Goal: Transaction & Acquisition: Book appointment/travel/reservation

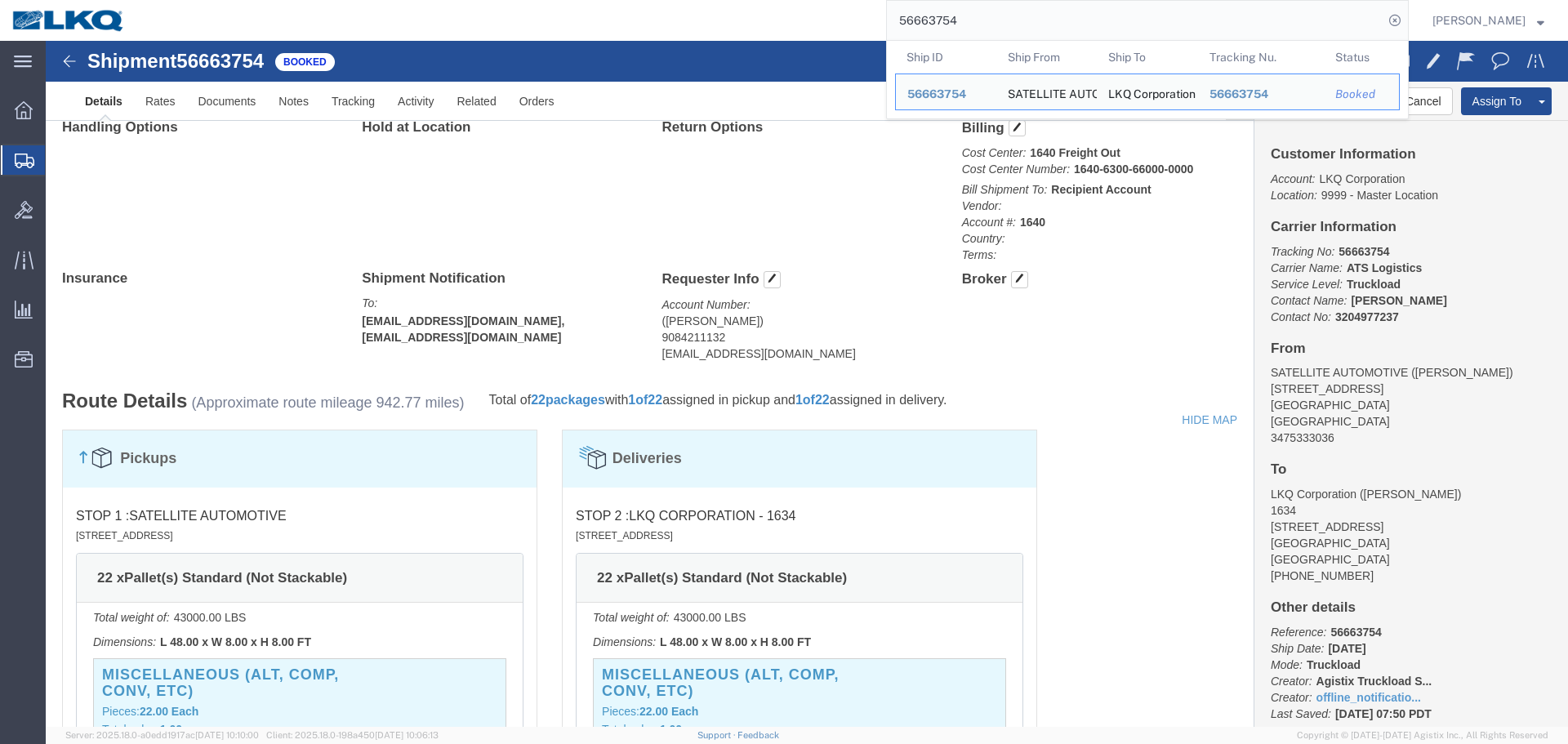
scroll to position [752, 0]
click address "(ELADIO VASQUEZ JR) 9084211132 exvasquez@lkqcorp.com"
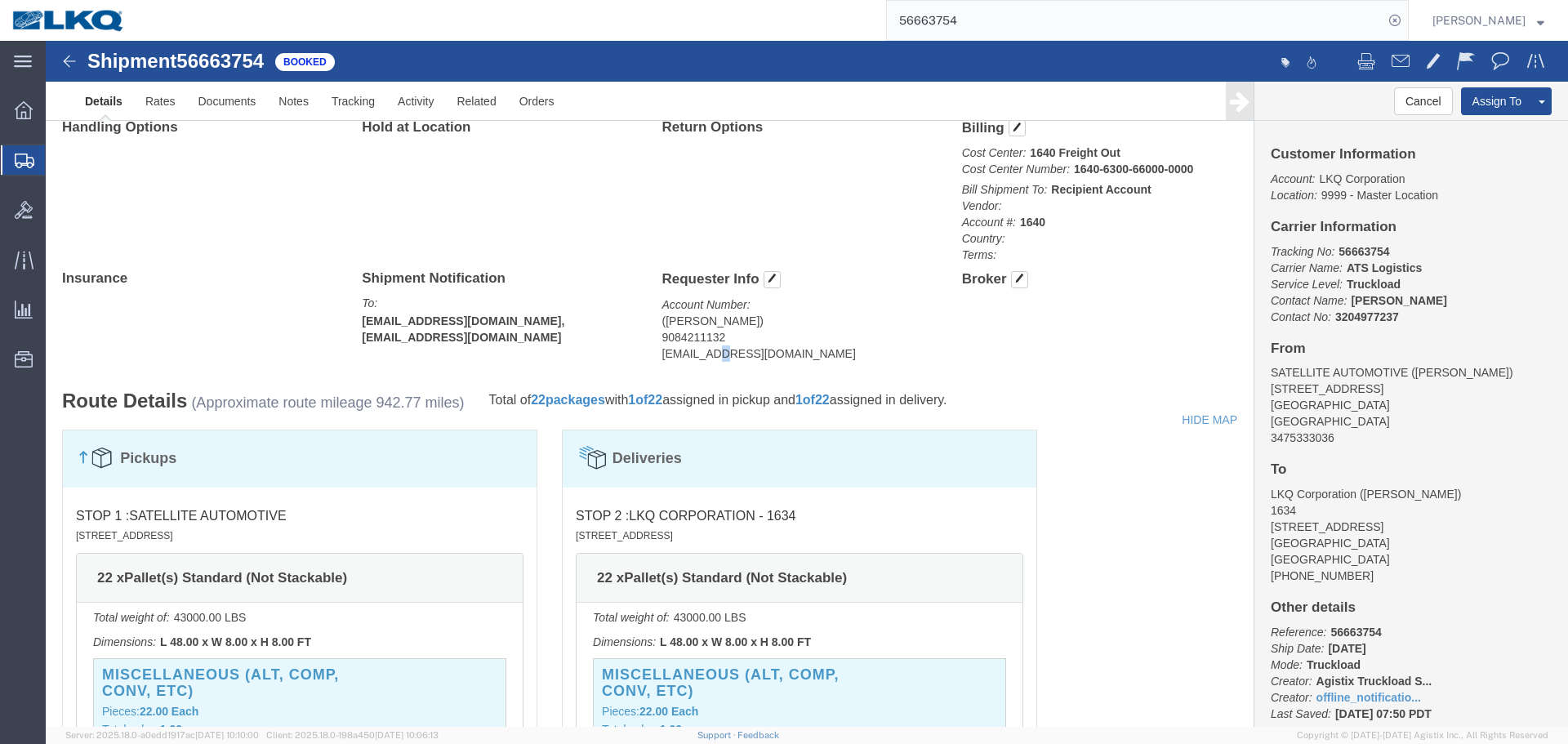
click address "(ELADIO VASQUEZ JR) 9084211132 exvasquez@lkqcorp.com"
copy div "exvasquez@lkqcorp.com Edit Requester Info Location Select Select My Profile Loc…"
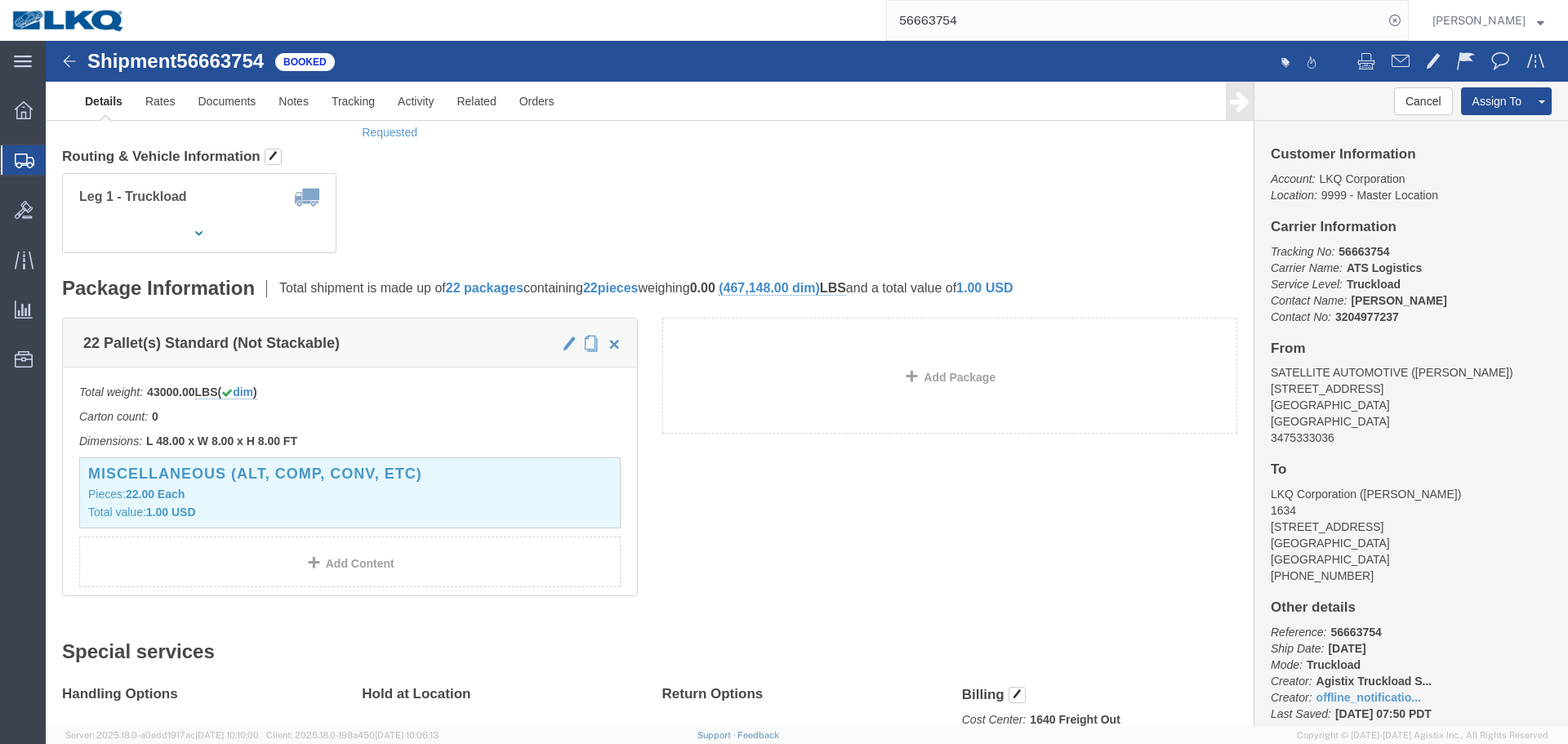
scroll to position [0, 0]
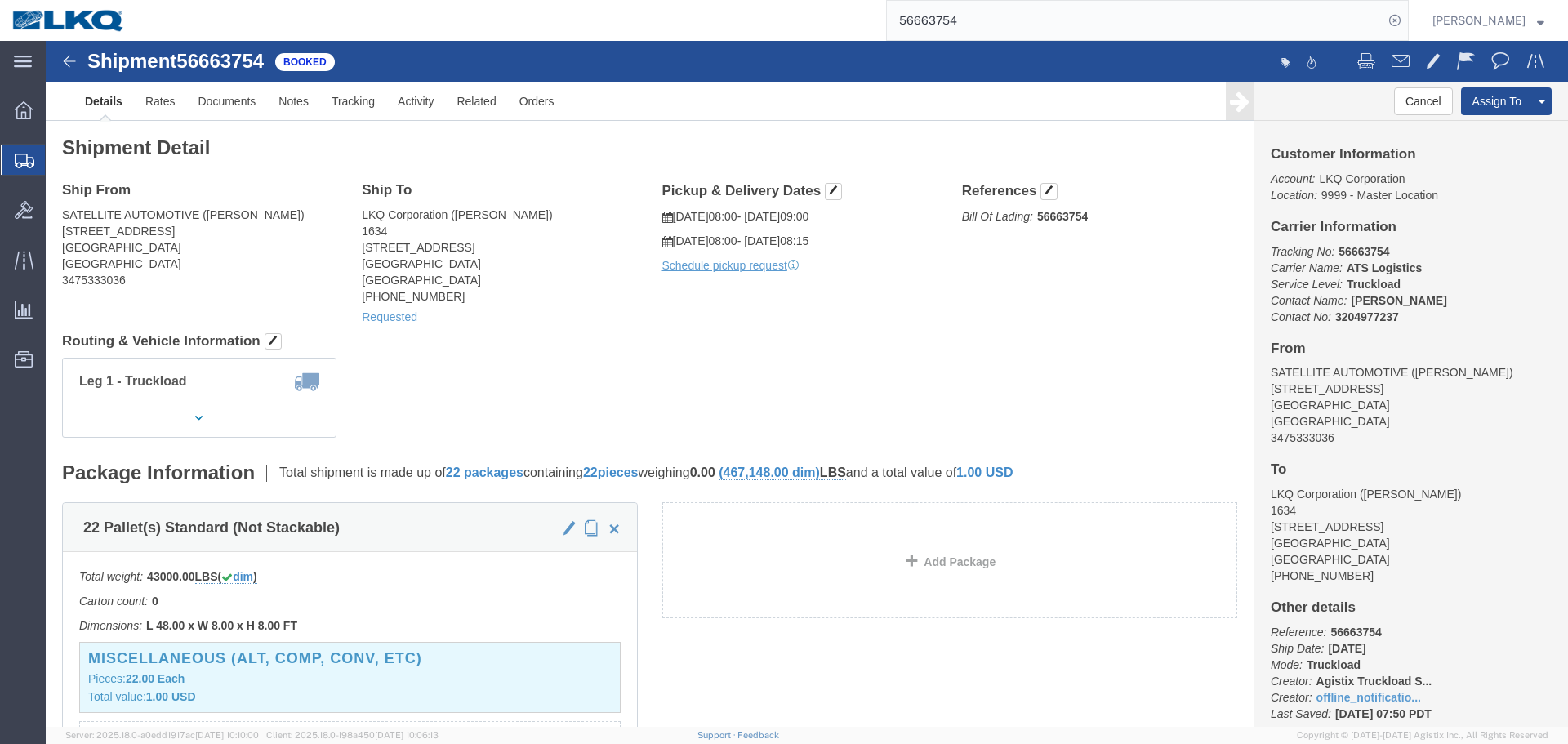
click h4 "Routing & Vehicle Information"
click div "Ship From SATELLITE AUTOMOTIVE (TOM POLLARI) 75 MONTAUK HWY BLUE POINT, NY 1171…"
click div "Shipment Detail Ship From SATELLITE AUTOMOTIVE (TOM POLLARI) 75 MONTAUK HWY BLU…"
click div "Leg 1 - Truckload Vehicle 1: Standard Dry Van (53 Feet) Number of trucks: 1"
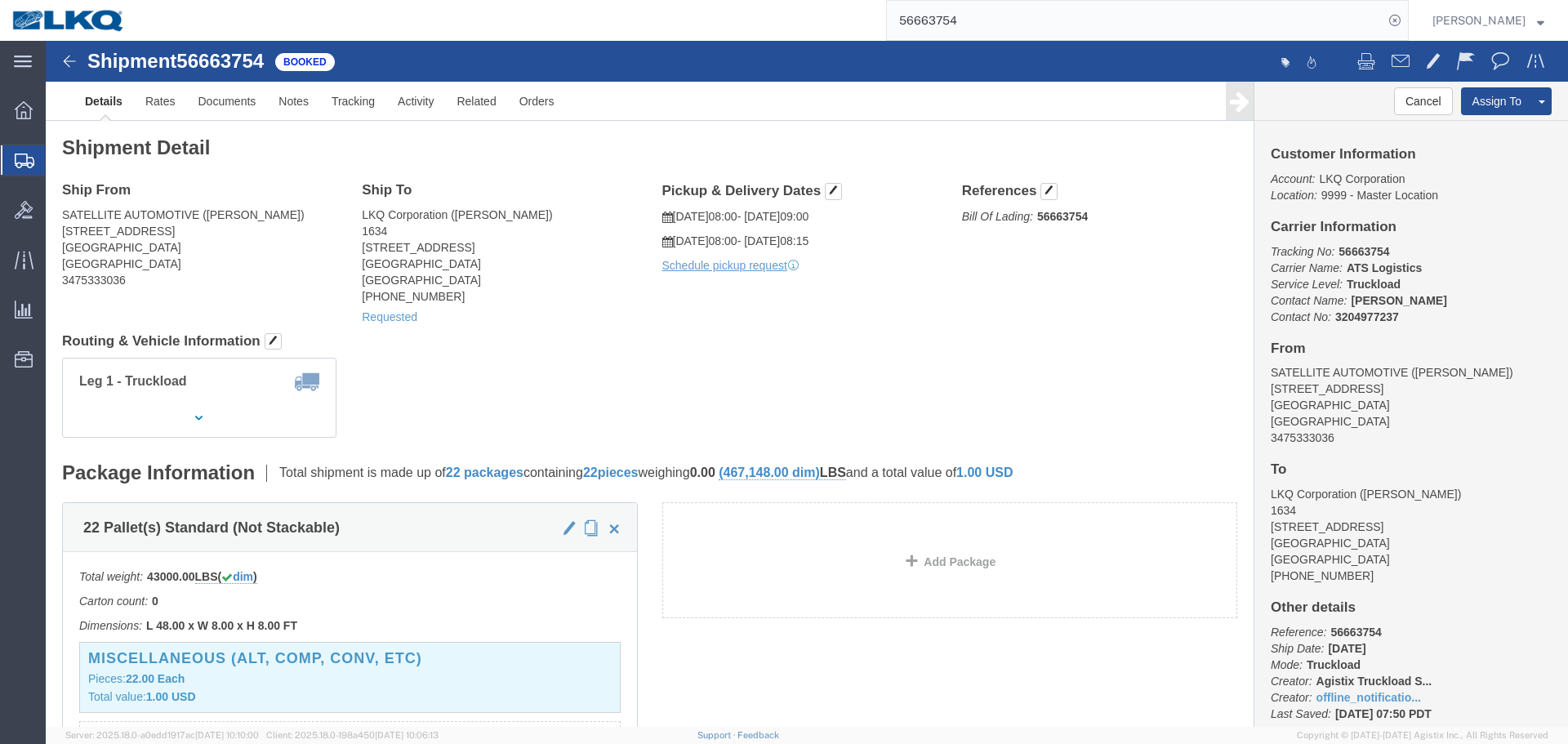
click div "Shipment Detail Ship From SATELLITE AUTOMOTIVE (TOM POLLARI) 75 MONTAUK HWY BLU…"
click at [1042, 40] on form "56663754" at bounding box center [1147, 20] width 522 height 41
click at [1039, 23] on input "56663754" at bounding box center [1135, 20] width 496 height 39
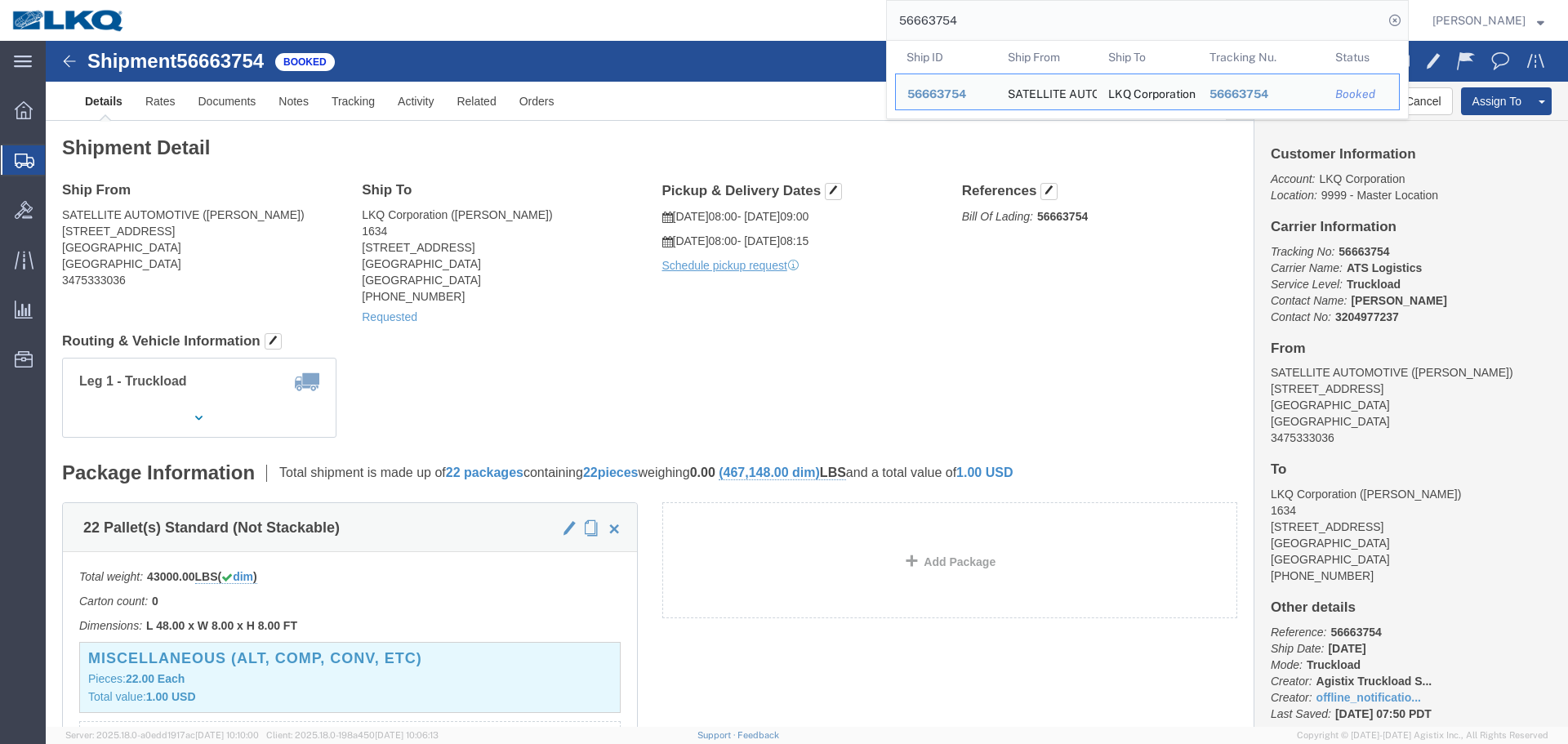
paste input "356306"
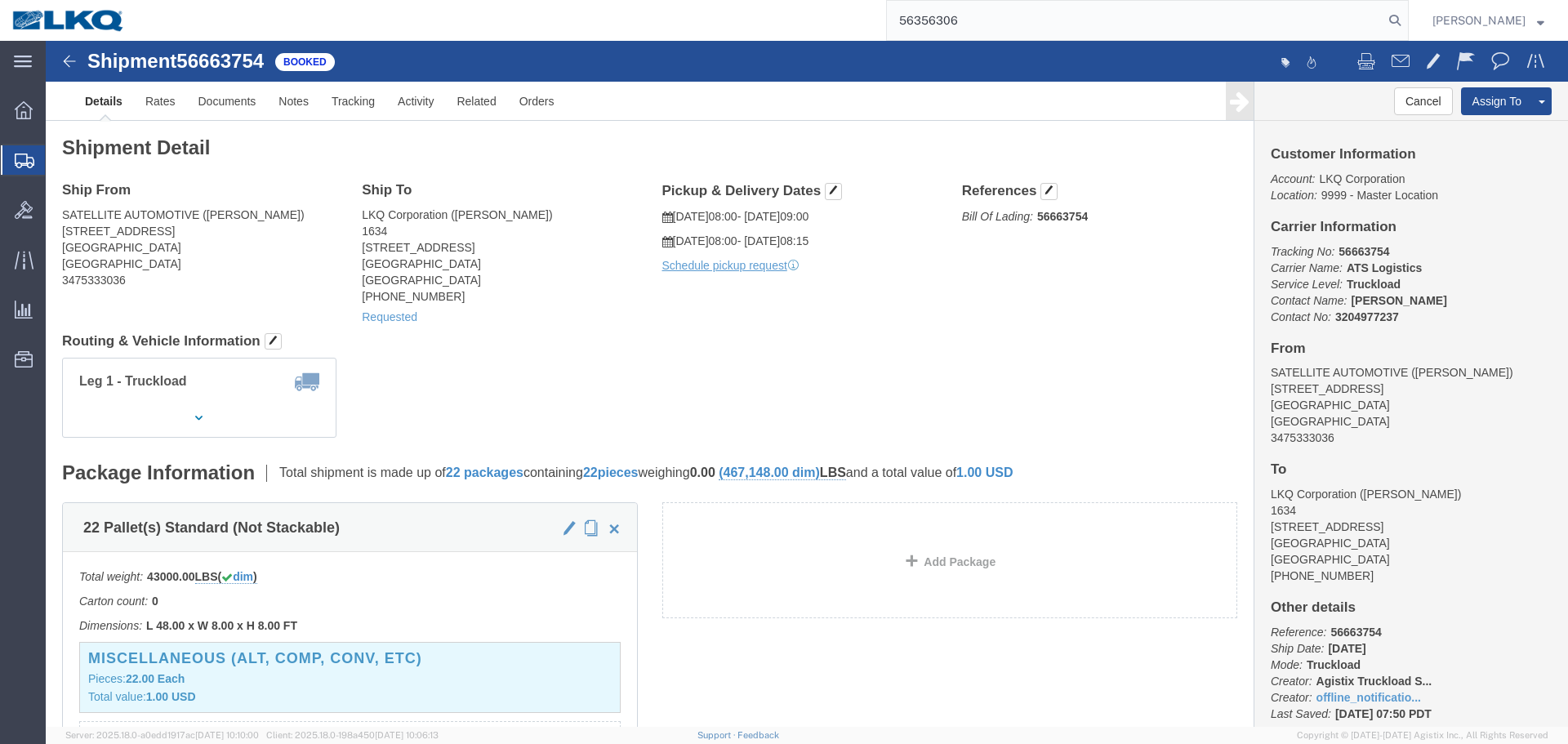
type input "56356306"
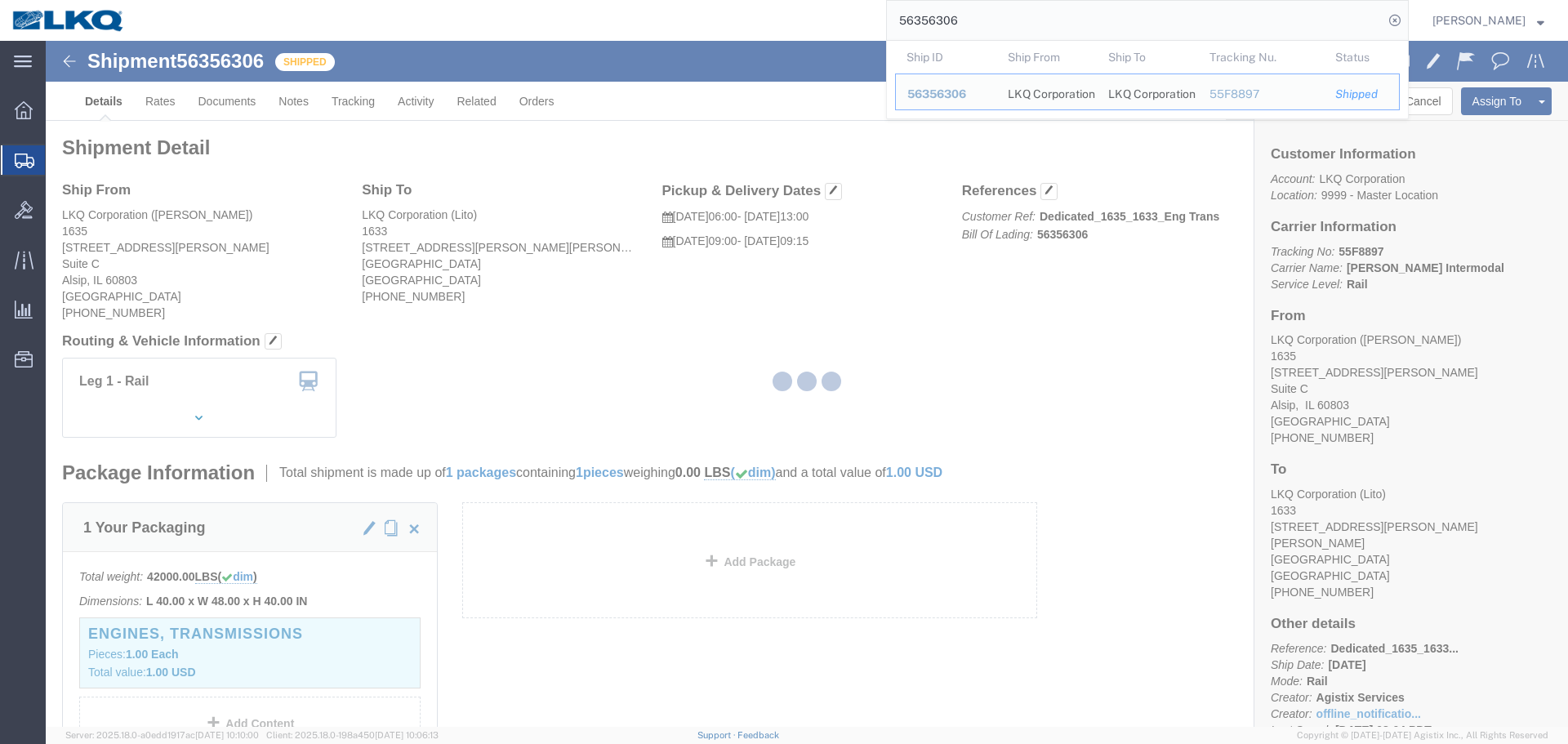
click div
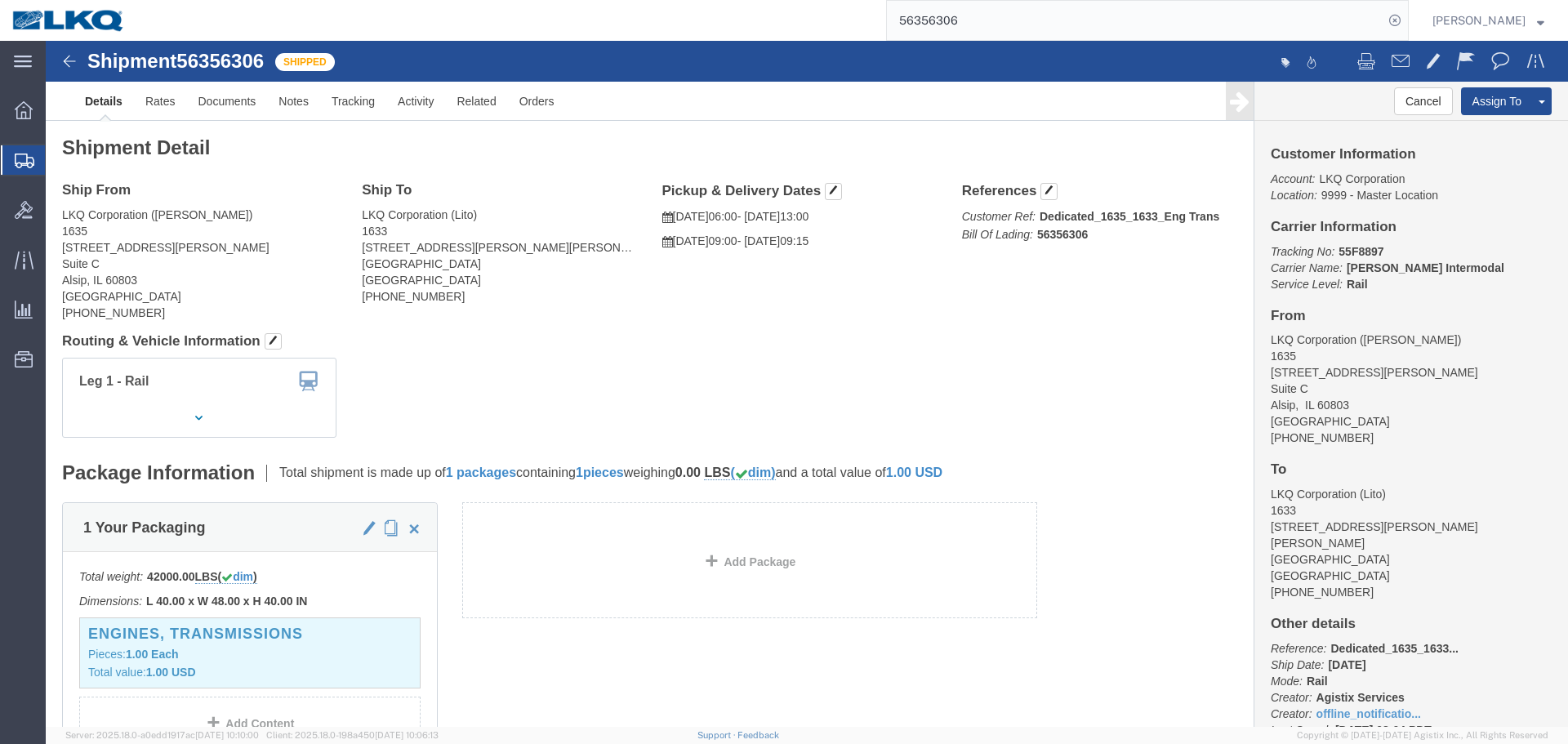
click h4 "Routing & Vehicle Information"
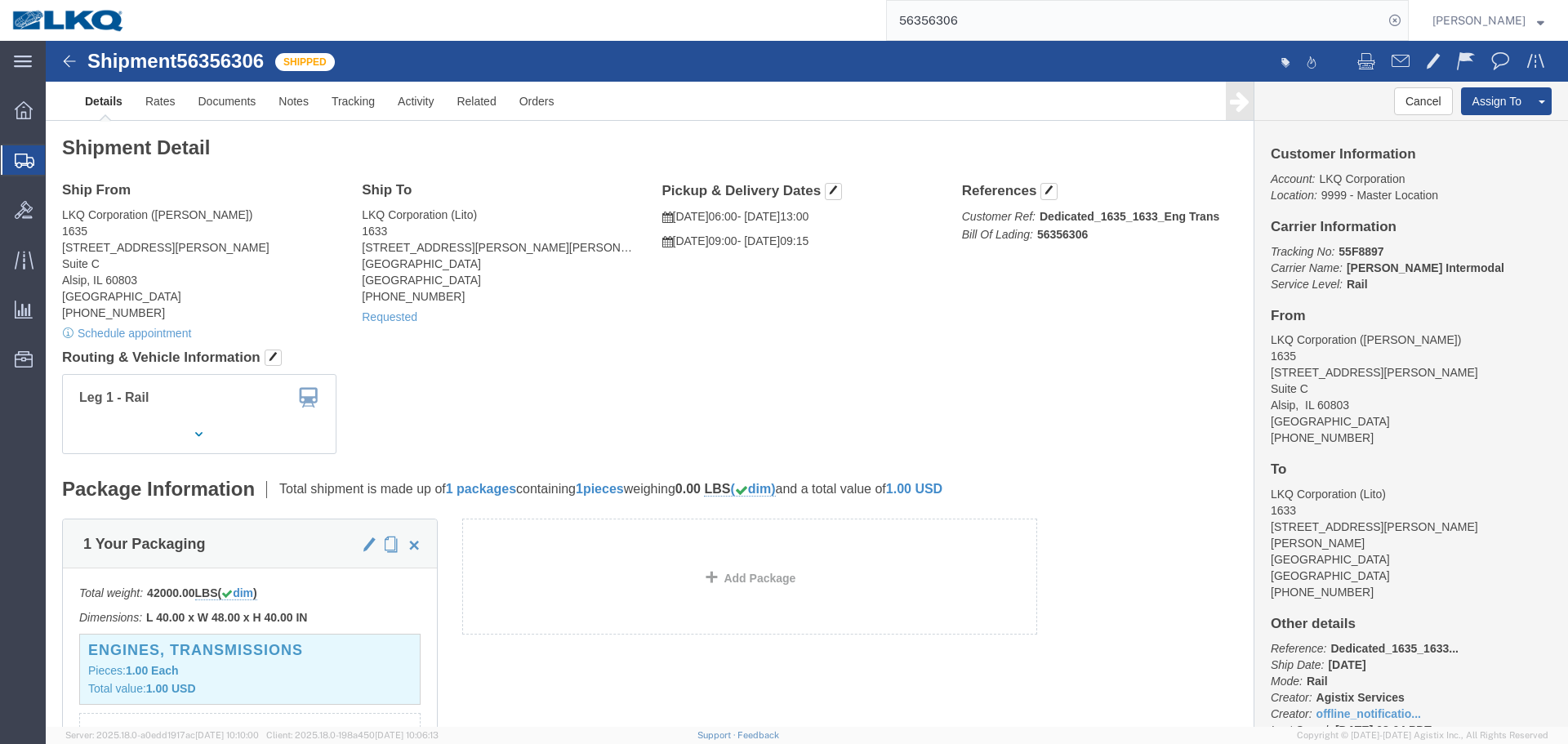
click div "Shipment Detail Ship From LKQ Corporation (John Herman) 1635 11800 S. Austin Av…"
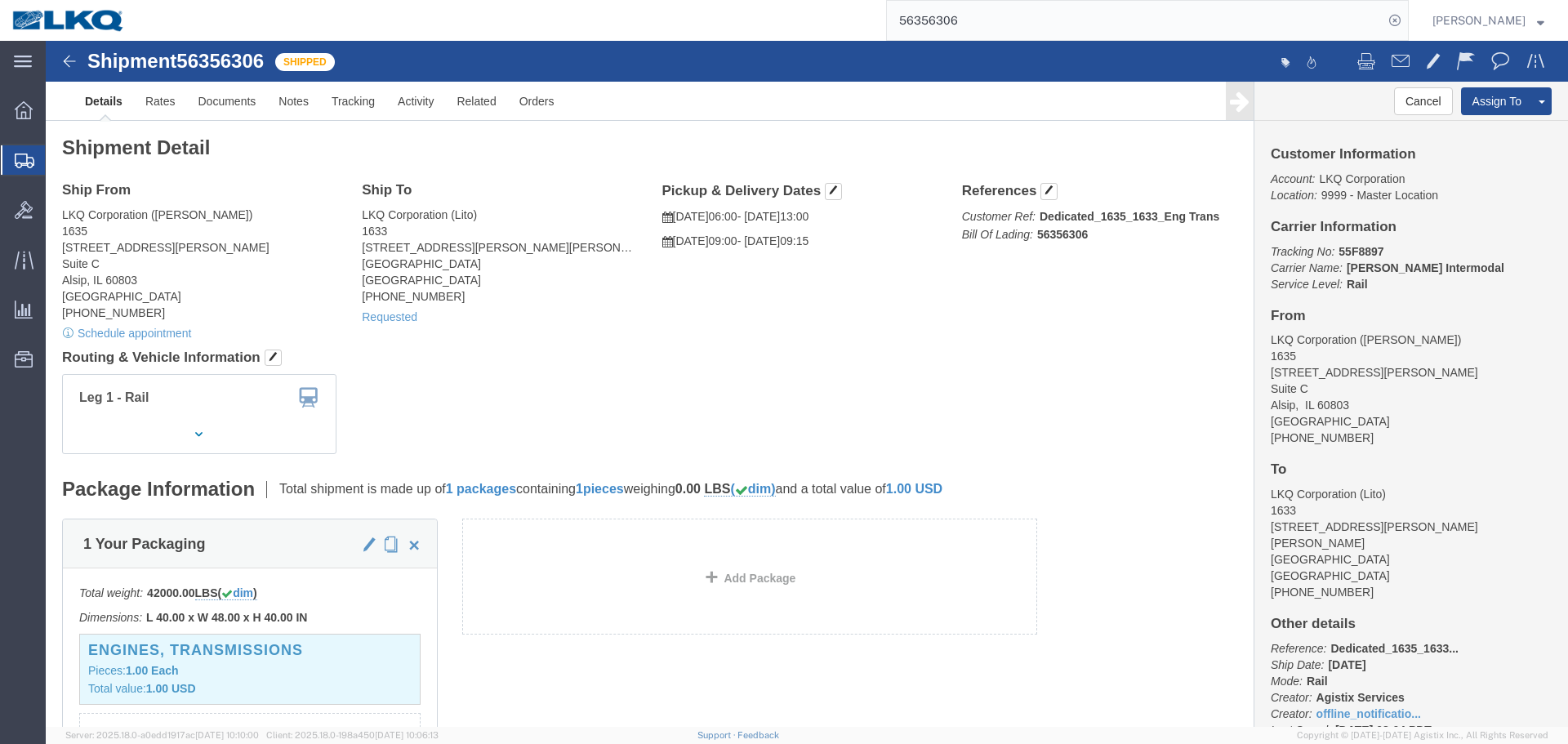
click div "Leg 1 - Rail"
drag, startPoint x: 336, startPoint y: 285, endPoint x: 339, endPoint y: 268, distance: 17.3
click div "Ship From LKQ Corporation (John Herman) 1635 11800 S. Austin Ave. Suite C Alsip…"
click div "Requested"
click link "Requested"
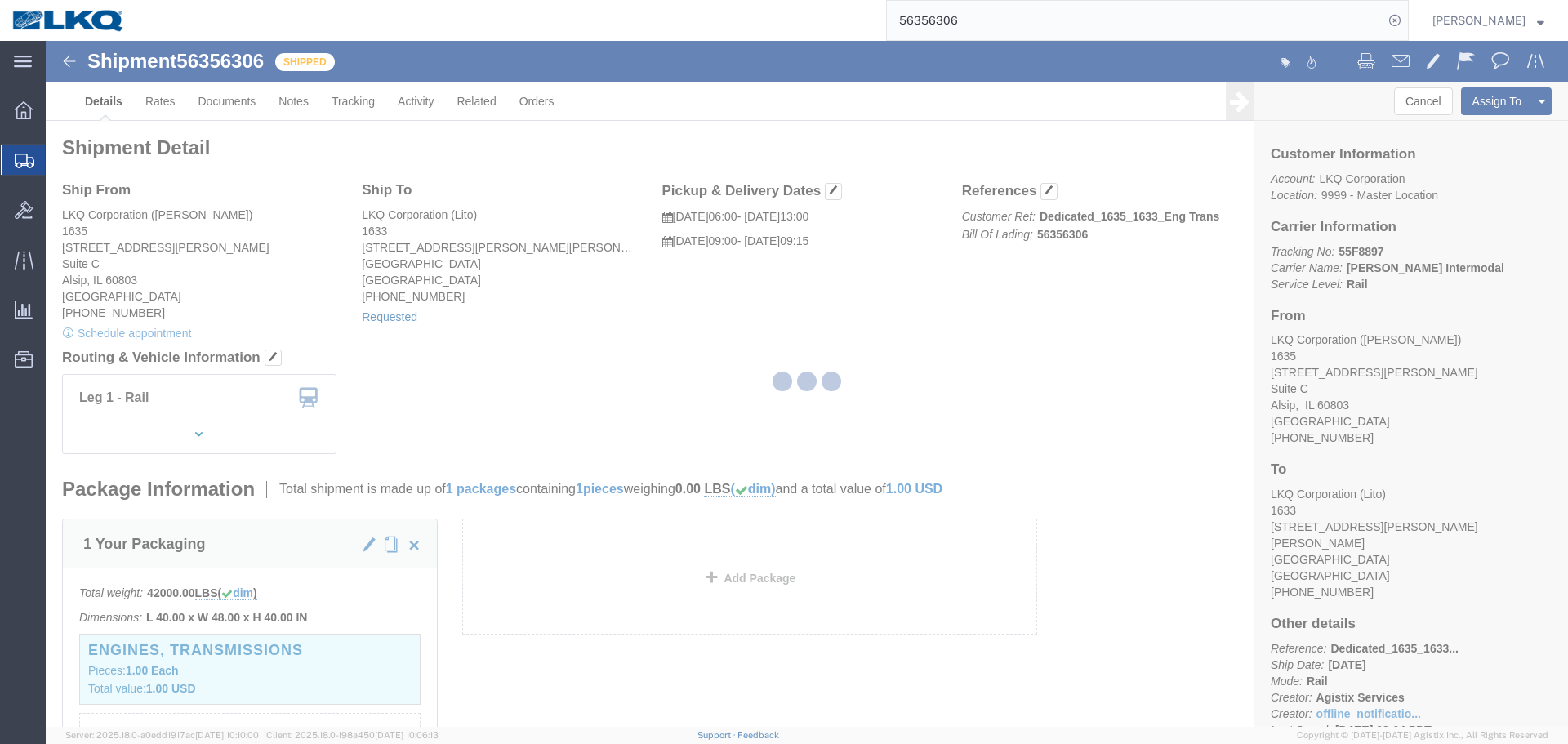
select select
select select "15"
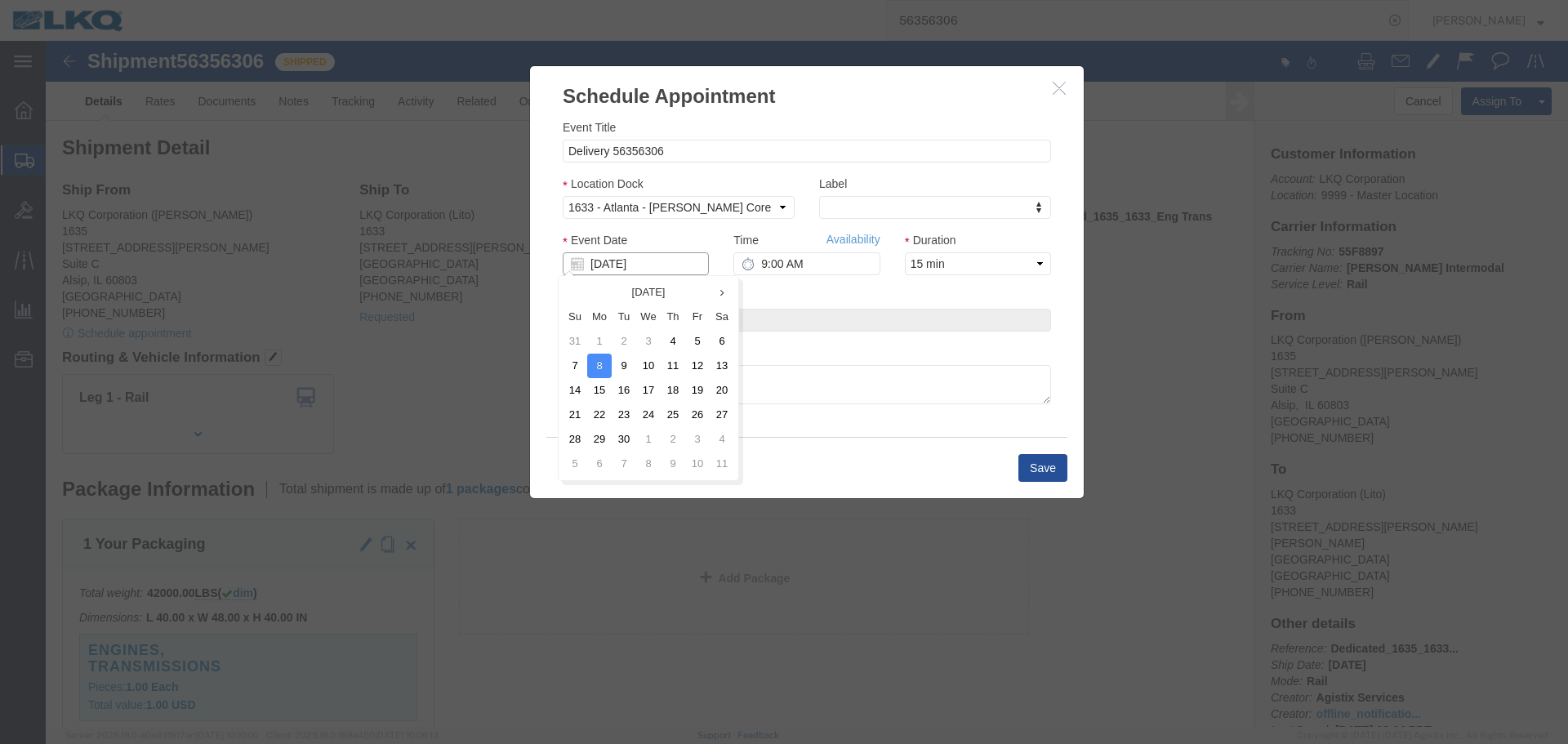
click input "09/08/2025"
click td "9"
click input "9:00 AM"
type input "8:00 AM"
click button "Save"
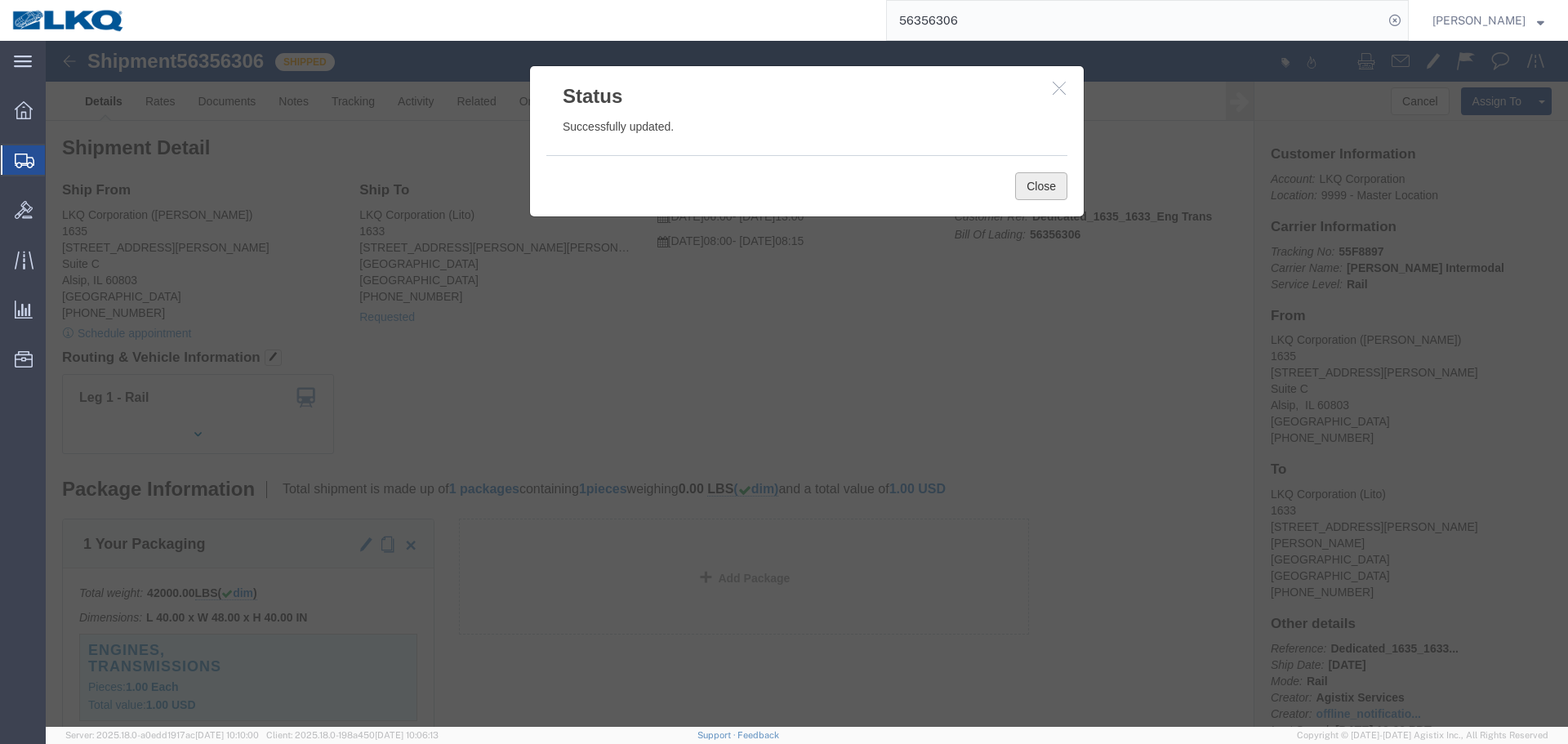
click button "Close"
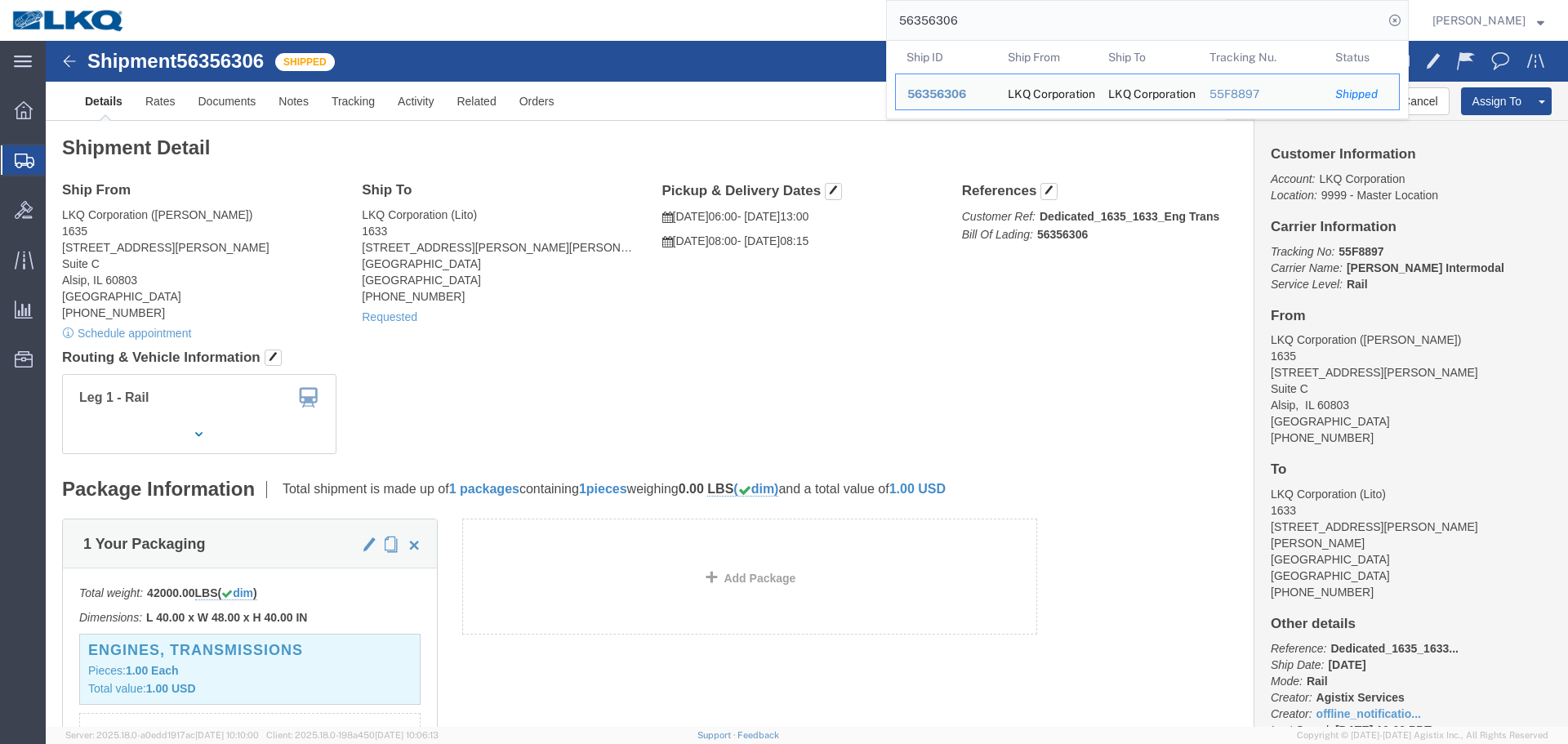
click at [994, 6] on input "56356306" at bounding box center [1135, 20] width 496 height 39
paste input "700903"
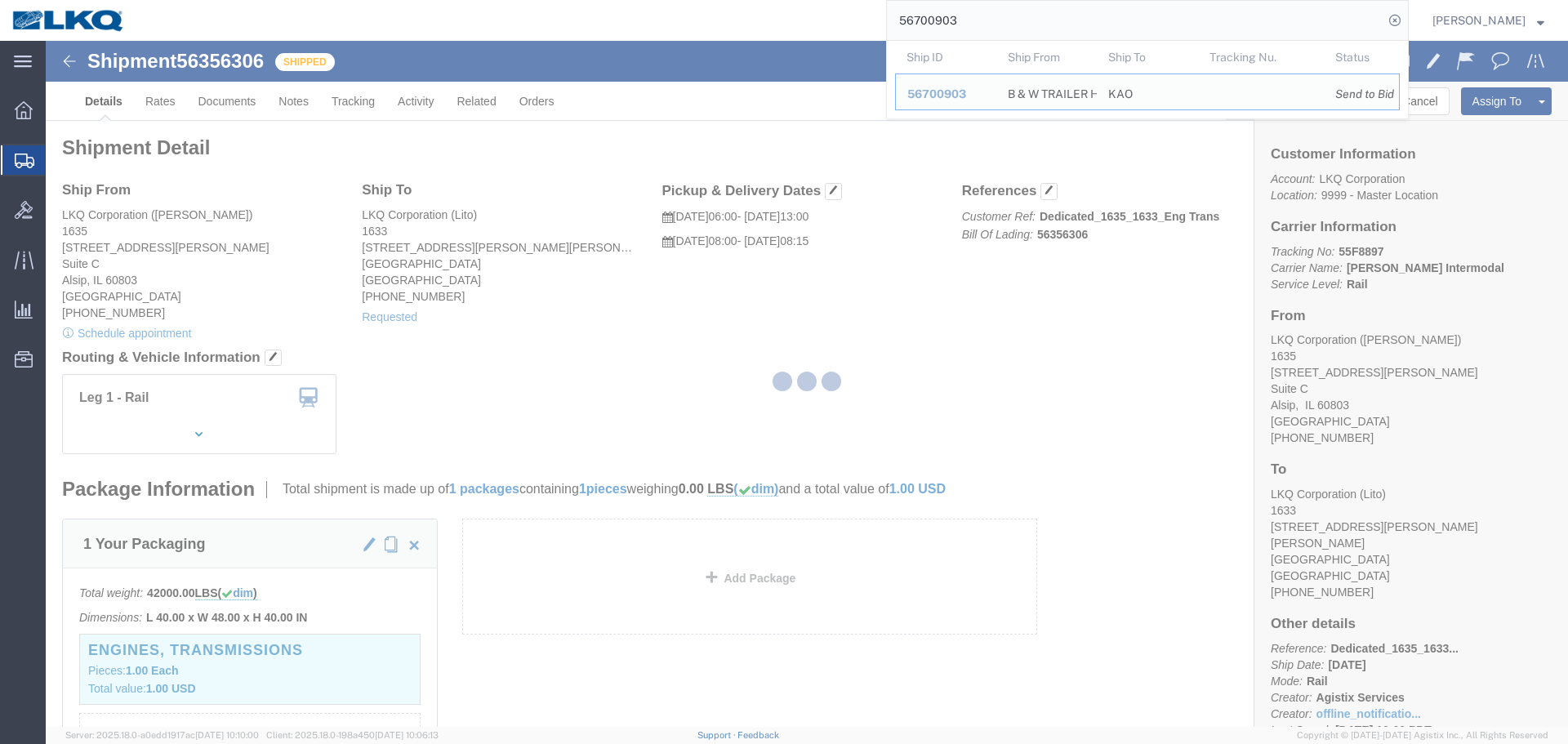
click at [906, 346] on div at bounding box center [807, 383] width 1522 height 686
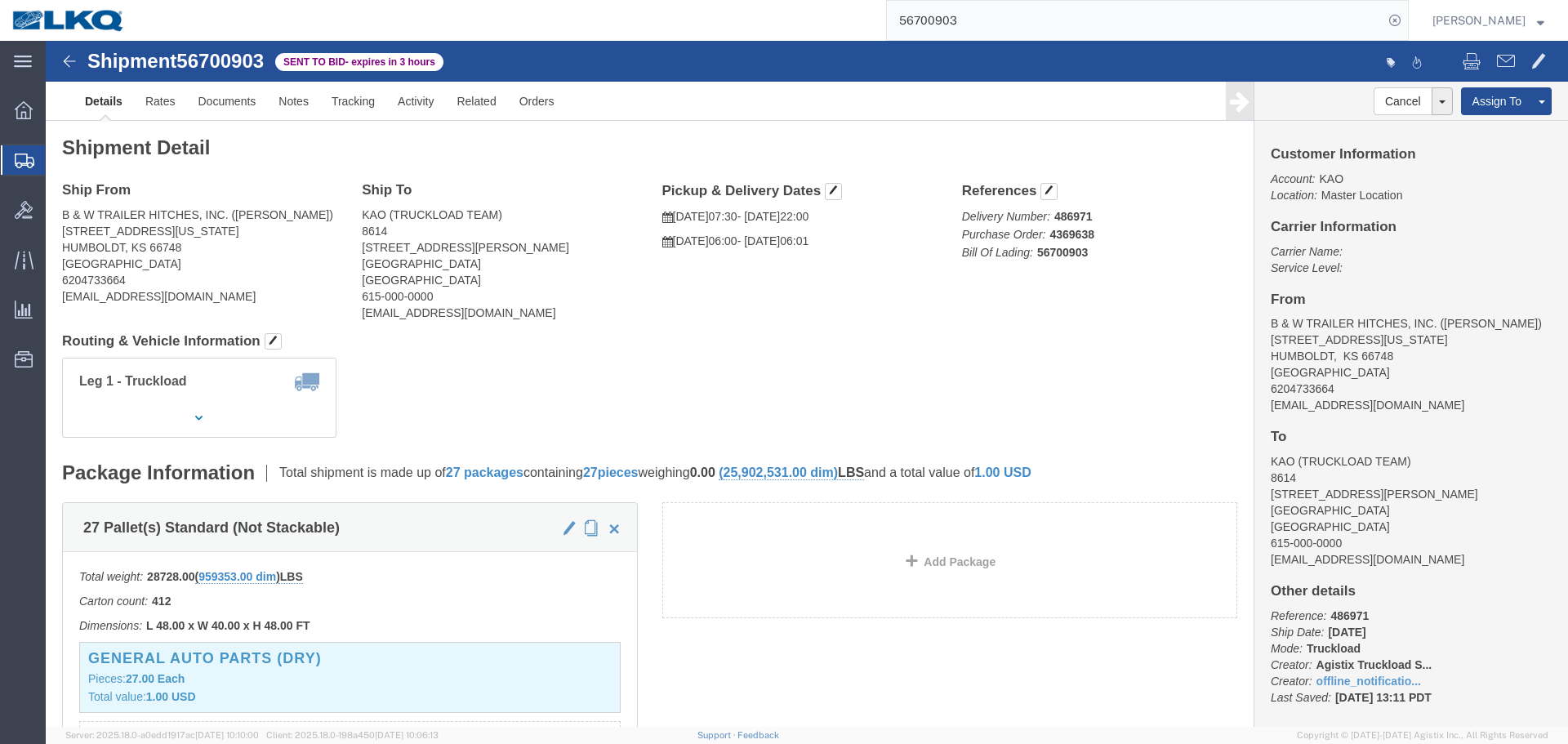
drag, startPoint x: 785, startPoint y: 267, endPoint x: 852, endPoint y: 319, distance: 84.8
click div "Shipment Detail Ship From B & W TRAILER HITCHES, INC. (BILL GUTIERREZ) 1216 HAW…"
click link "Rates"
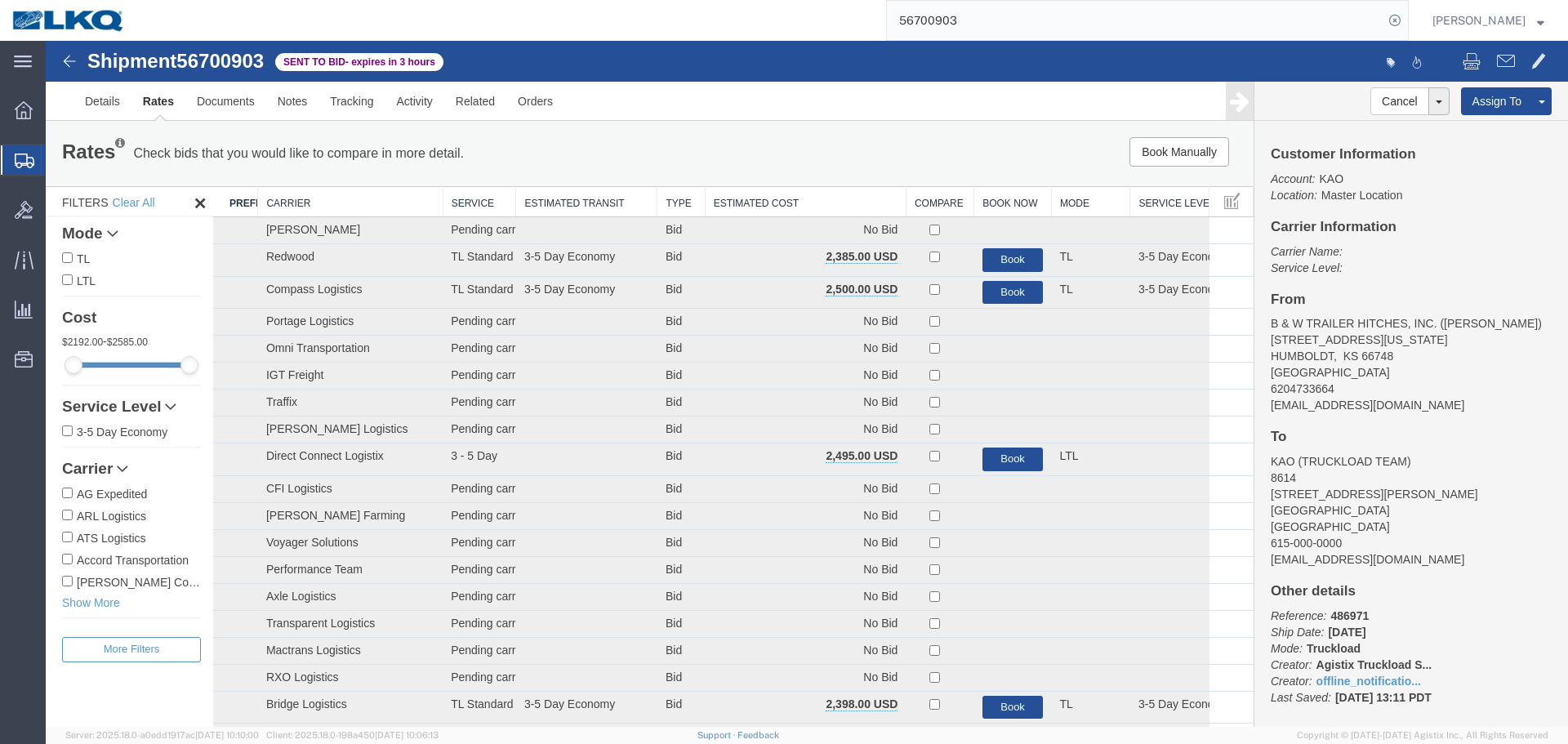
click at [824, 188] on th "Estimated Cost" at bounding box center [805, 202] width 201 height 30
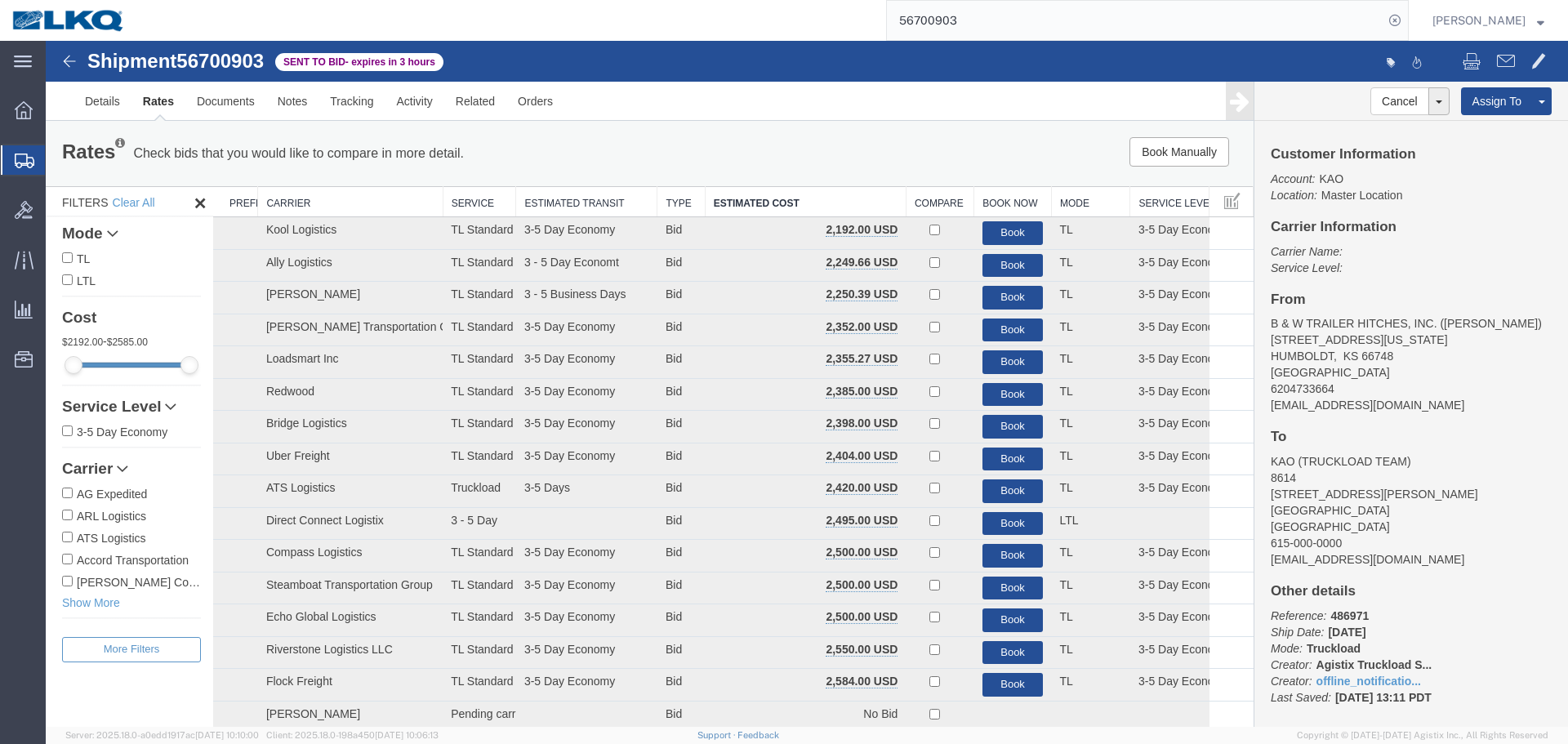
click at [843, 119] on ul "Details Rates Documents Notes Tracking Activity Related Orders" at bounding box center [807, 100] width 1467 height 38
click at [296, 107] on link "Notes" at bounding box center [292, 100] width 53 height 39
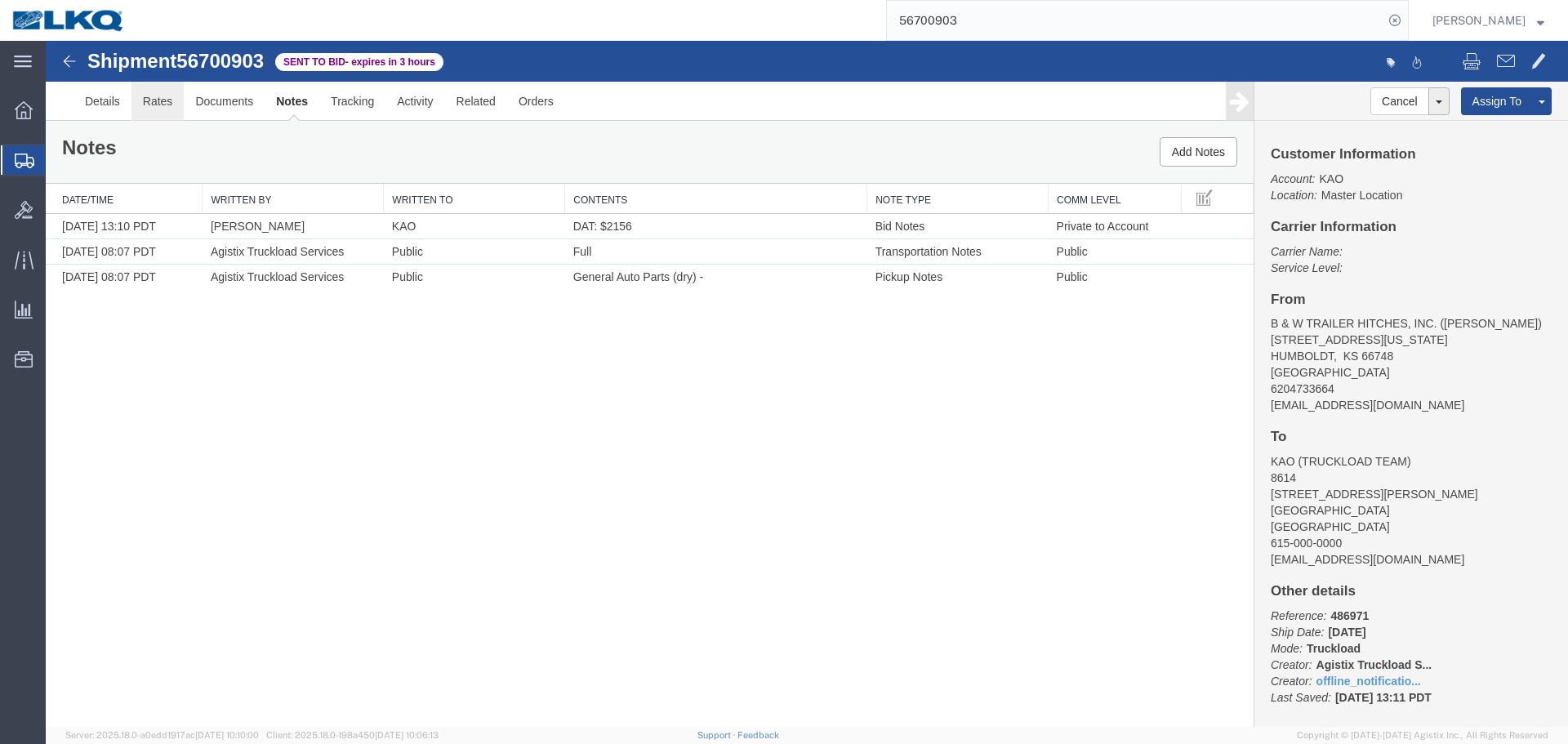
click at [150, 108] on link "Rates" at bounding box center [157, 100] width 53 height 39
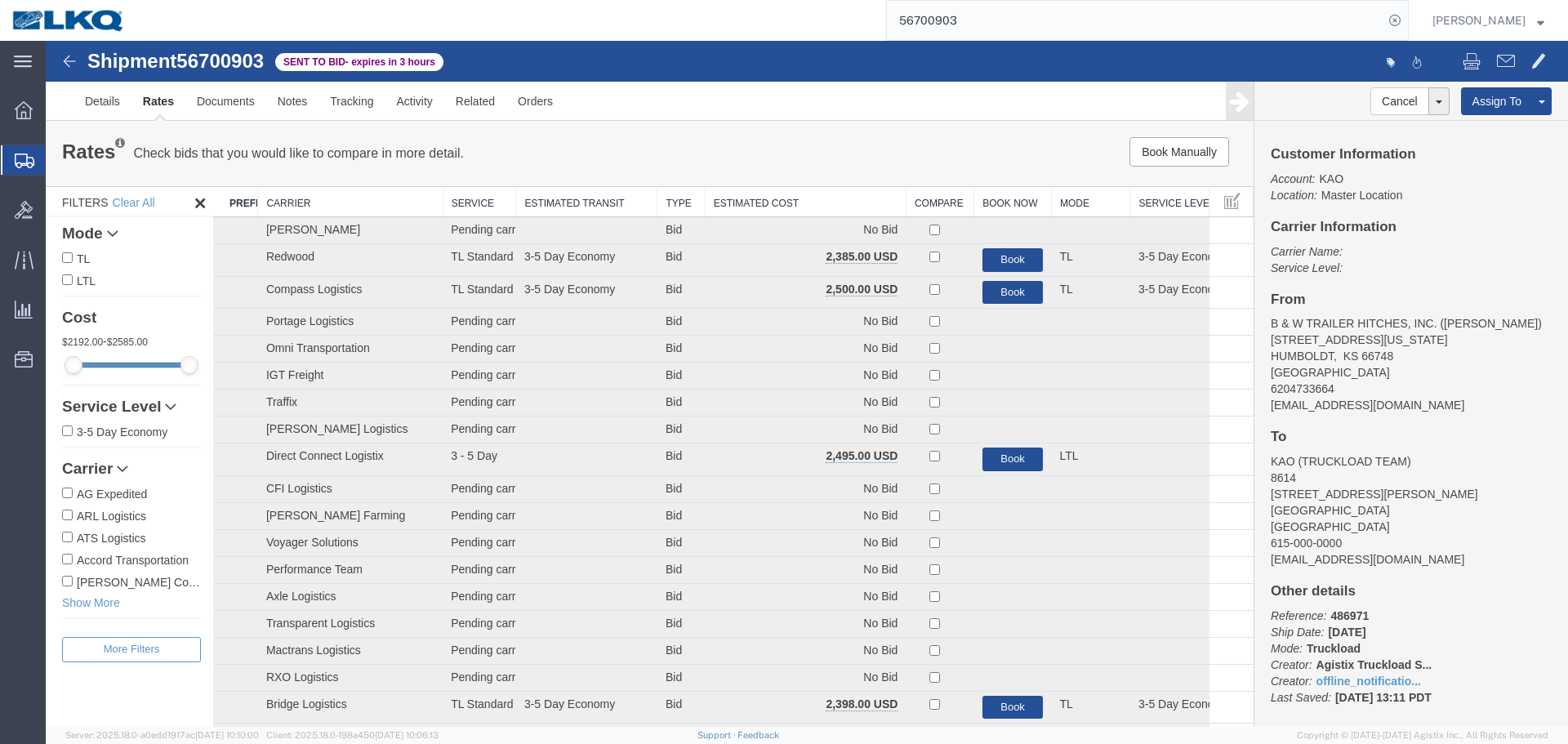
click at [751, 204] on th "Estimated Cost" at bounding box center [805, 202] width 201 height 30
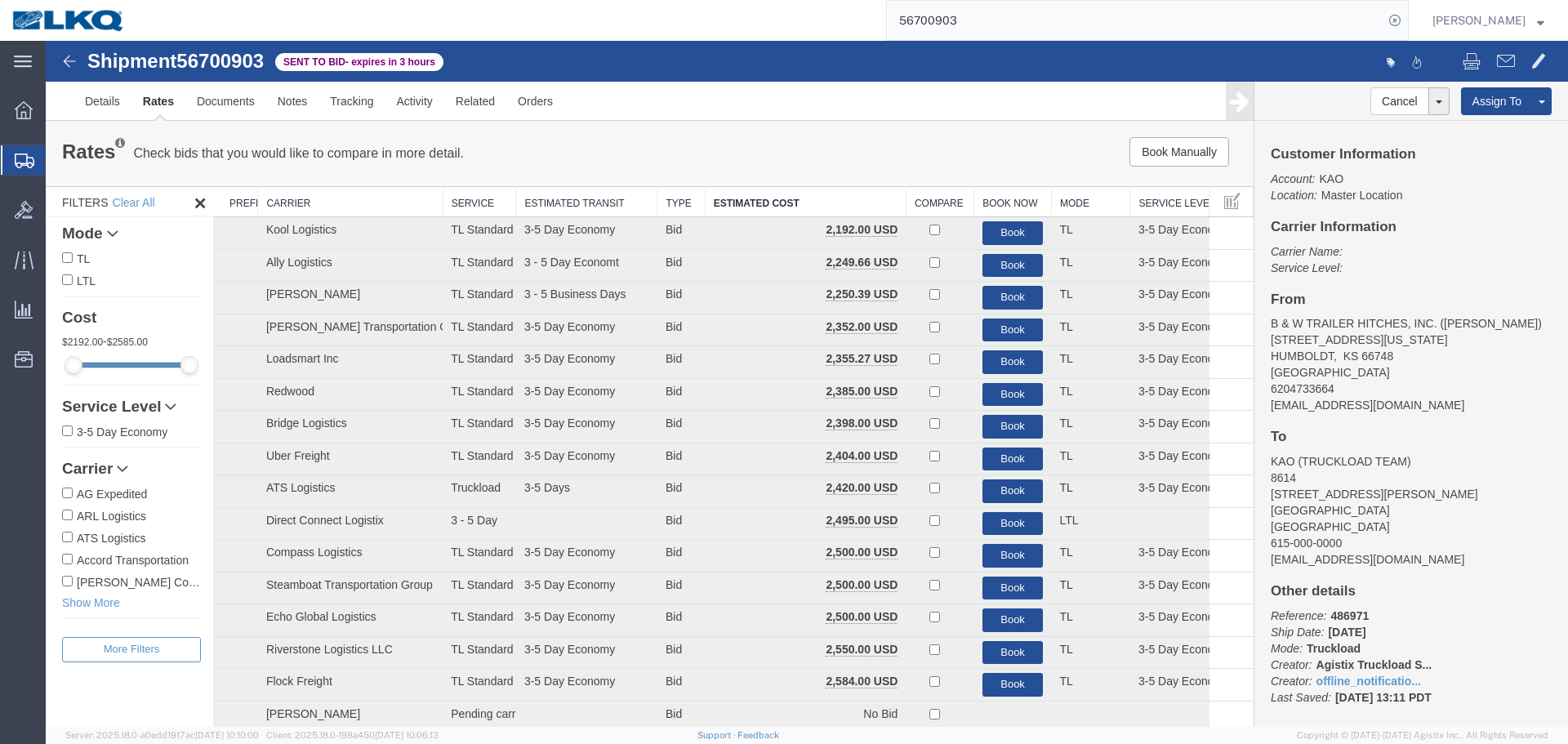
click at [970, 115] on ul "Details Rates Documents Notes Tracking Activity Related Orders" at bounding box center [807, 100] width 1467 height 38
click at [1078, 49] on div at bounding box center [1187, 63] width 759 height 35
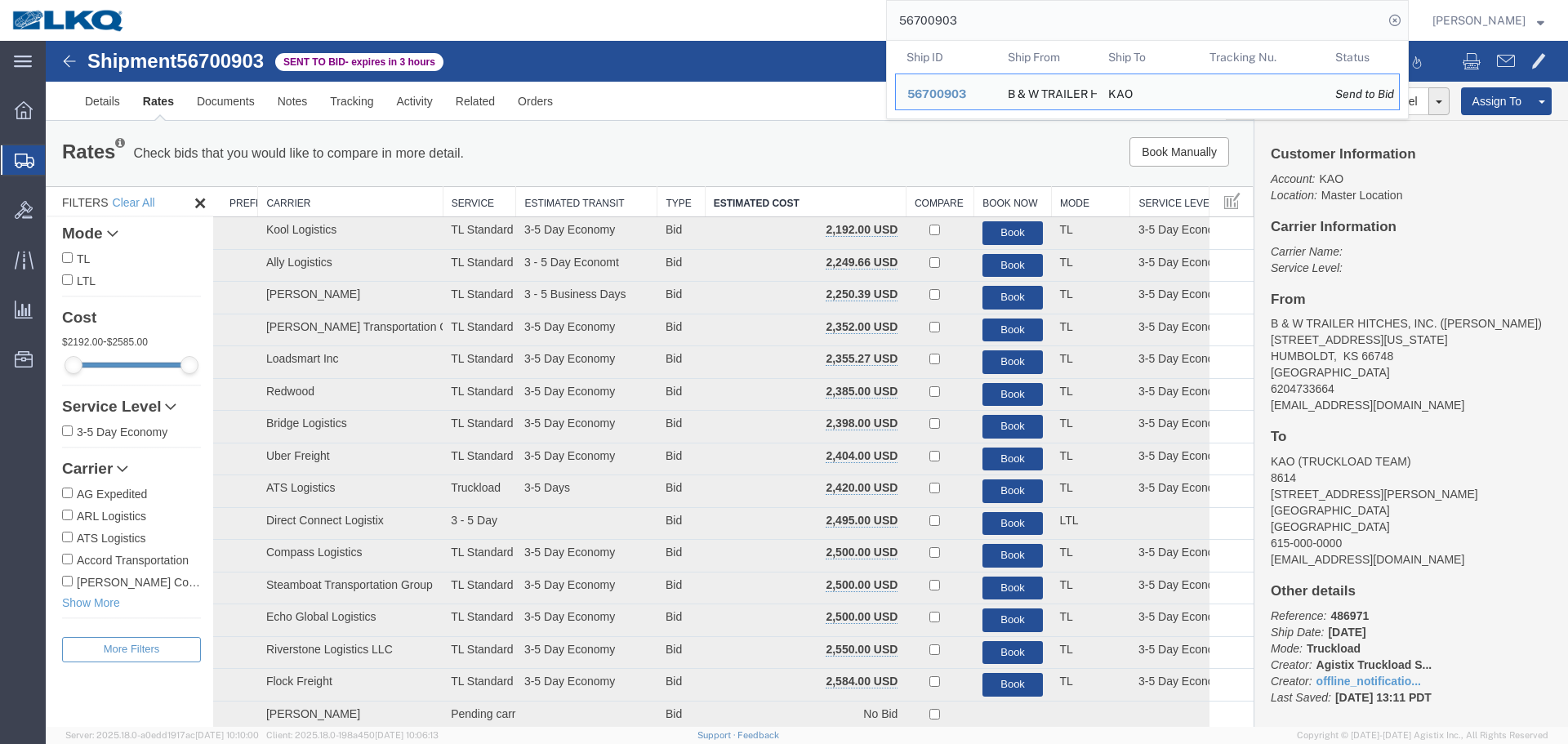
click at [1065, 28] on input "56700903" at bounding box center [1135, 20] width 496 height 39
paste input "599142"
type input "56599142"
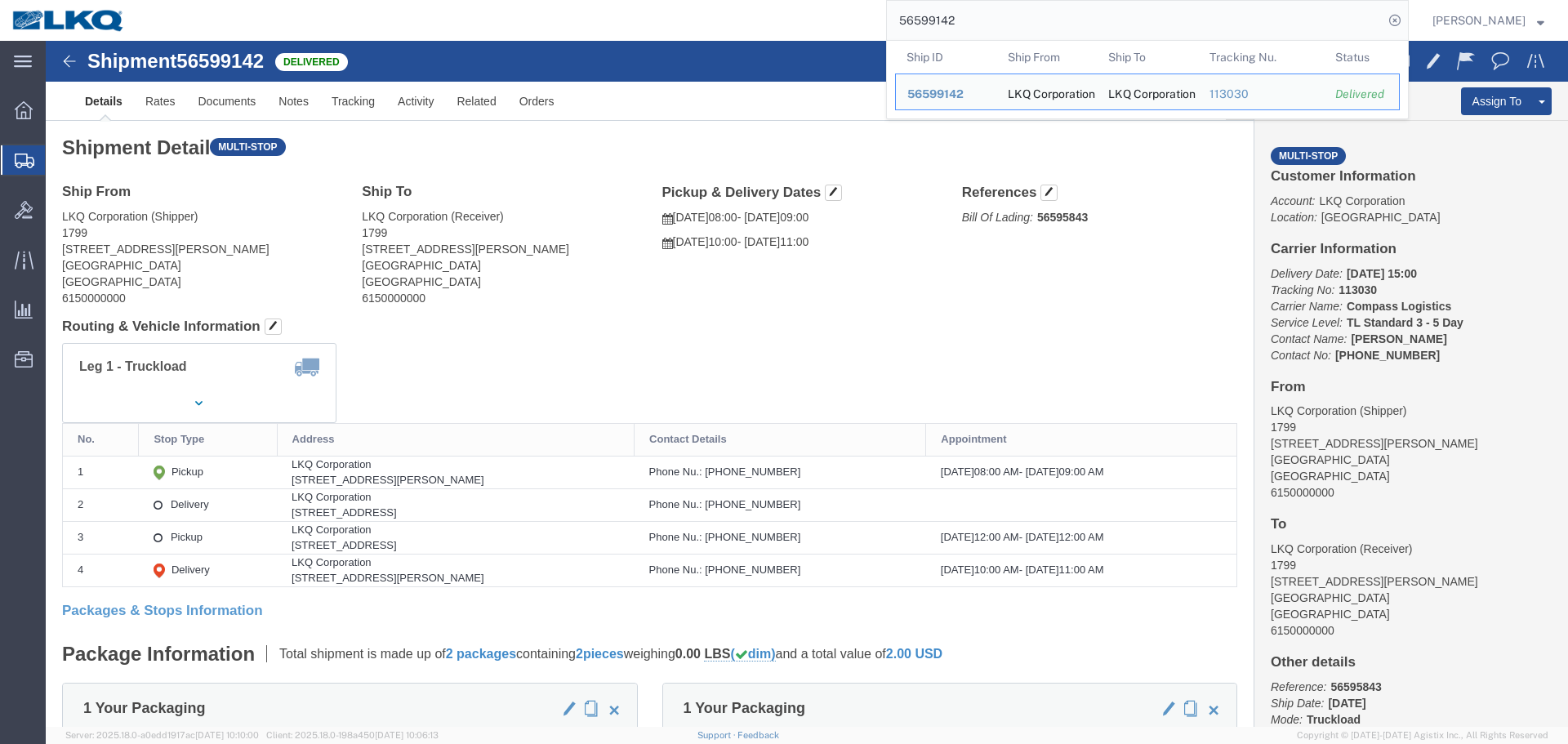
click h4 "Routing & Vehicle Information"
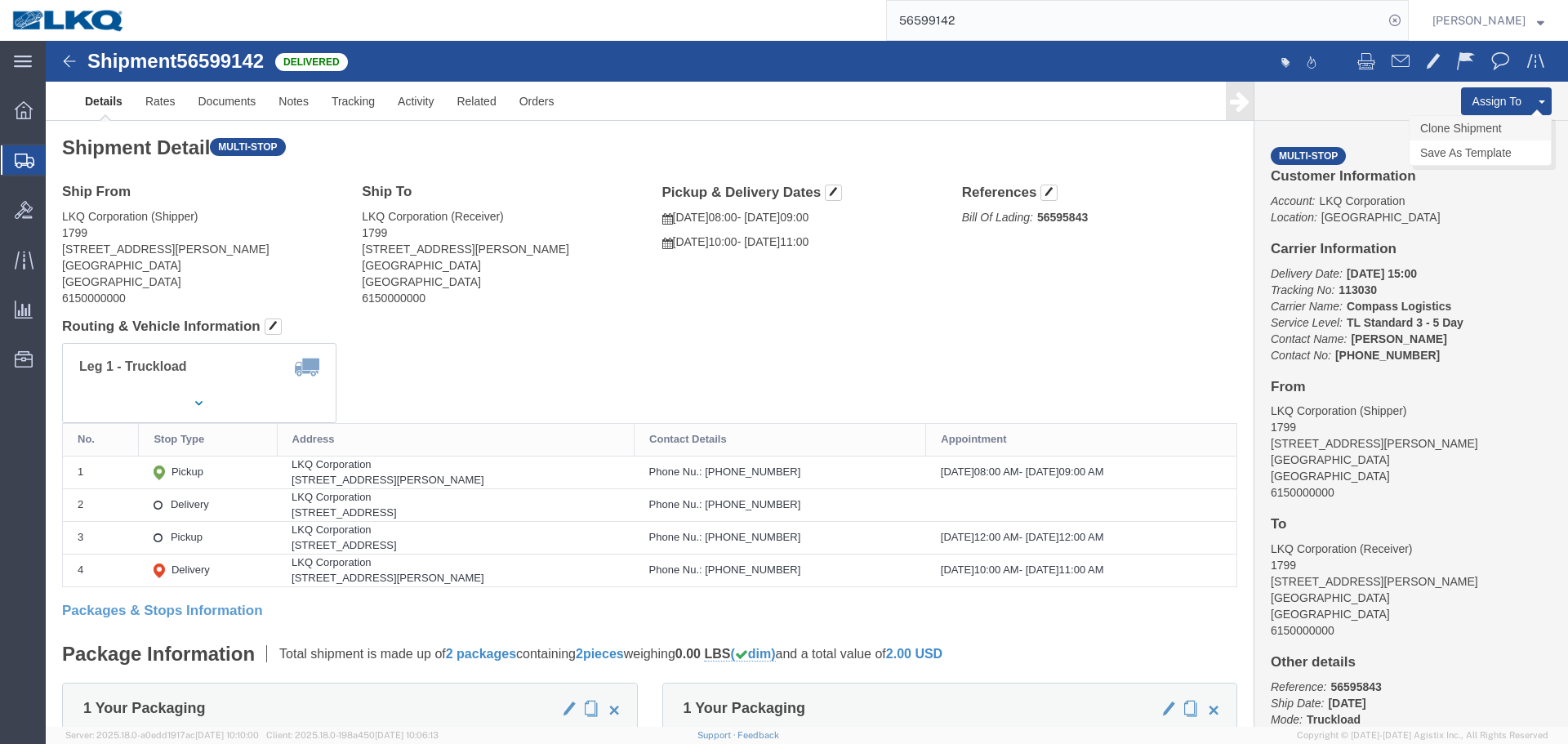
click link "Clone Shipment"
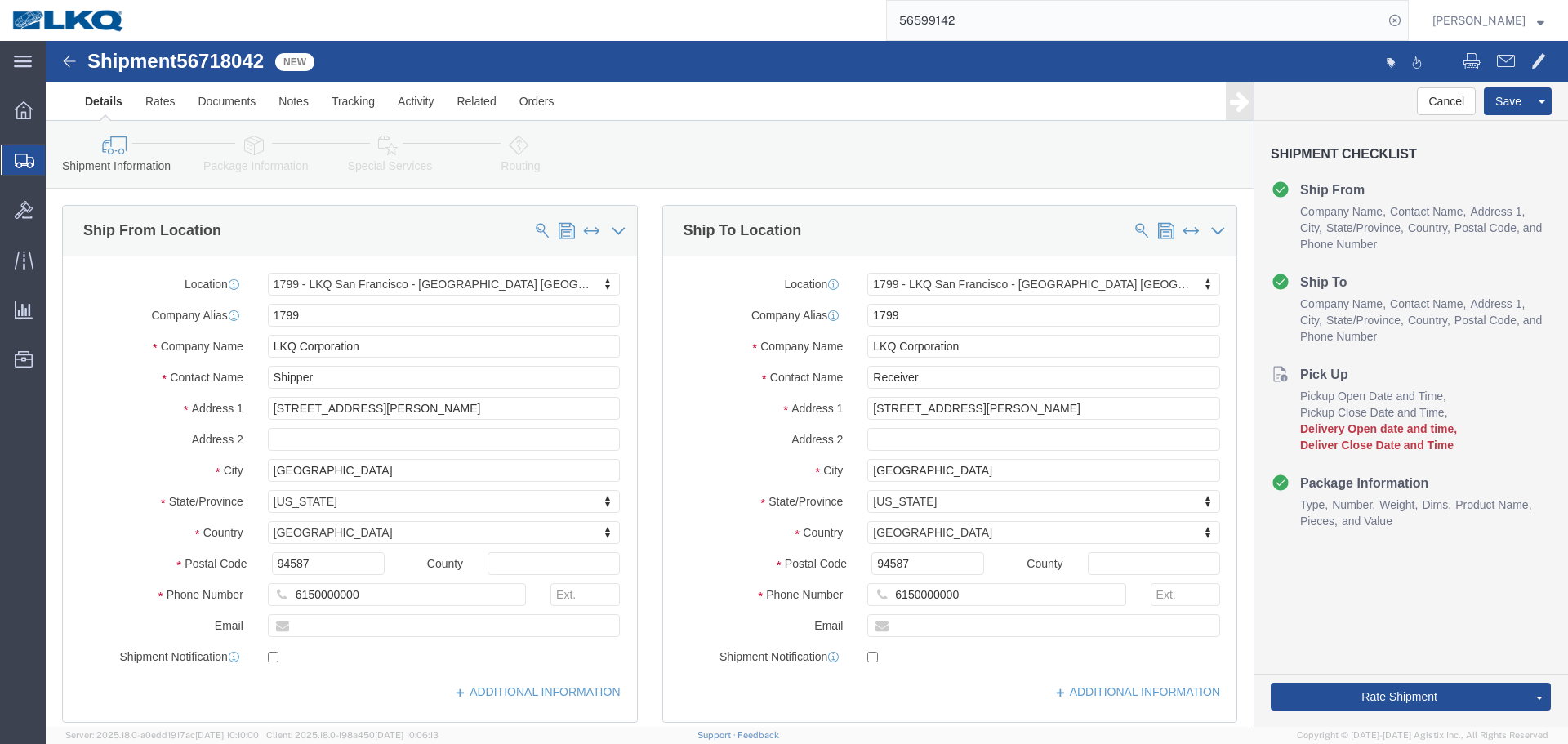
click span "56718042"
copy span "56718042"
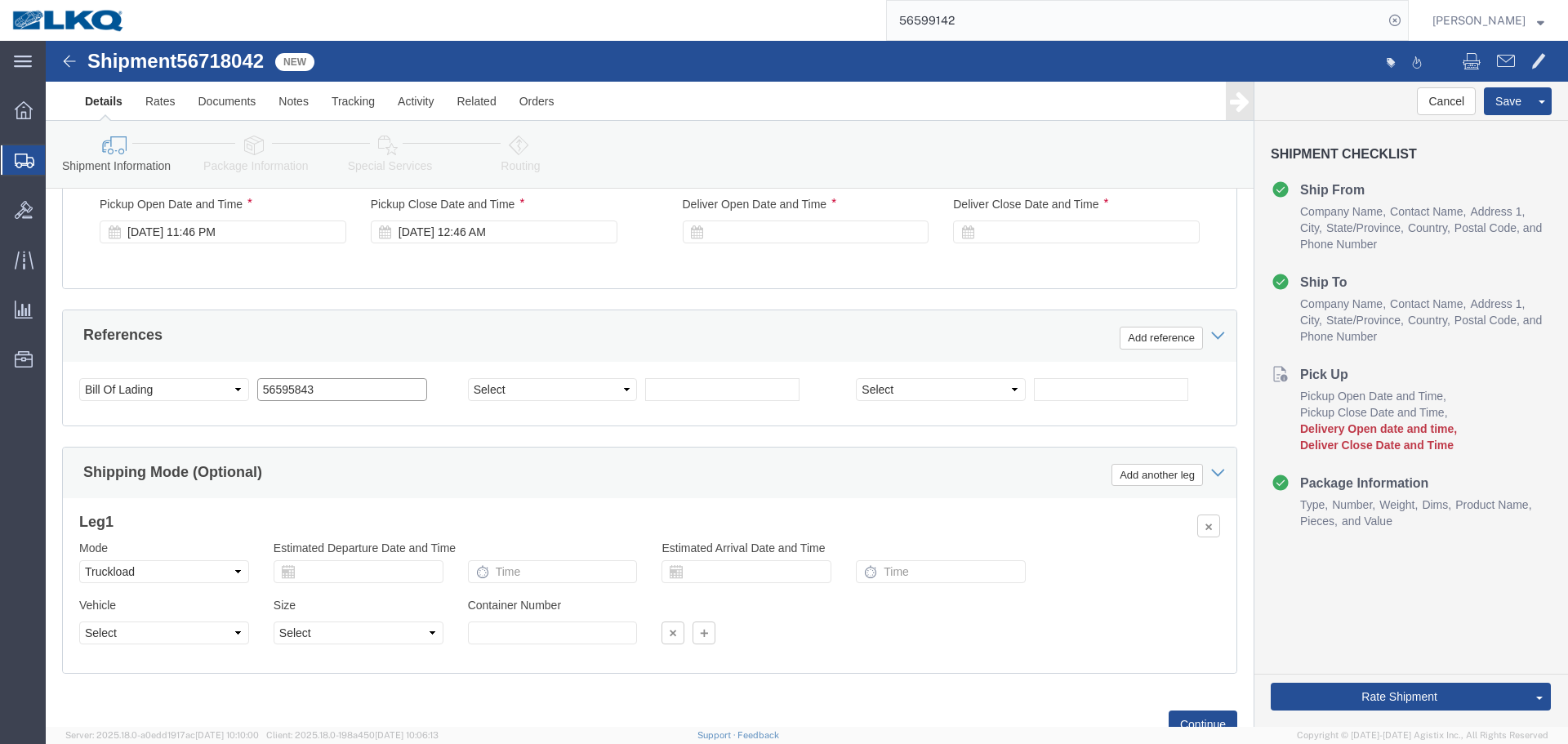
click input "56595843"
paste input "718042"
type input "56718042"
click div "Sep 04 2025 11:46 PM"
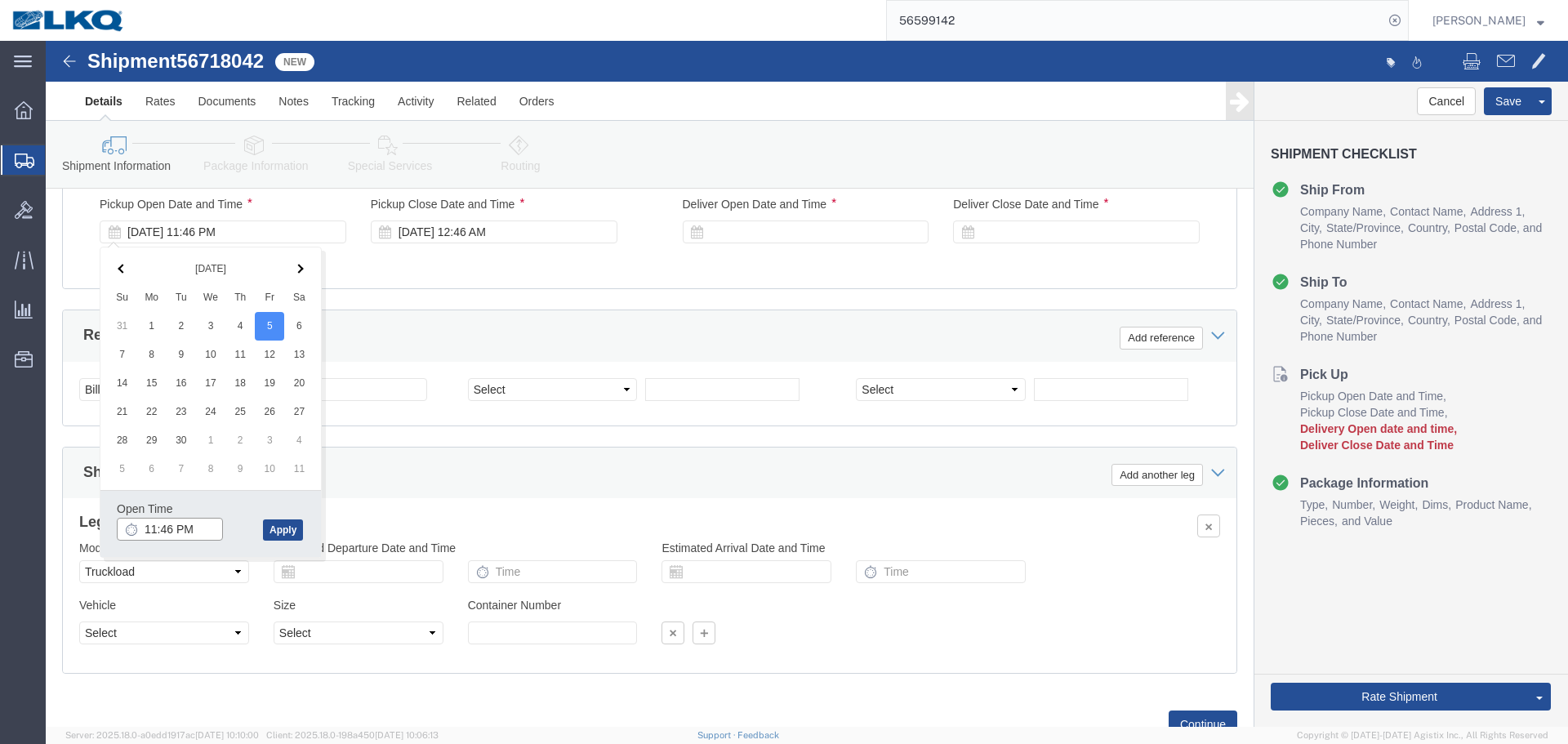
click input "11:46 PM"
type input "8:00 AM"
click button "Apply"
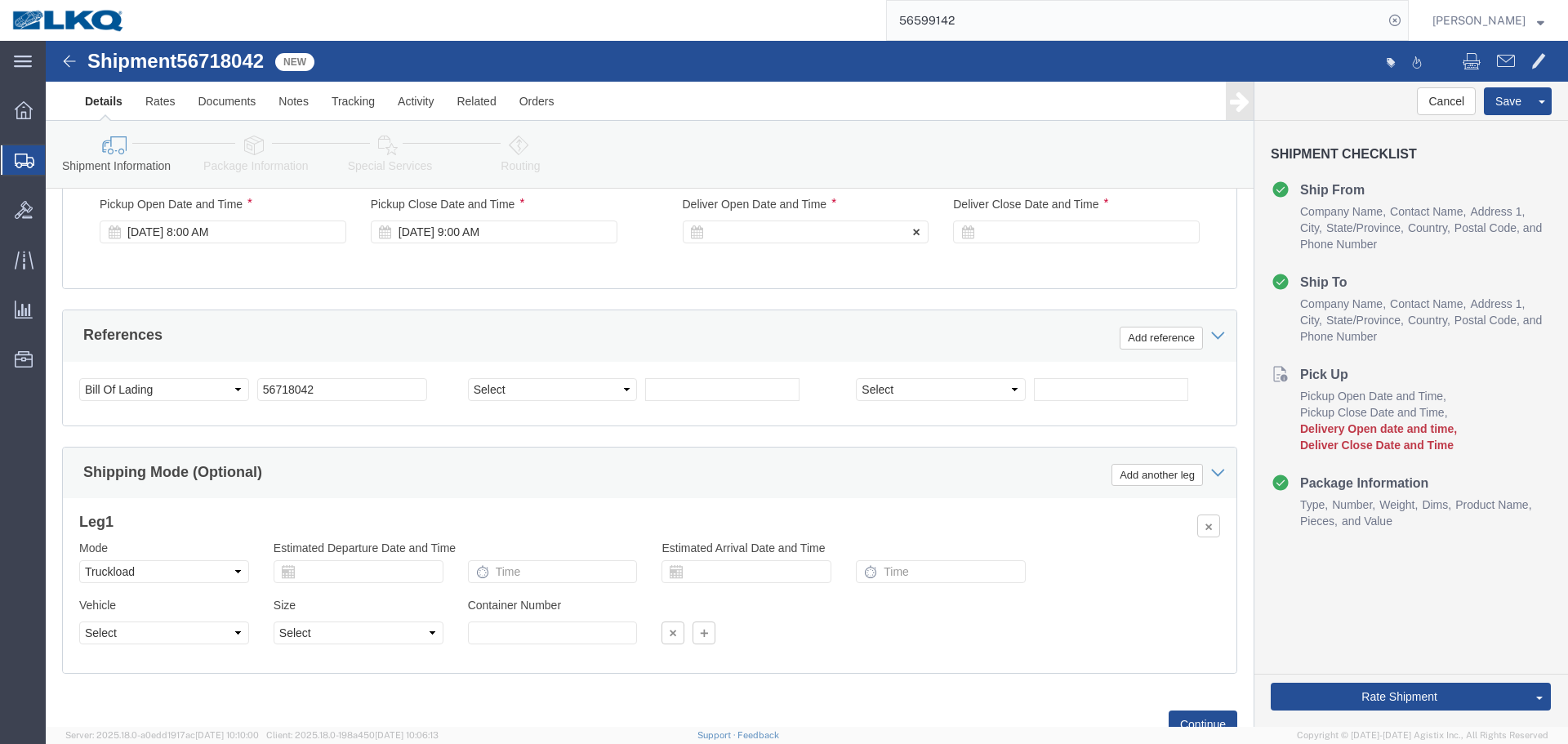
click div
click input "10:00 AM"
click button "Apply"
click div
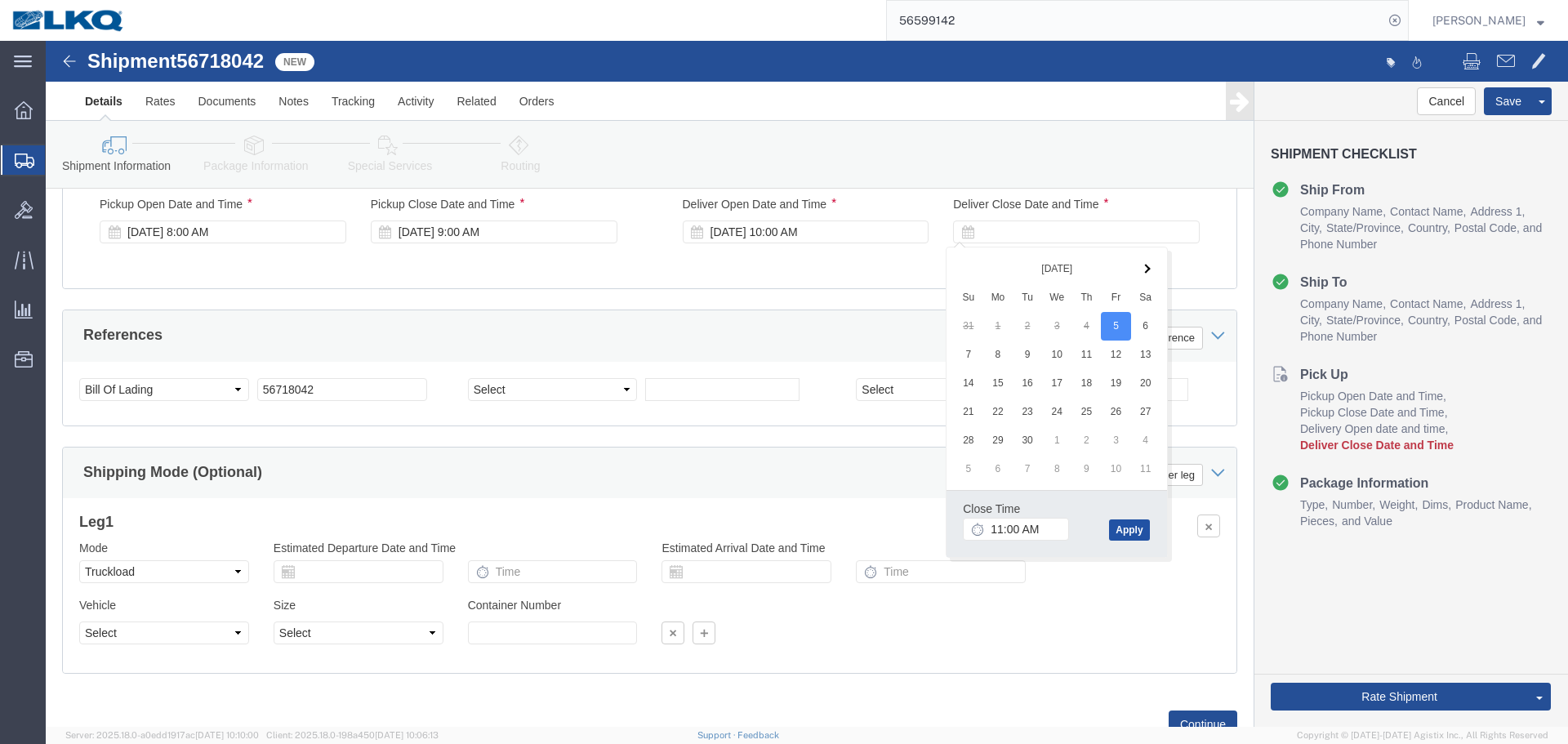
click button "Apply"
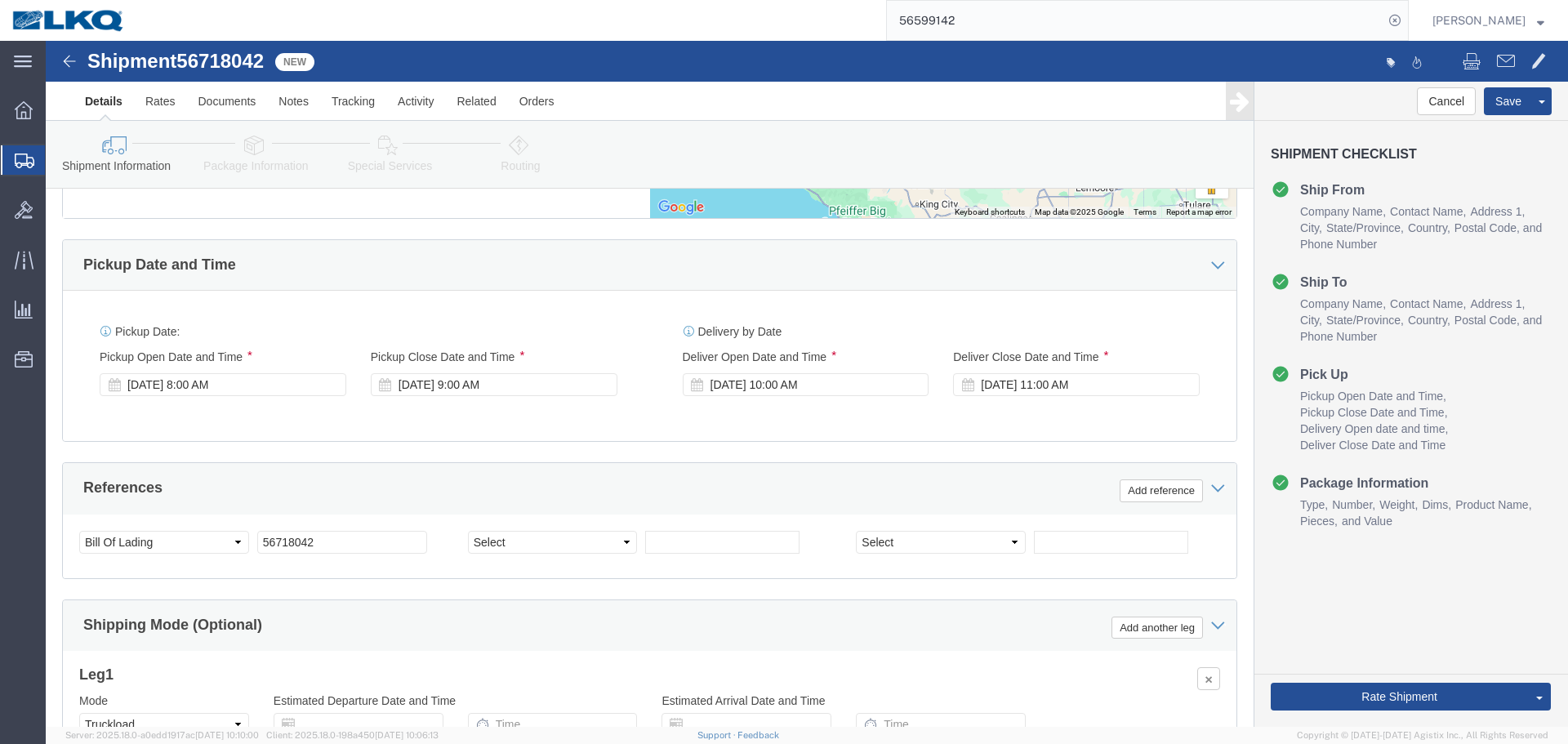
scroll to position [980, 0]
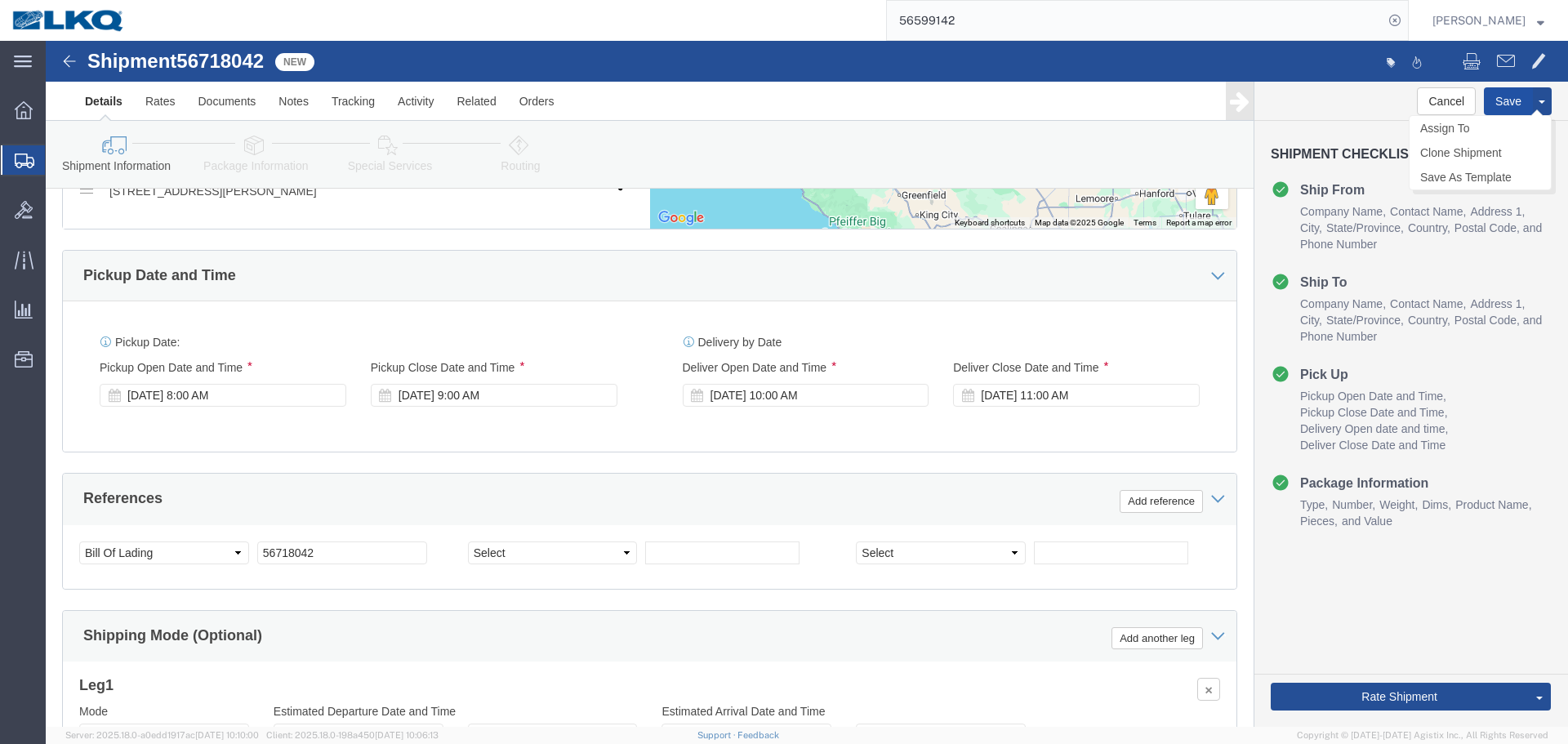
click button "Save"
drag, startPoint x: 1393, startPoint y: 583, endPoint x: 1393, endPoint y: 569, distance: 14.0
click link "Send To Bid"
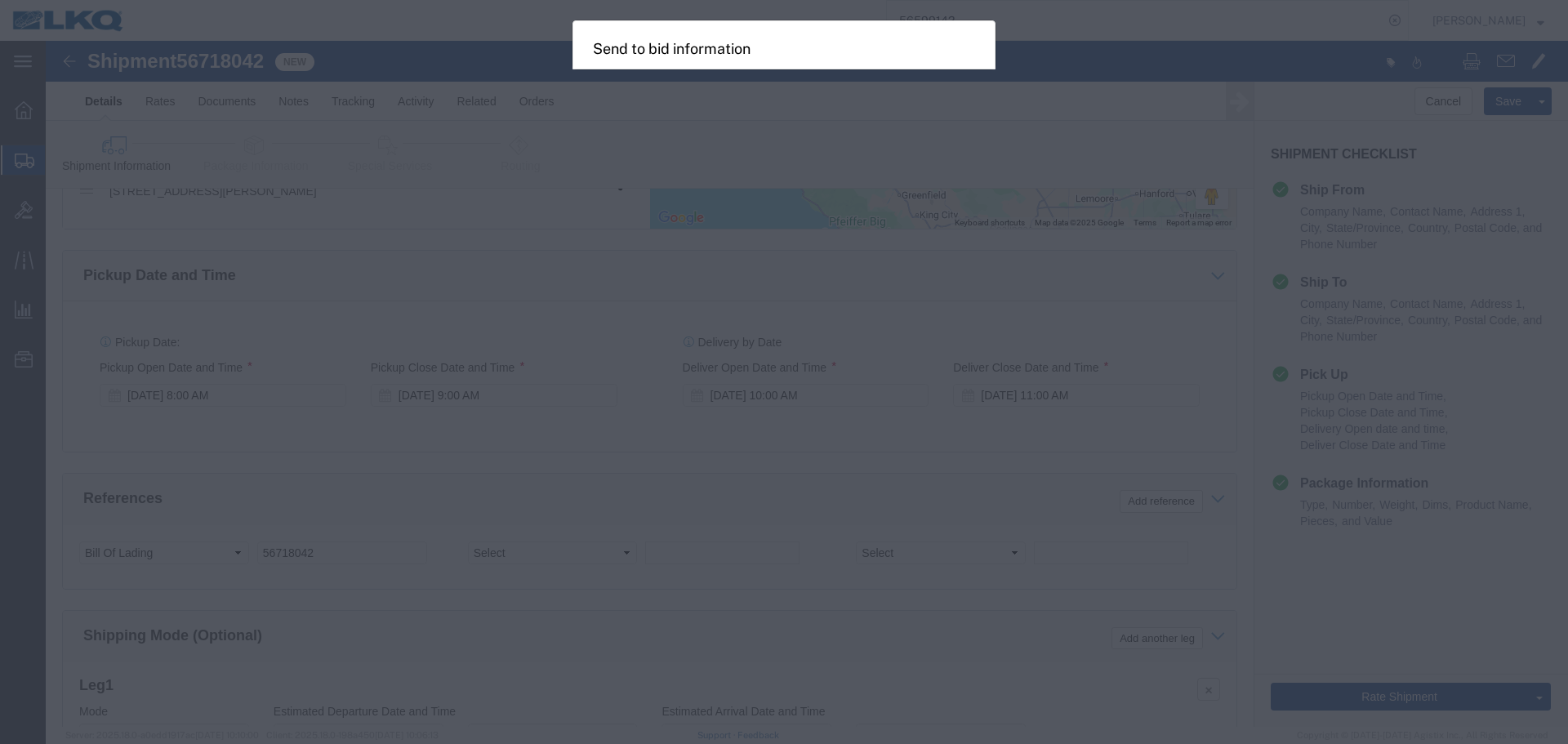
select select "TL"
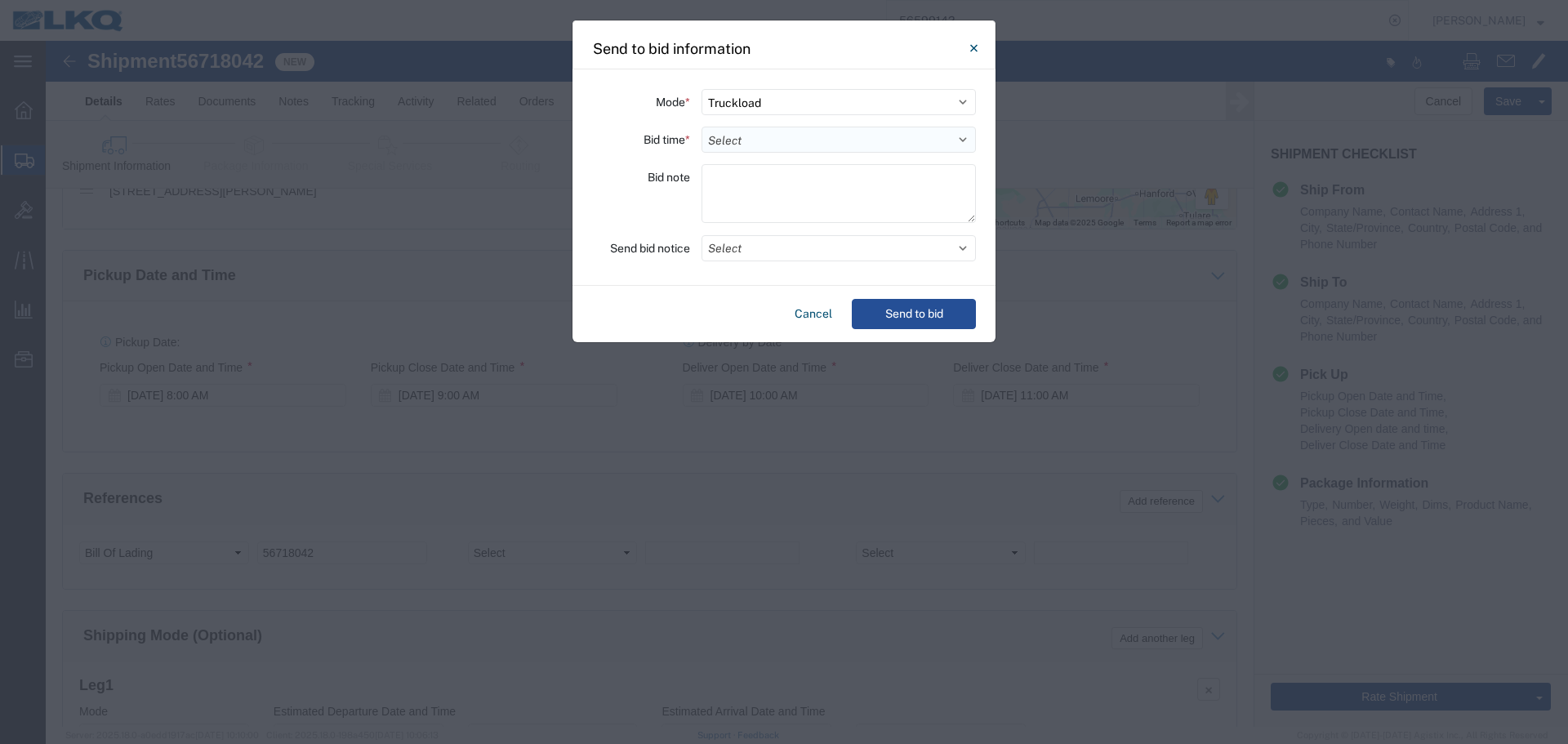
click at [824, 138] on select "Select 30 Min (Rush) 1 Hour (Rush) 2 Hours (Rush) 4 Hours (Rush) 8 Hours (Rush)…" at bounding box center [838, 139] width 274 height 26
select select "4"
click at [701, 126] on select "Select 30 Min (Rush) 1 Hour (Rush) 2 Hours (Rush) 4 Hours (Rush) 8 Hours (Rush)…" at bounding box center [838, 139] width 274 height 26
click at [775, 241] on button "Select" at bounding box center [838, 248] width 274 height 26
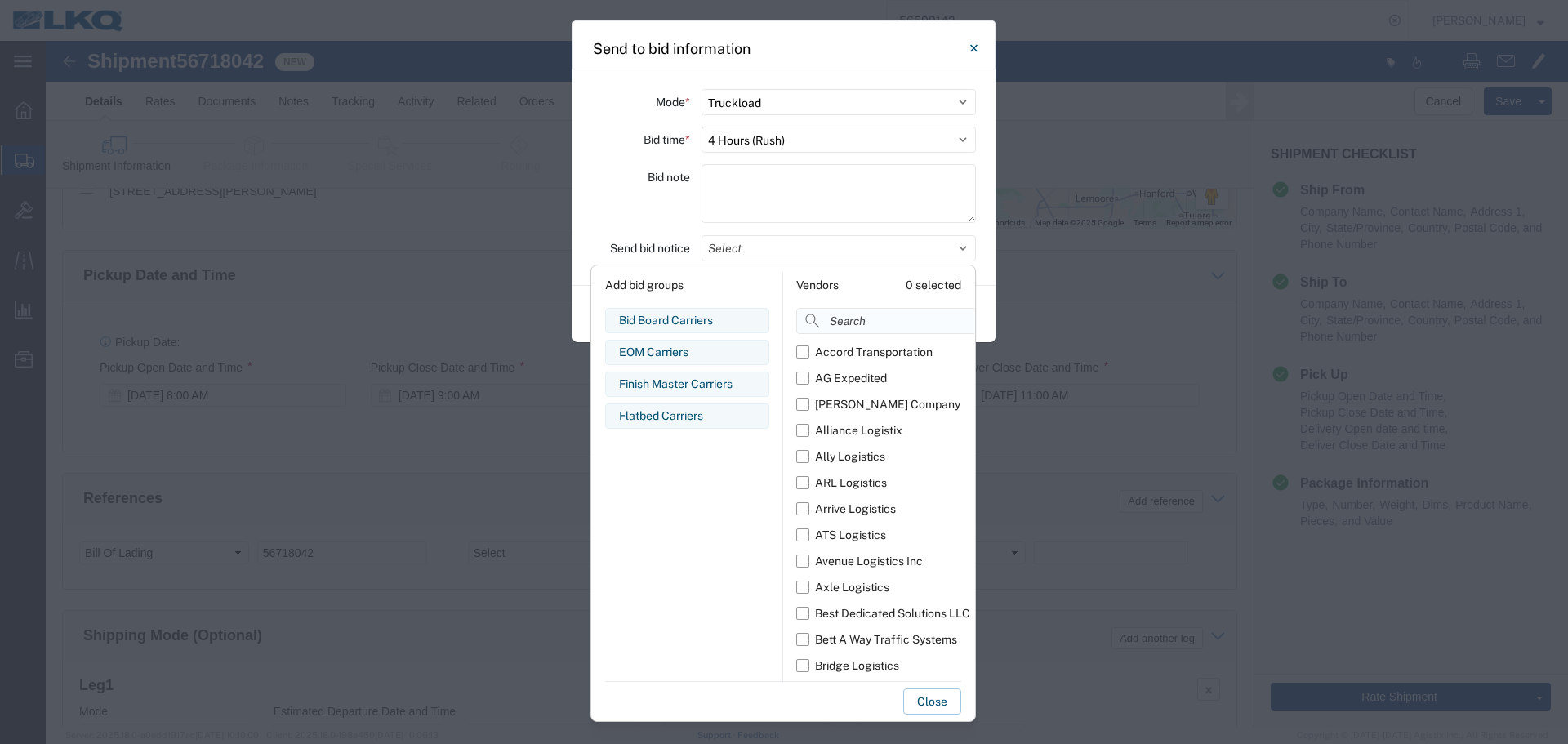
click at [875, 313] on input at bounding box center [921, 321] width 252 height 26
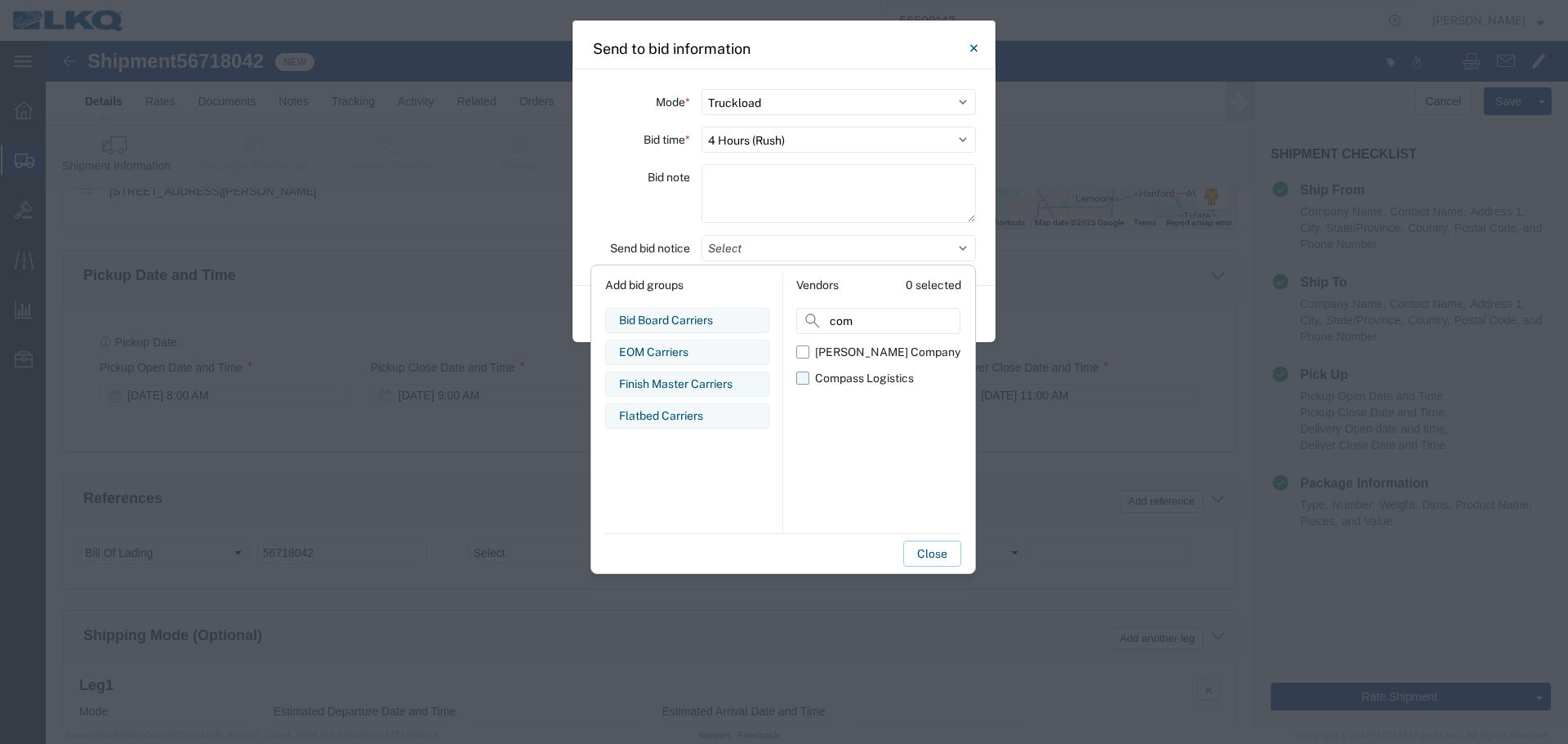
type input "com"
click at [818, 382] on div "Compass Logistics" at bounding box center [864, 379] width 99 height 17
click at [0, 0] on input "Compass Logistics" at bounding box center [0, 0] width 0 height 0
click at [643, 225] on div "Bid note" at bounding box center [640, 196] width 98 height 64
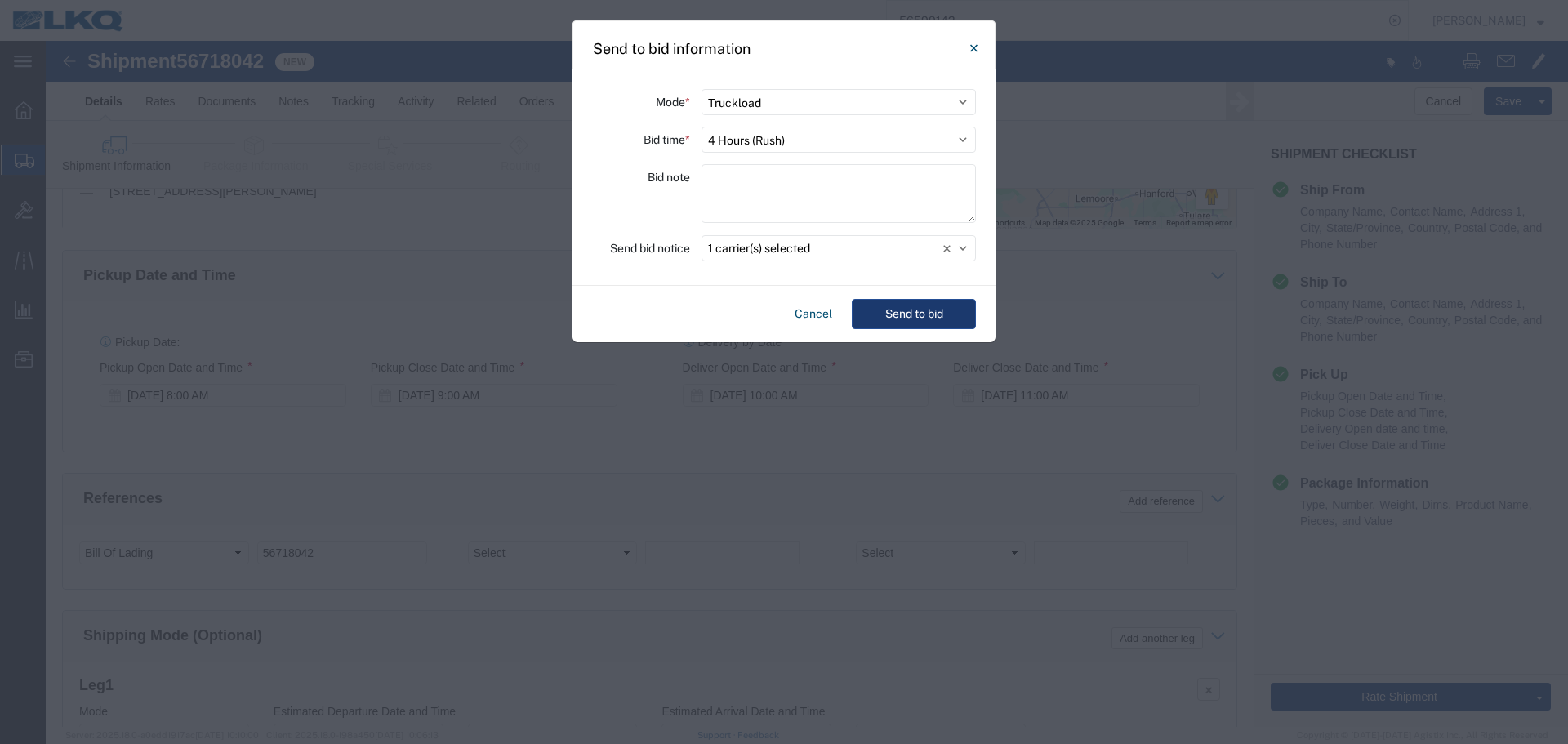
click at [912, 321] on button "Send to bid" at bounding box center [913, 314] width 124 height 30
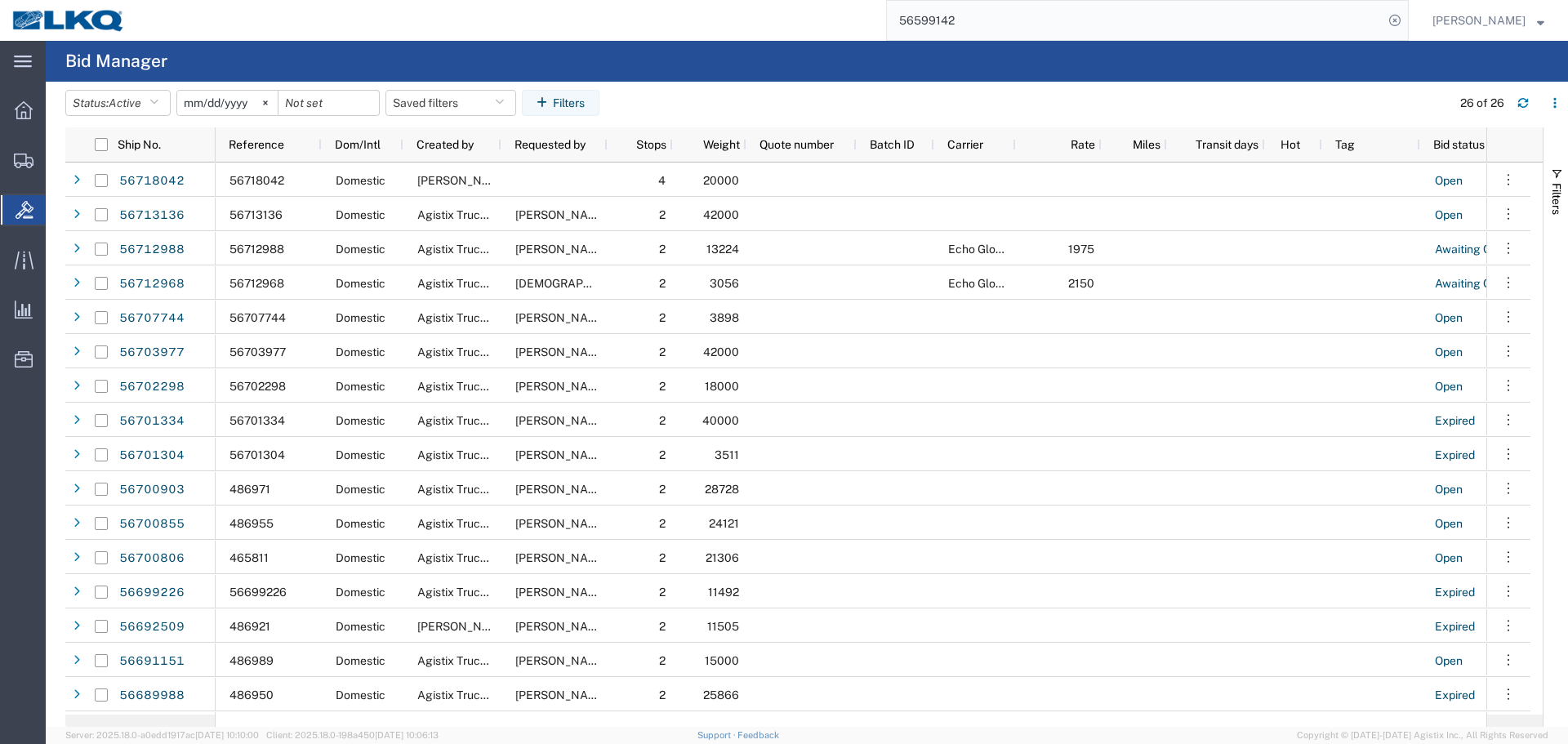
click at [1005, 7] on input "56599142" at bounding box center [1135, 20] width 496 height 39
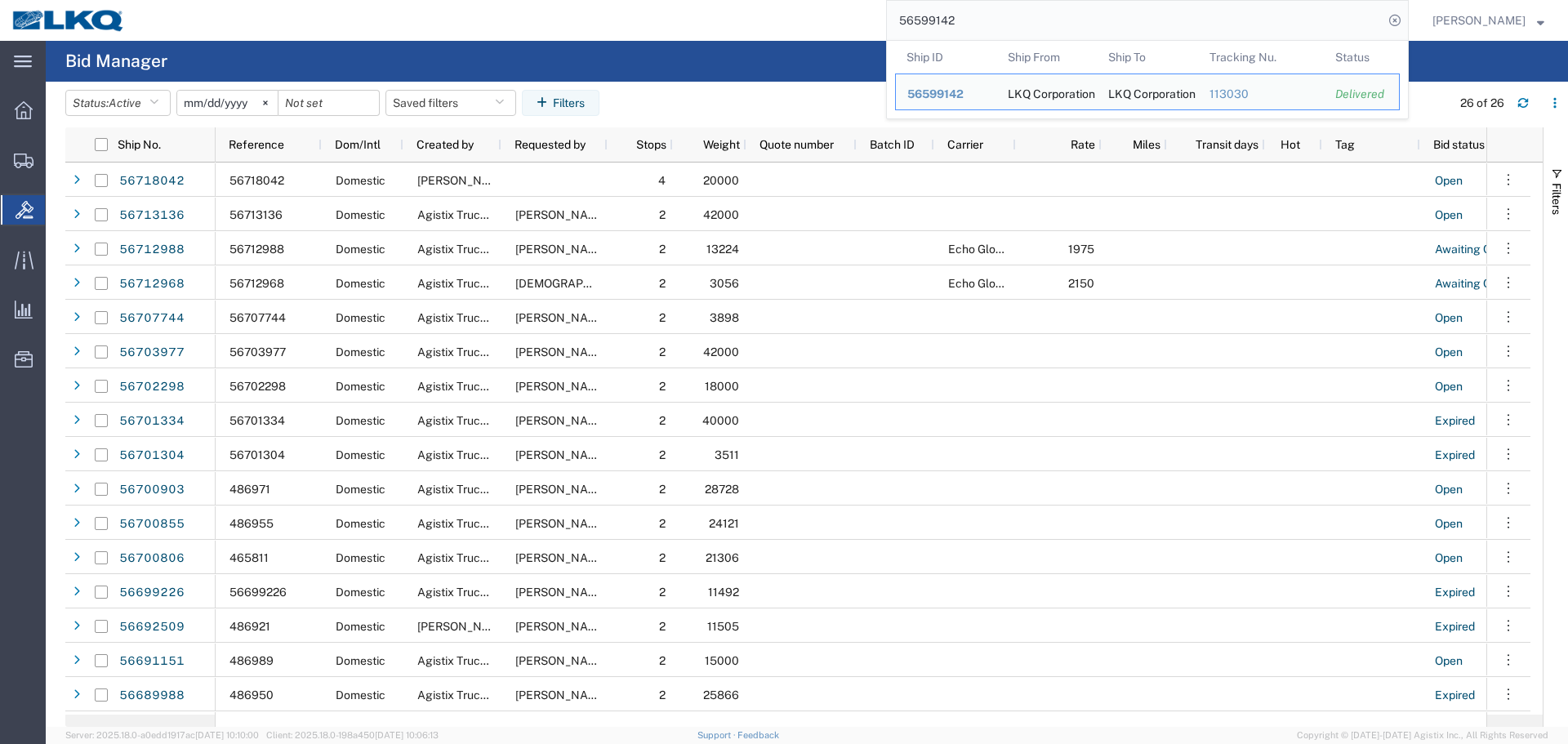
paste input "7180"
type input "56718042"
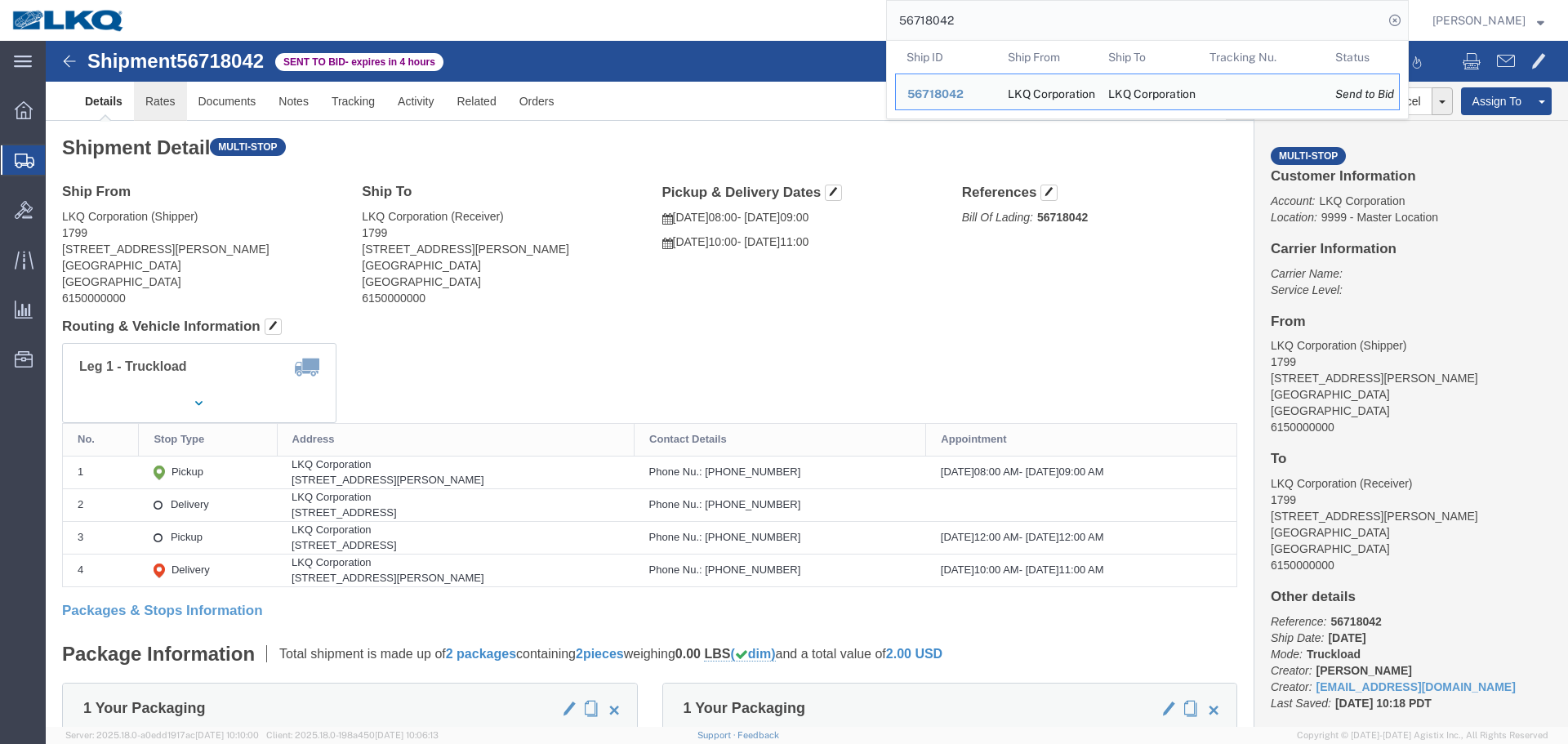
click link "Rates"
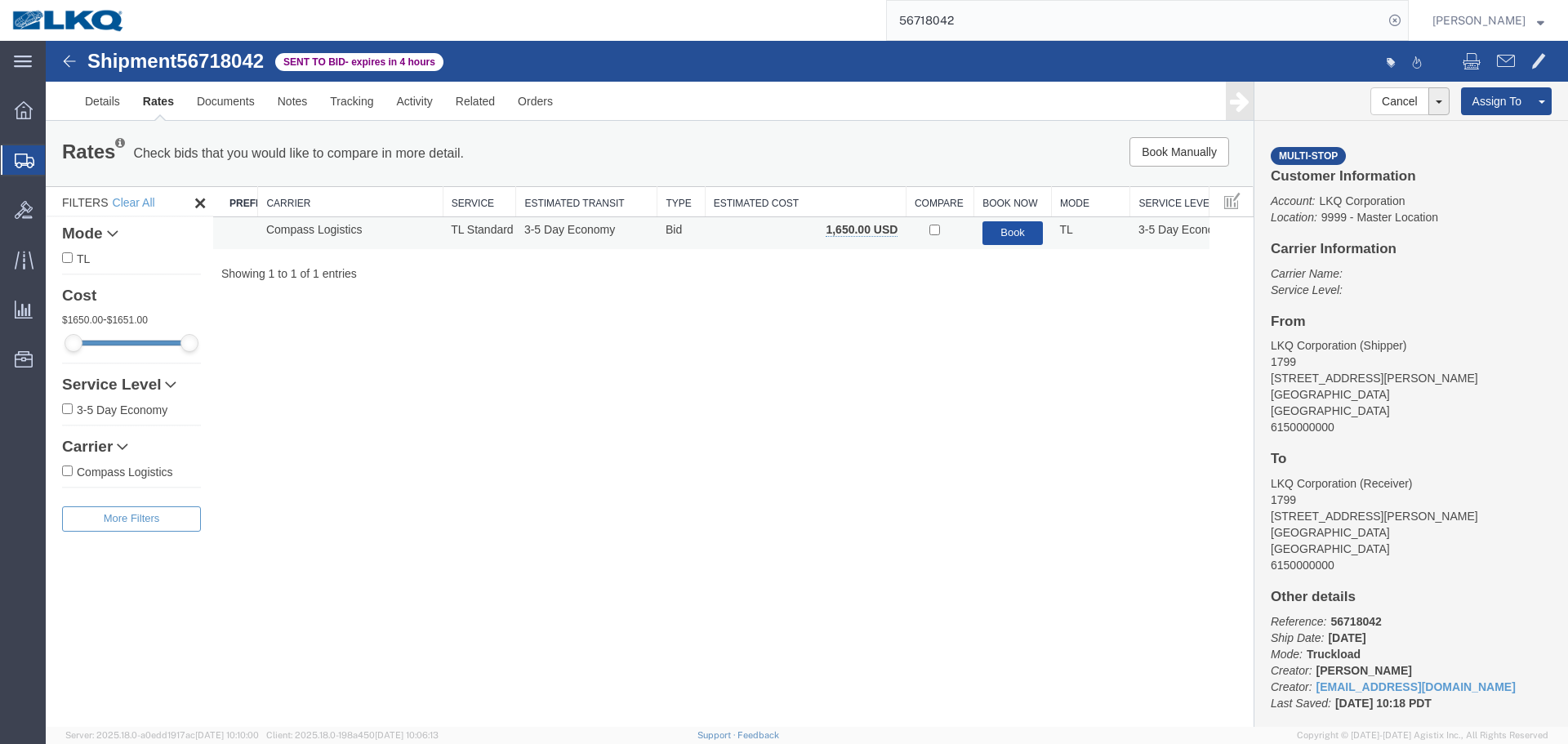
click at [987, 234] on button "Book" at bounding box center [1013, 233] width 61 height 23
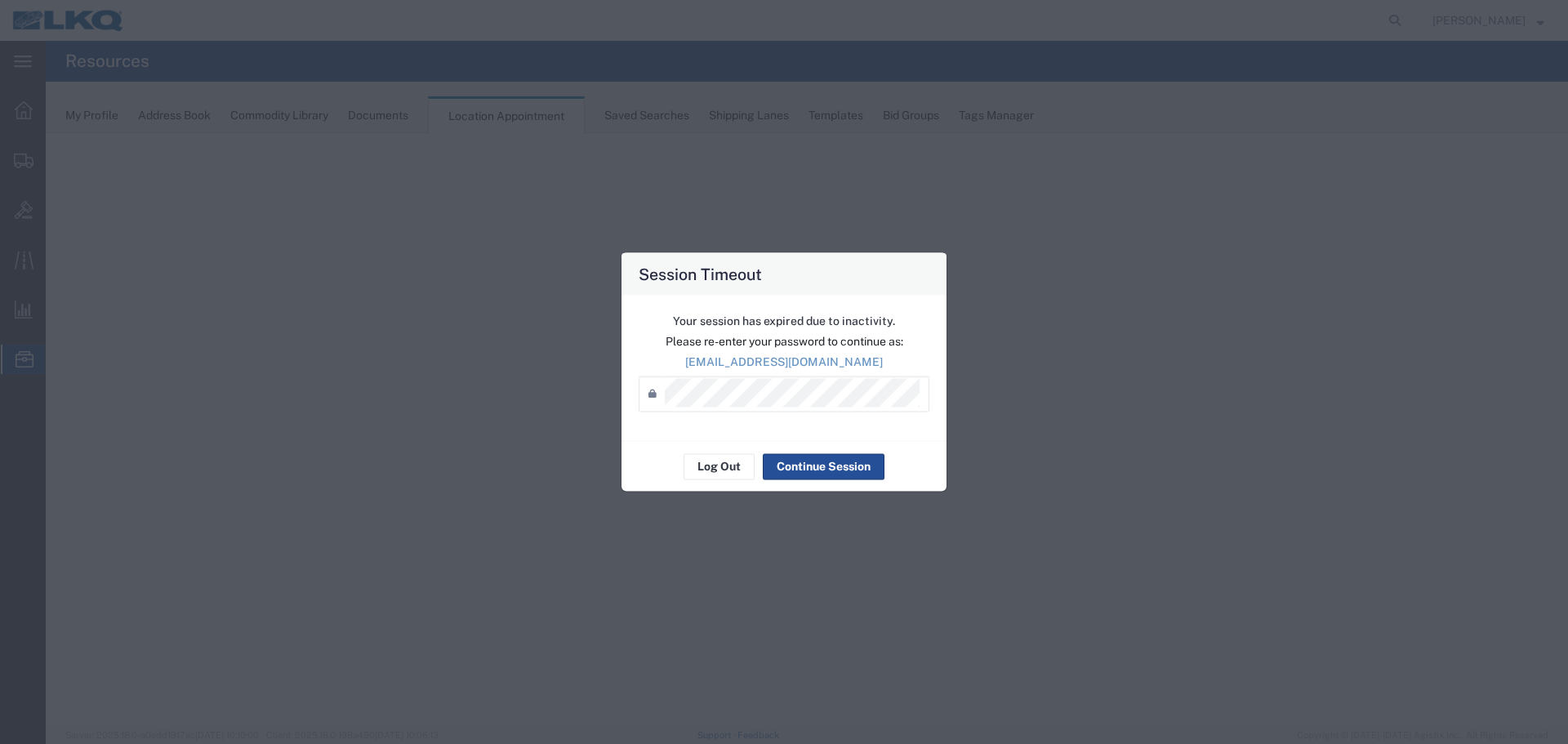
select select "27634"
select select "agendaWeek"
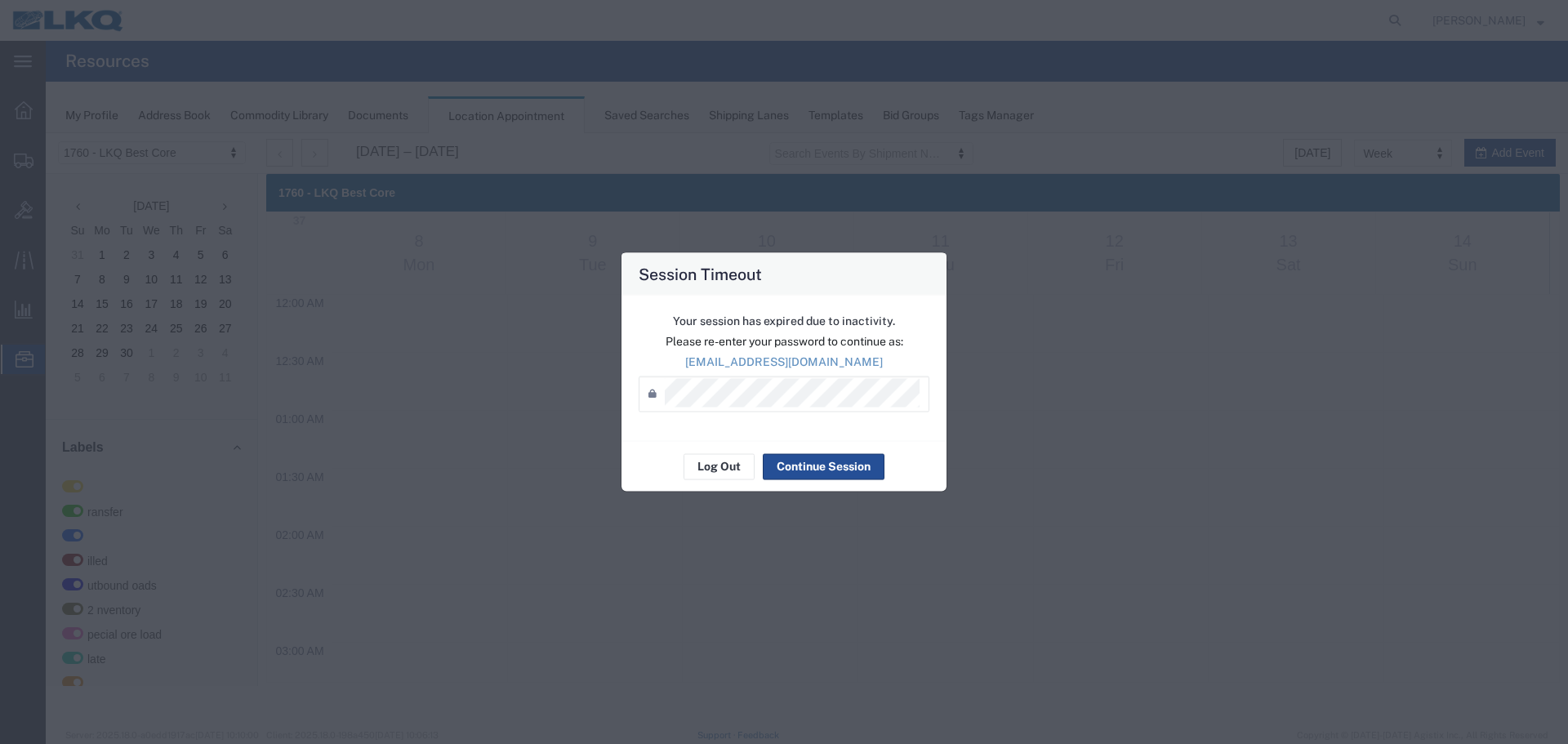
scroll to position [942, 0]
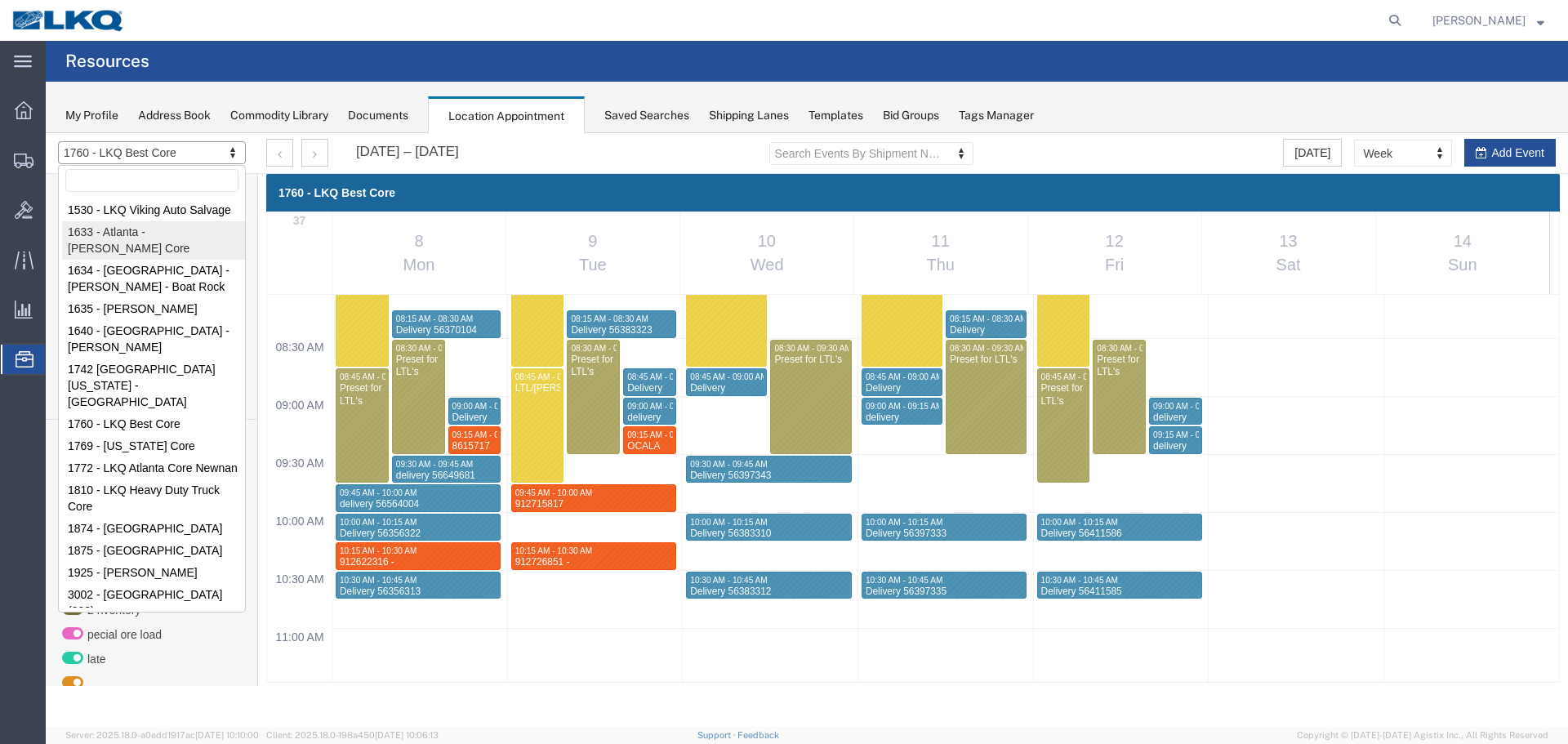
select select "28711"
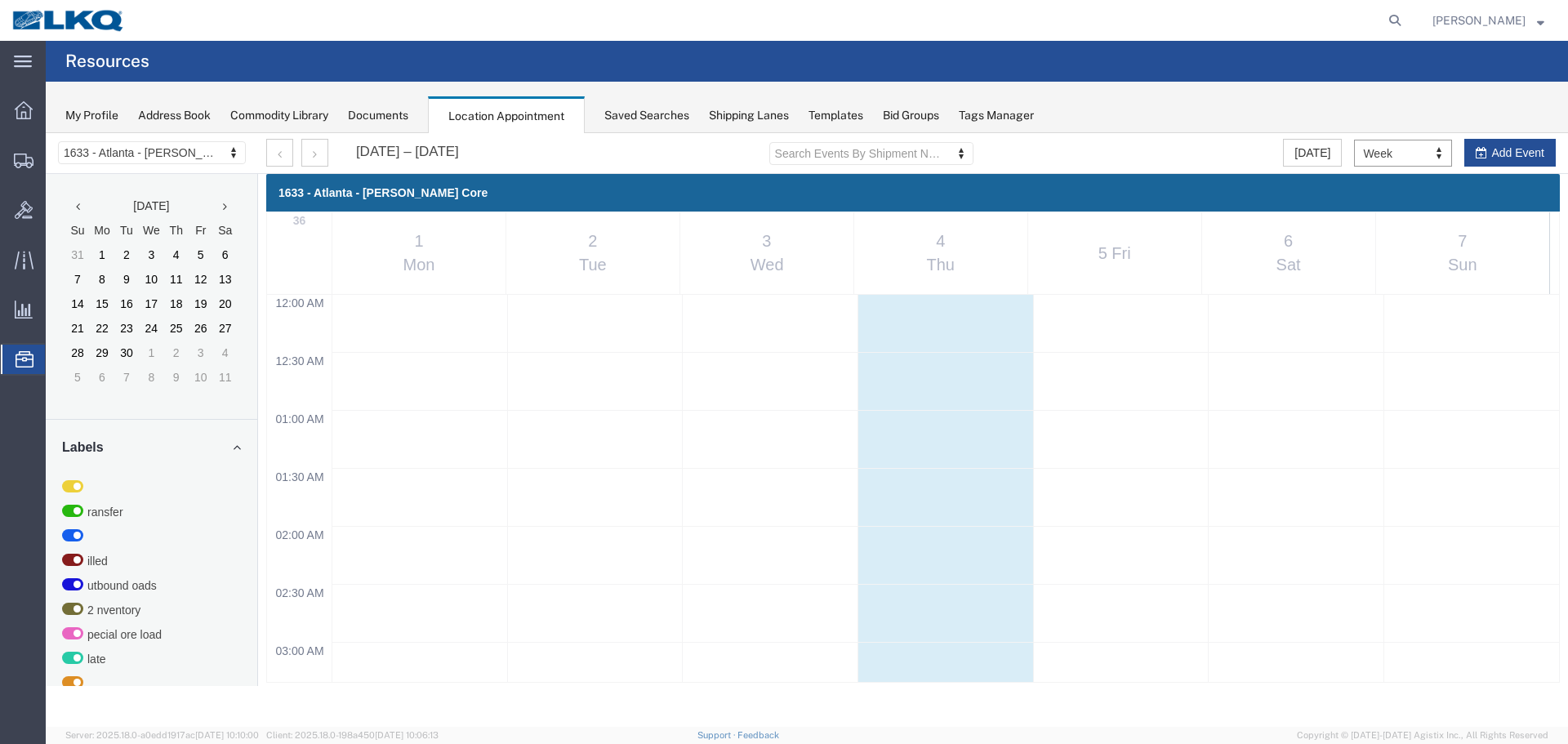
scroll to position [696, 0]
click at [976, 74] on agx-page-header "Resources" at bounding box center [807, 61] width 1522 height 41
click at [317, 153] on button "button" at bounding box center [314, 152] width 27 height 28
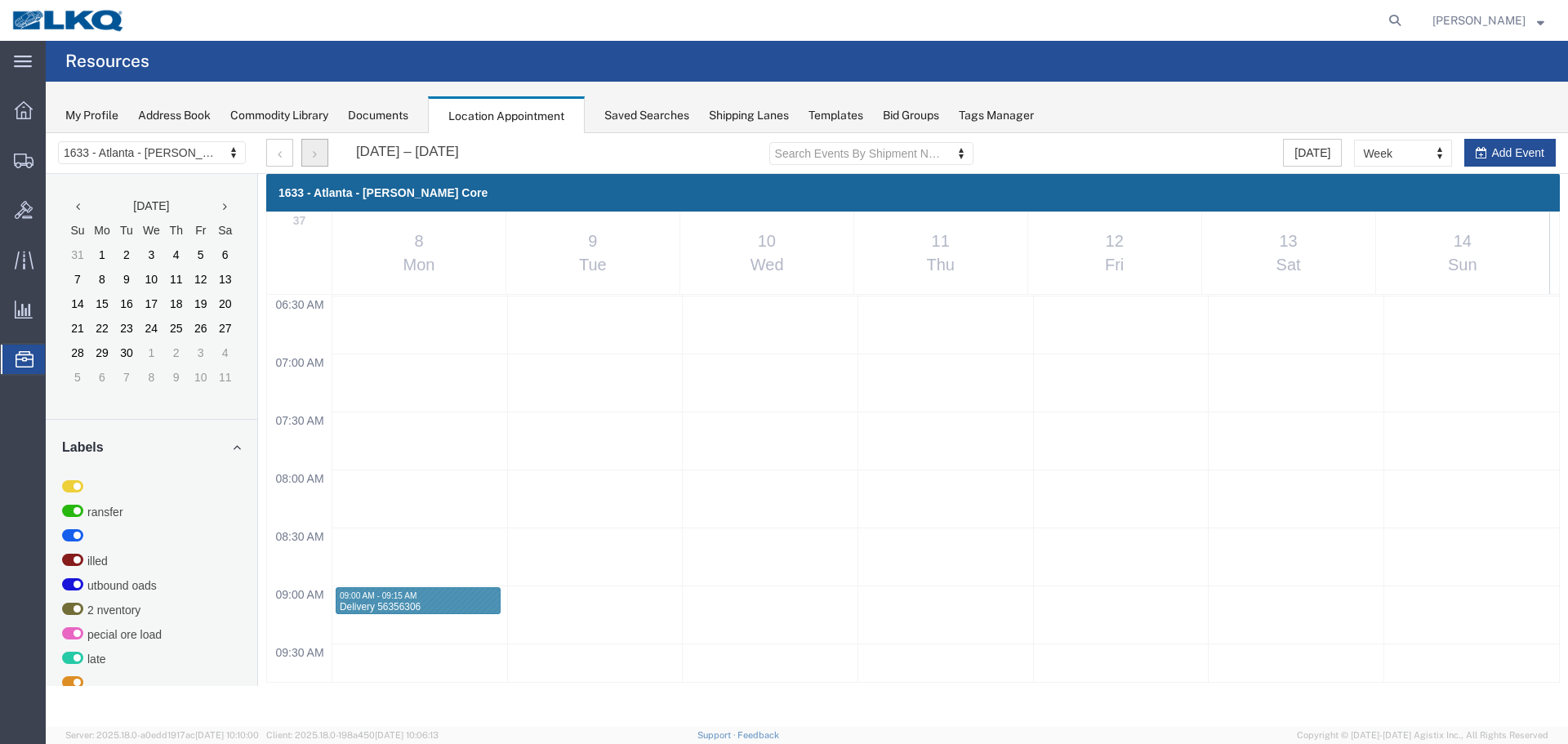
scroll to position [779, 0]
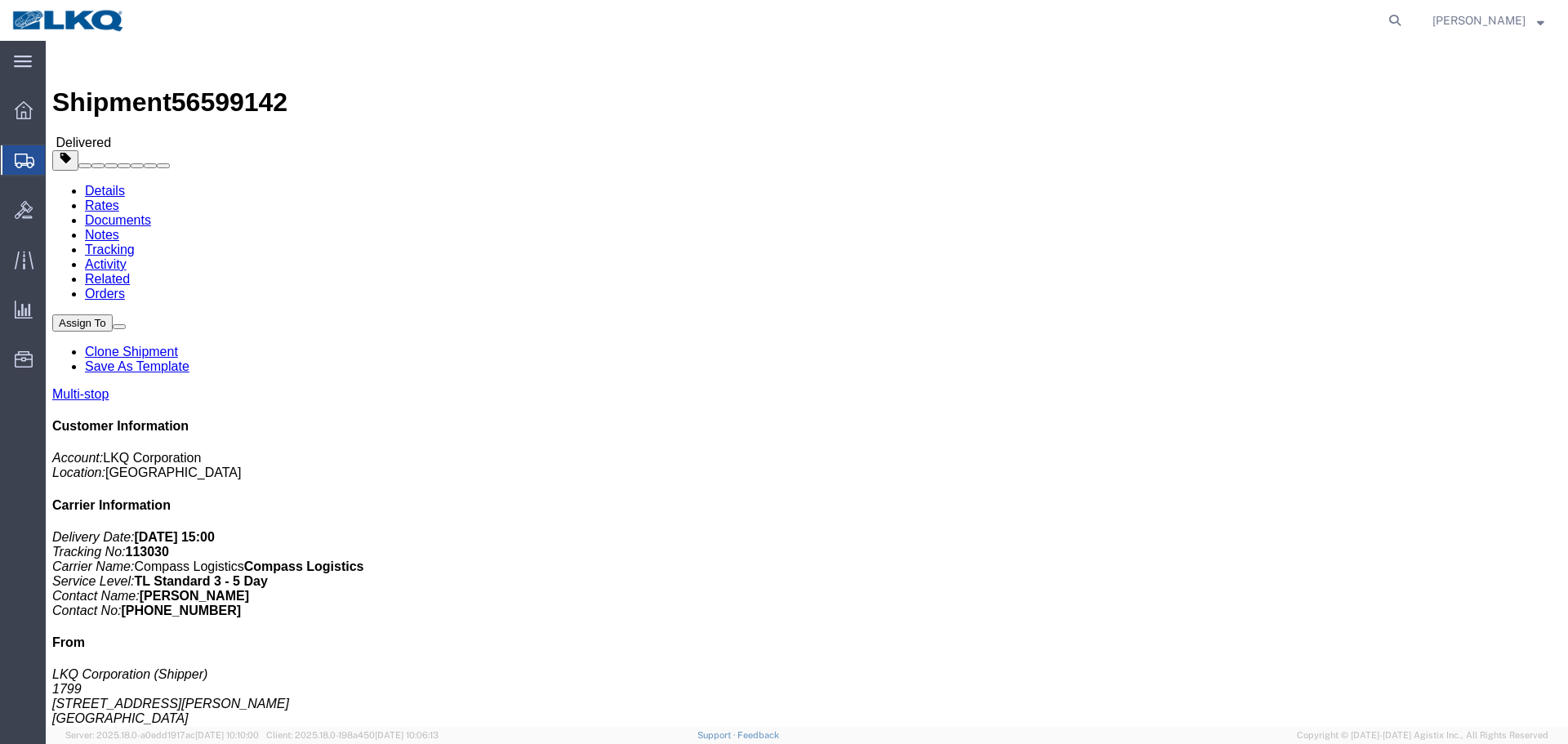
click link "Clone Shipment"
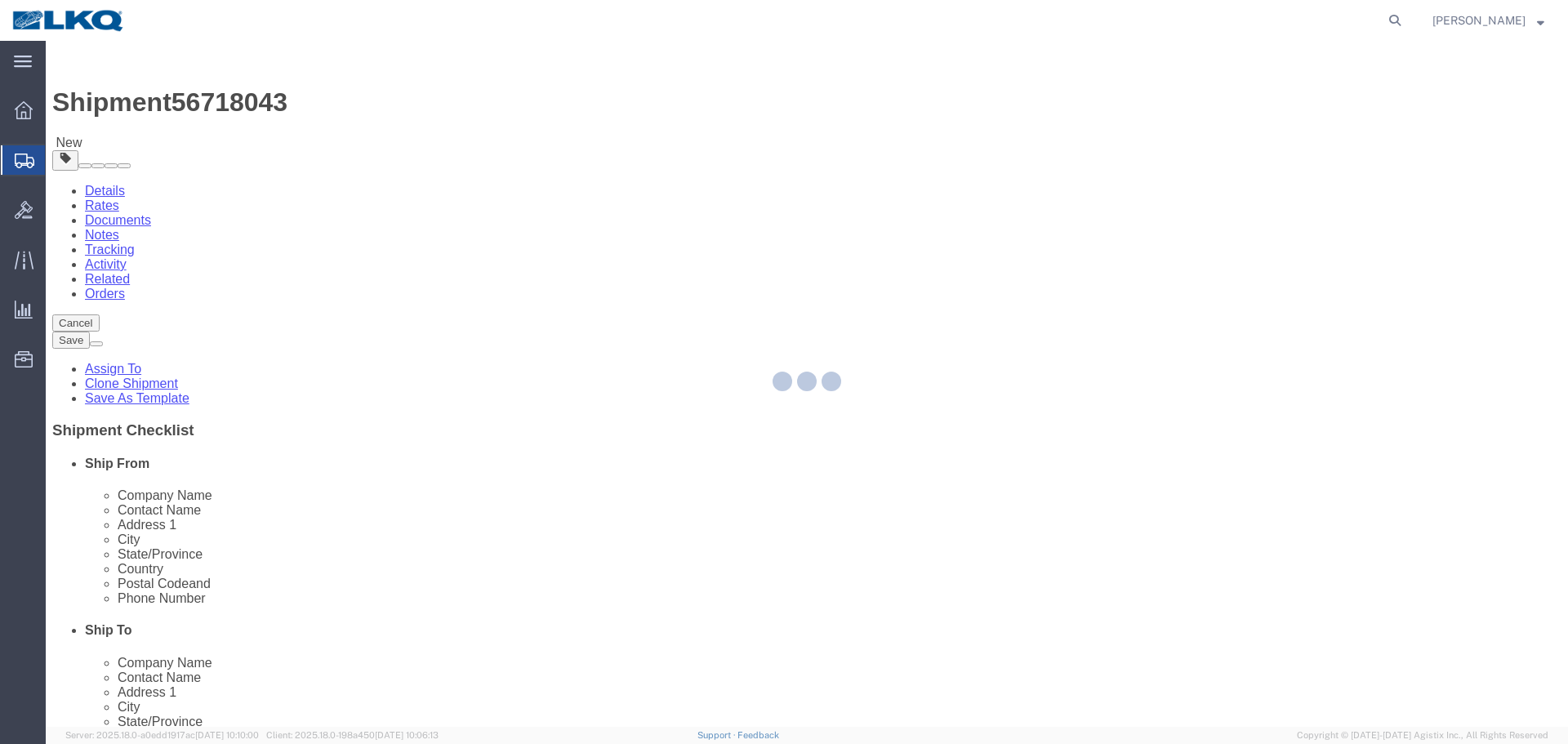
select select "27654"
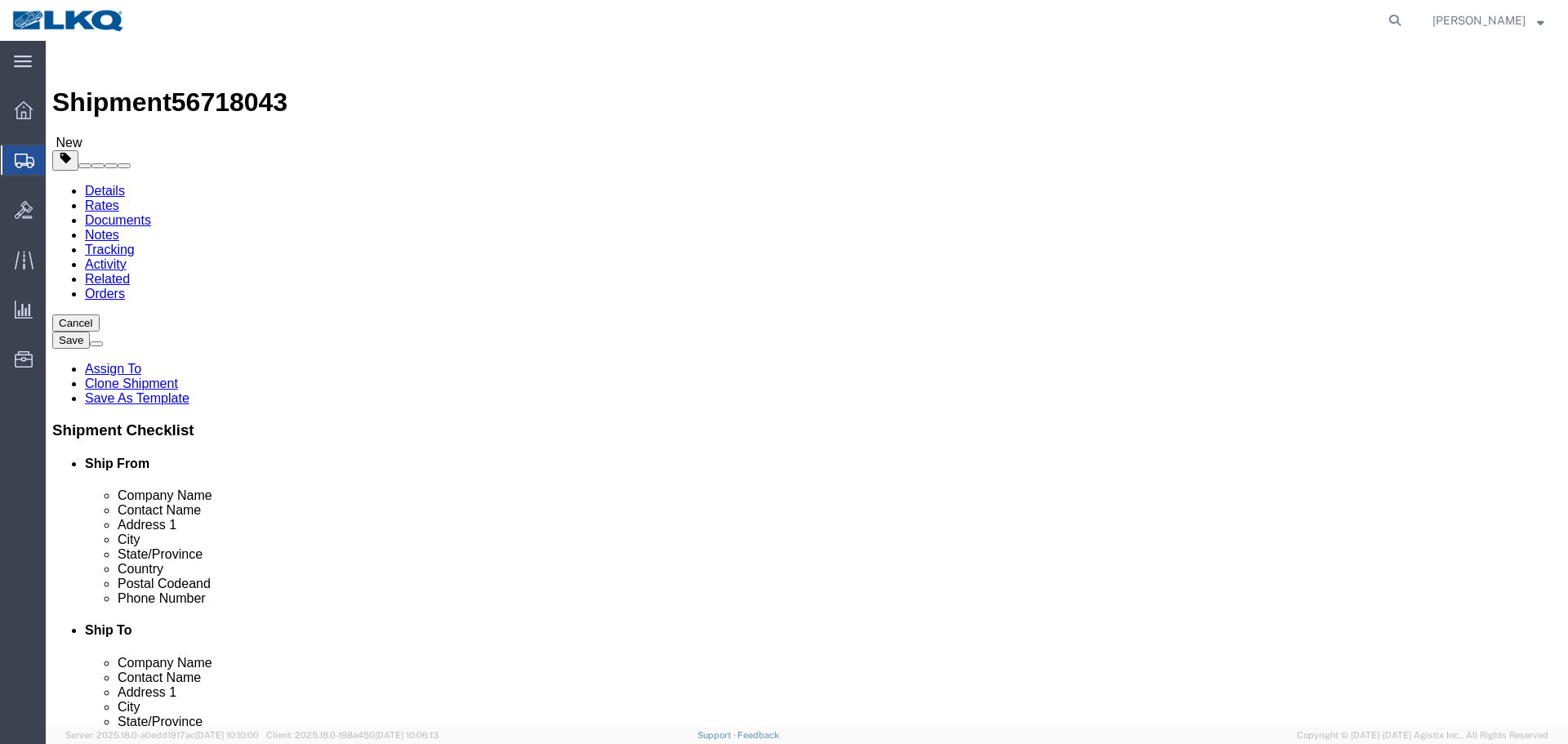
click span "56718043"
copy span "56718043"
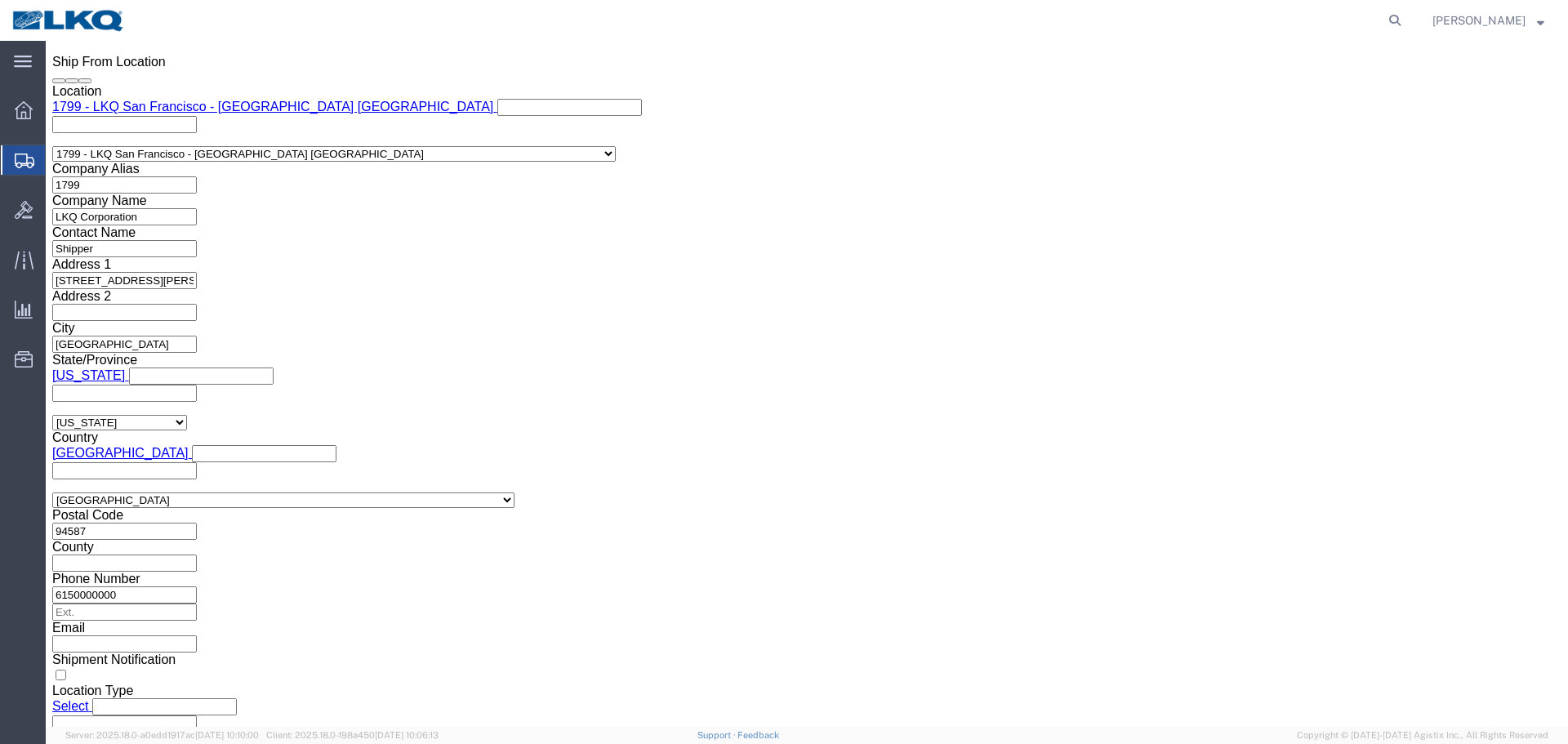
scroll to position [1205, 0]
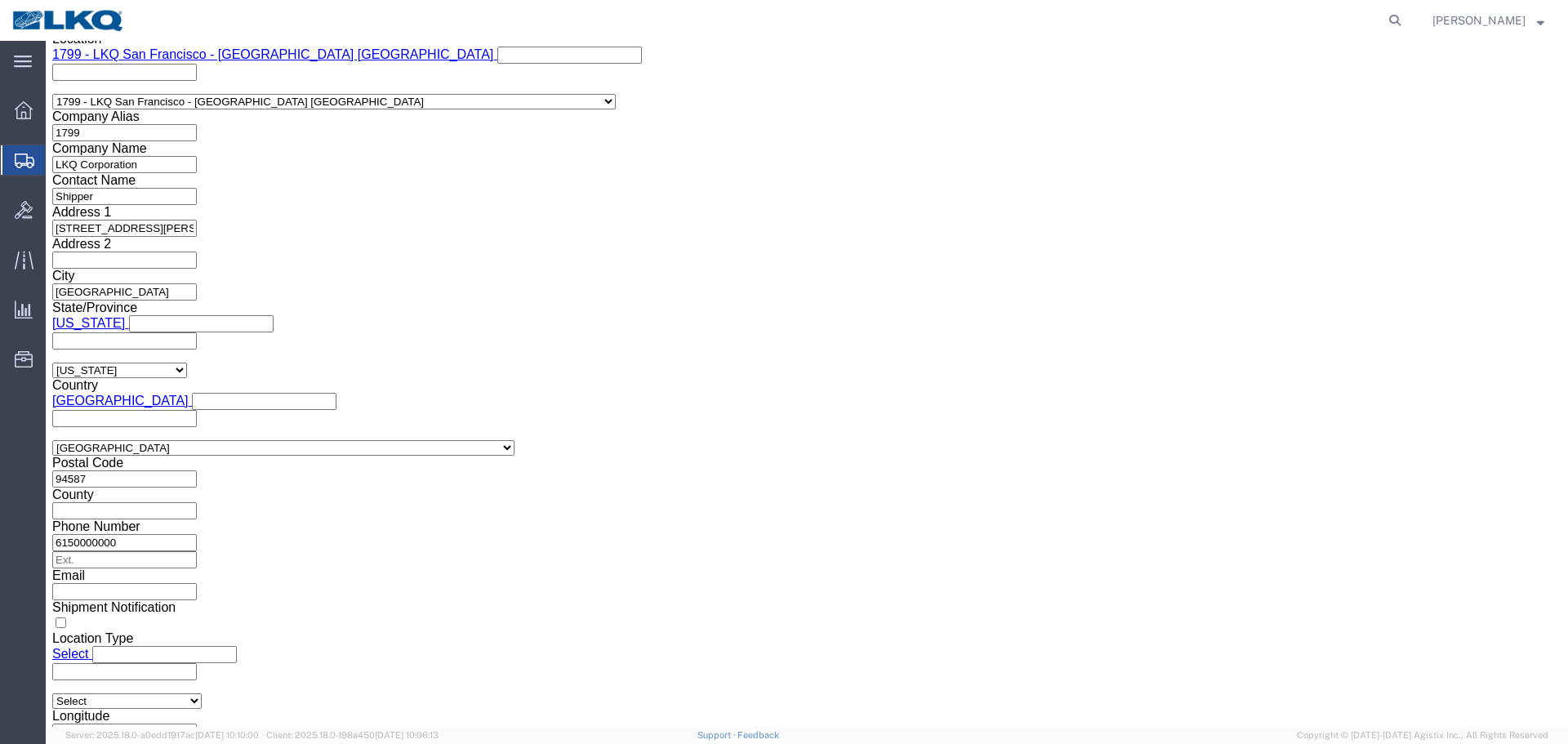
click input "56595843"
paste input "7180"
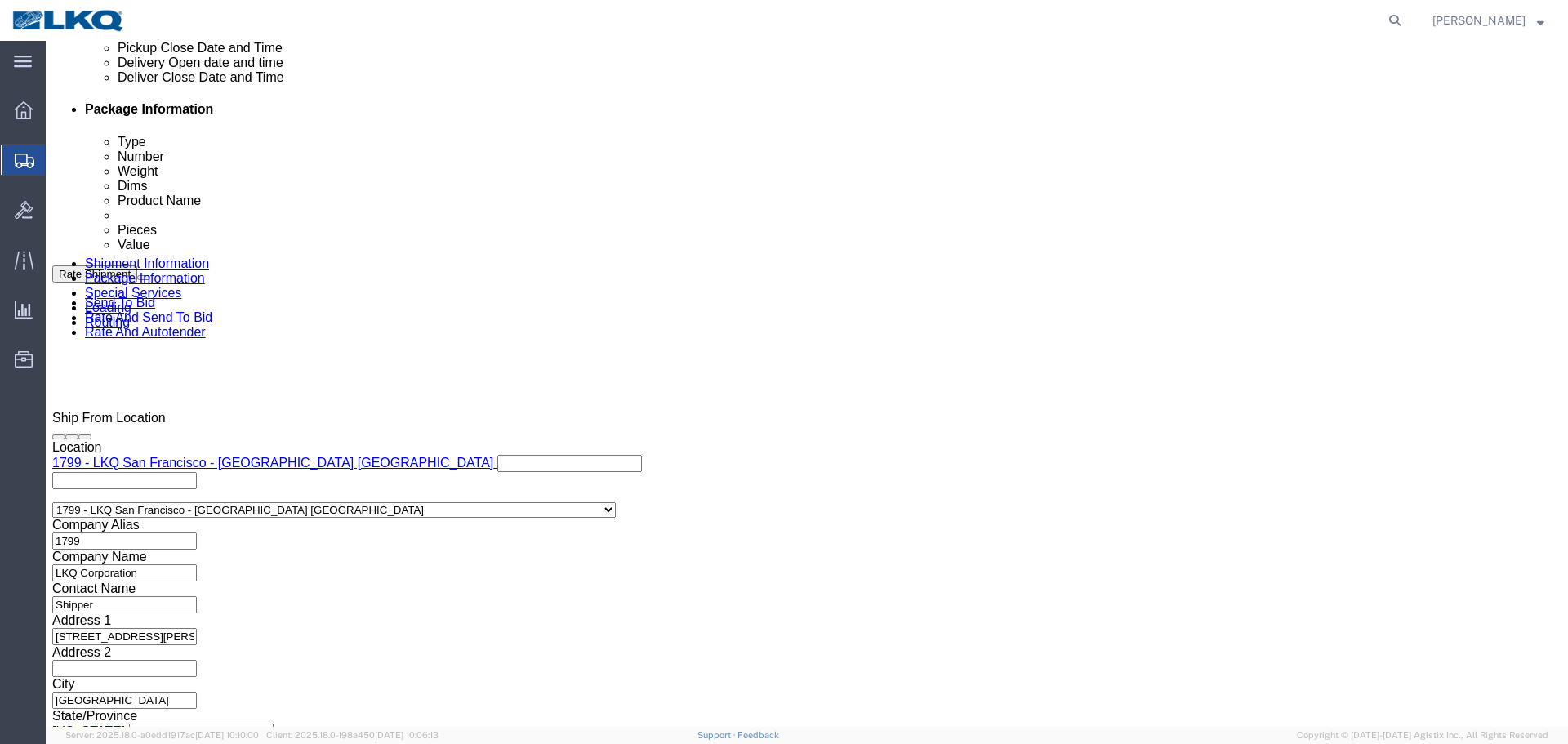
type input "56718043"
click div "Sep 04 2025 11:46 PM"
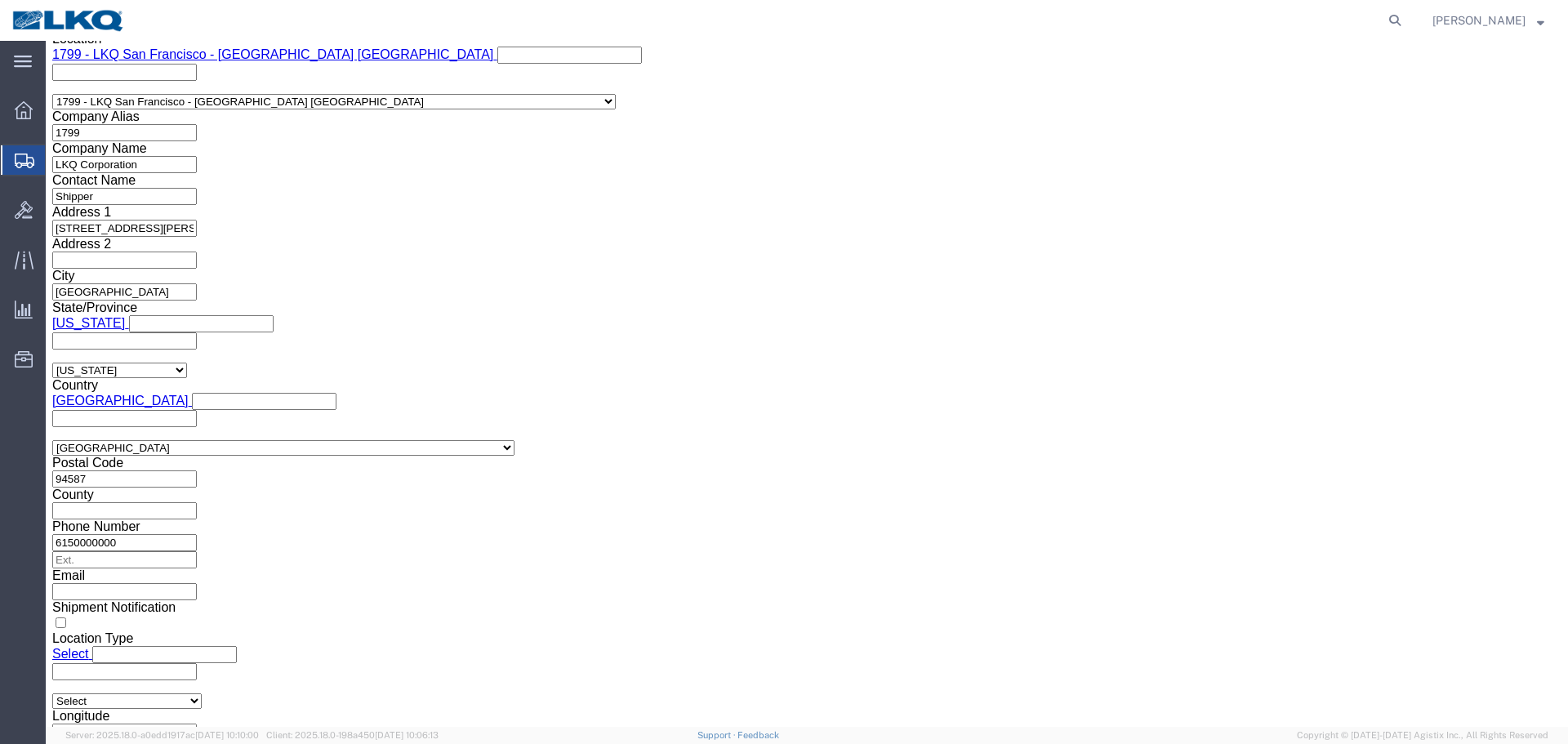
click input "11:46 PM"
type input "8:00 AM"
click button "Apply"
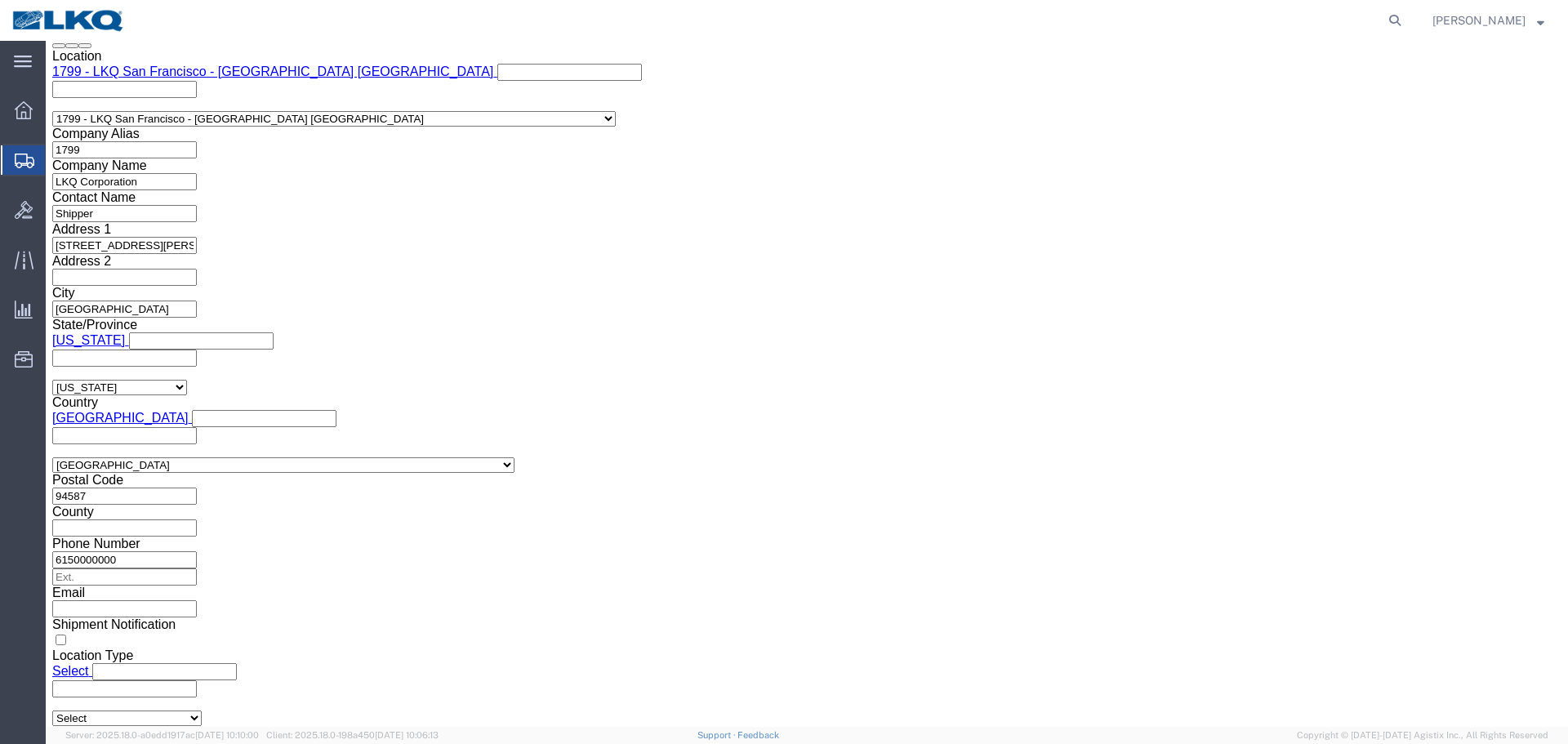
scroll to position [878, 0]
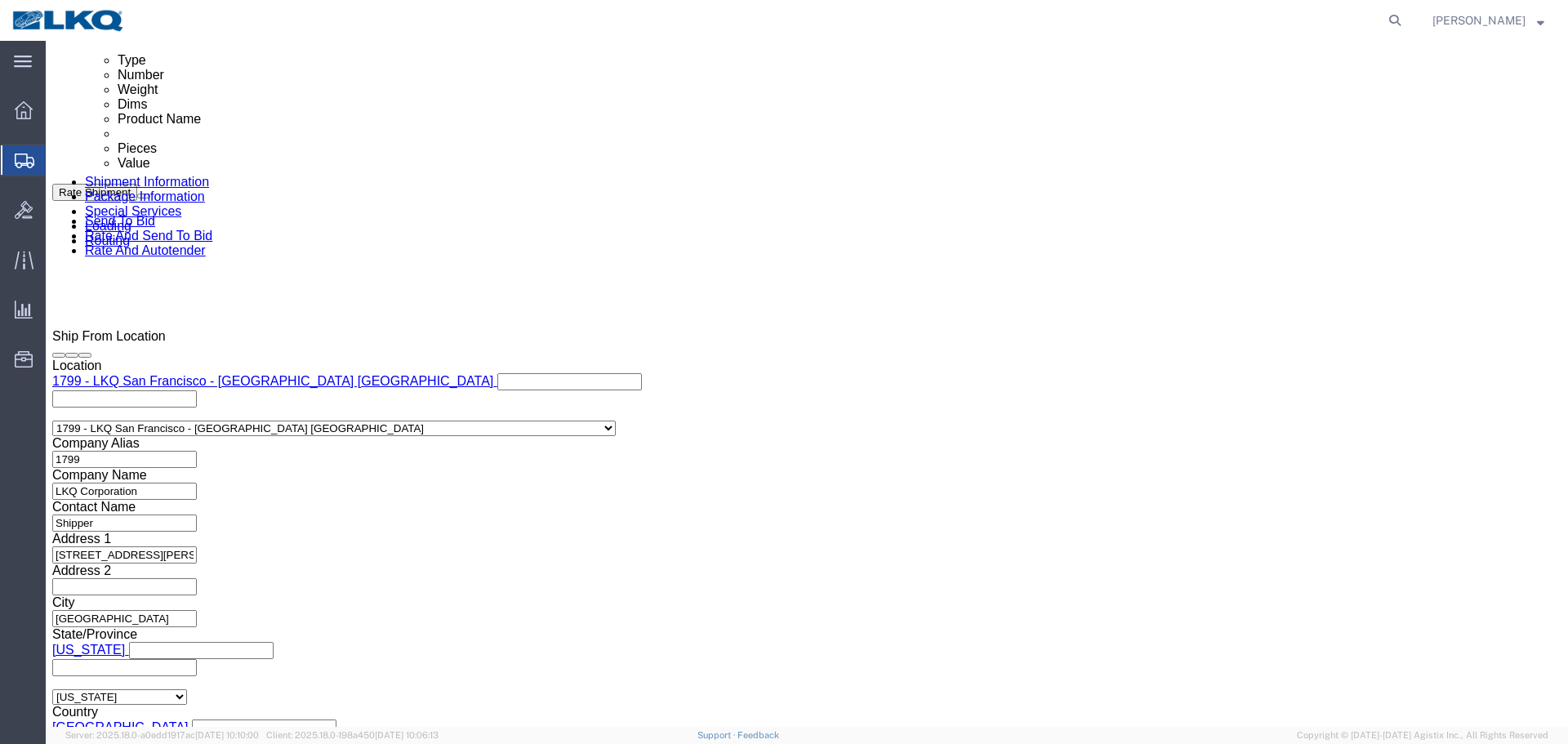
click div "[DATE] 9:00 AM"
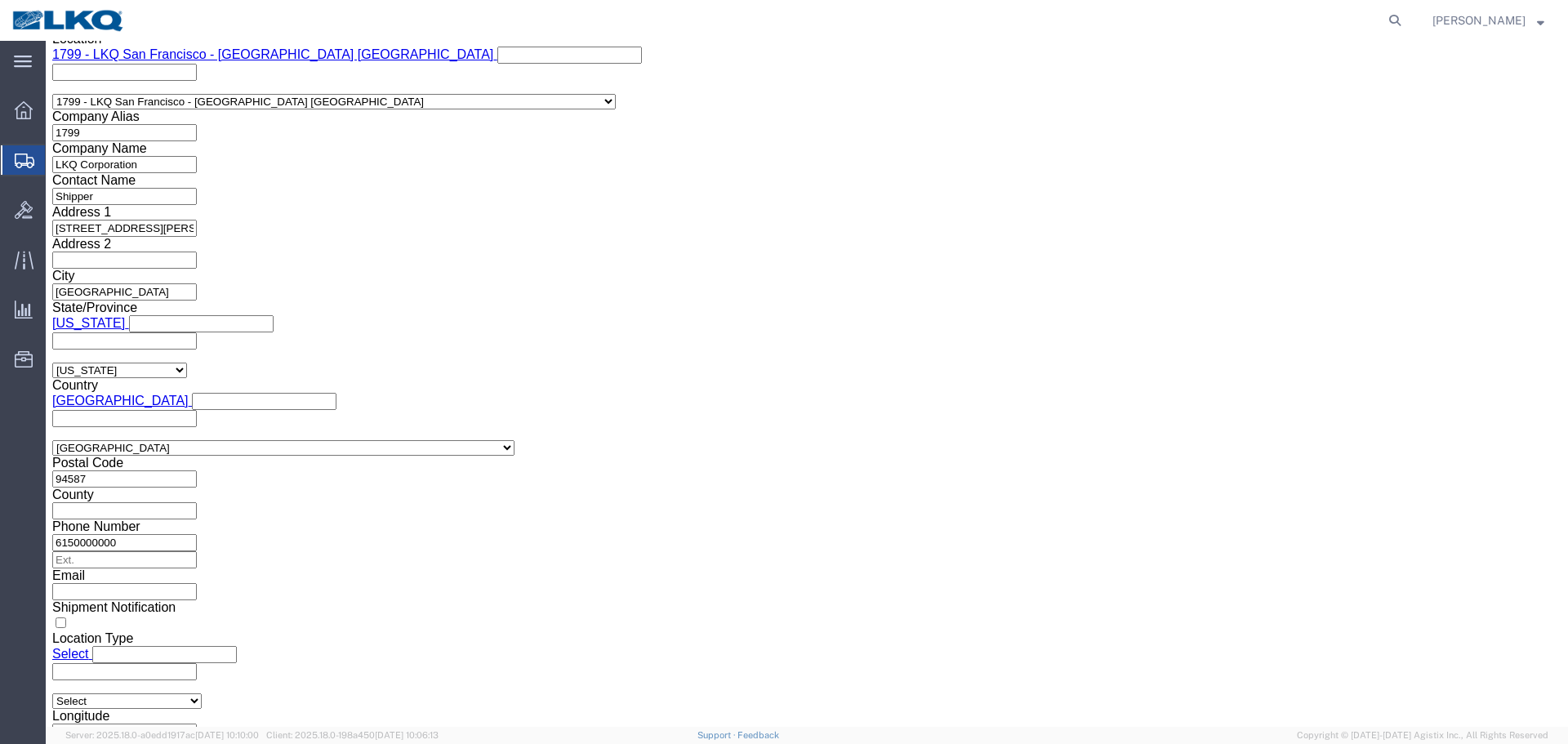
click button "Apply"
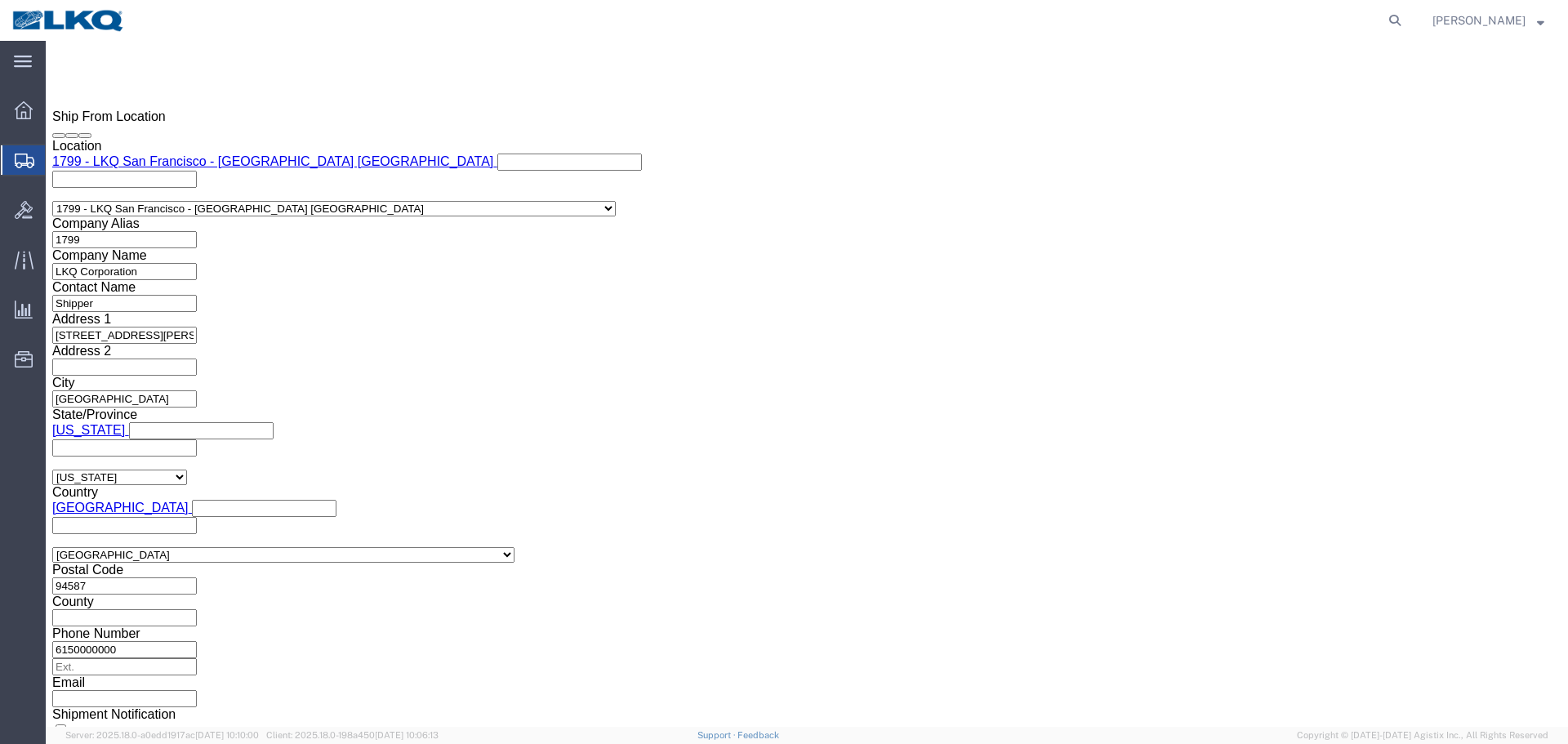
scroll to position [959, 0]
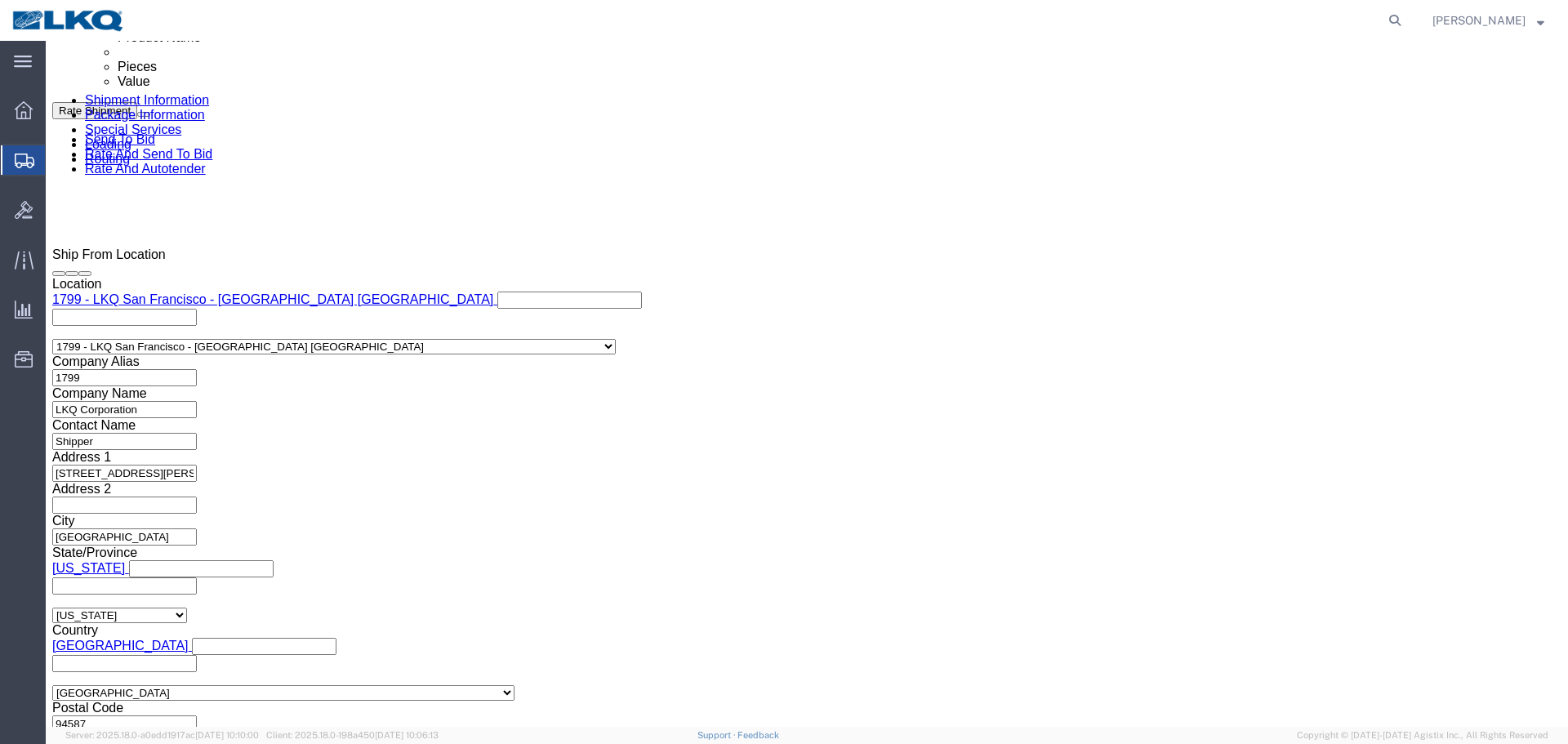
click div
click button "Apply"
click div
click button "Apply"
drag, startPoint x: 1453, startPoint y: 57, endPoint x: 1302, endPoint y: 10, distance: 158.1
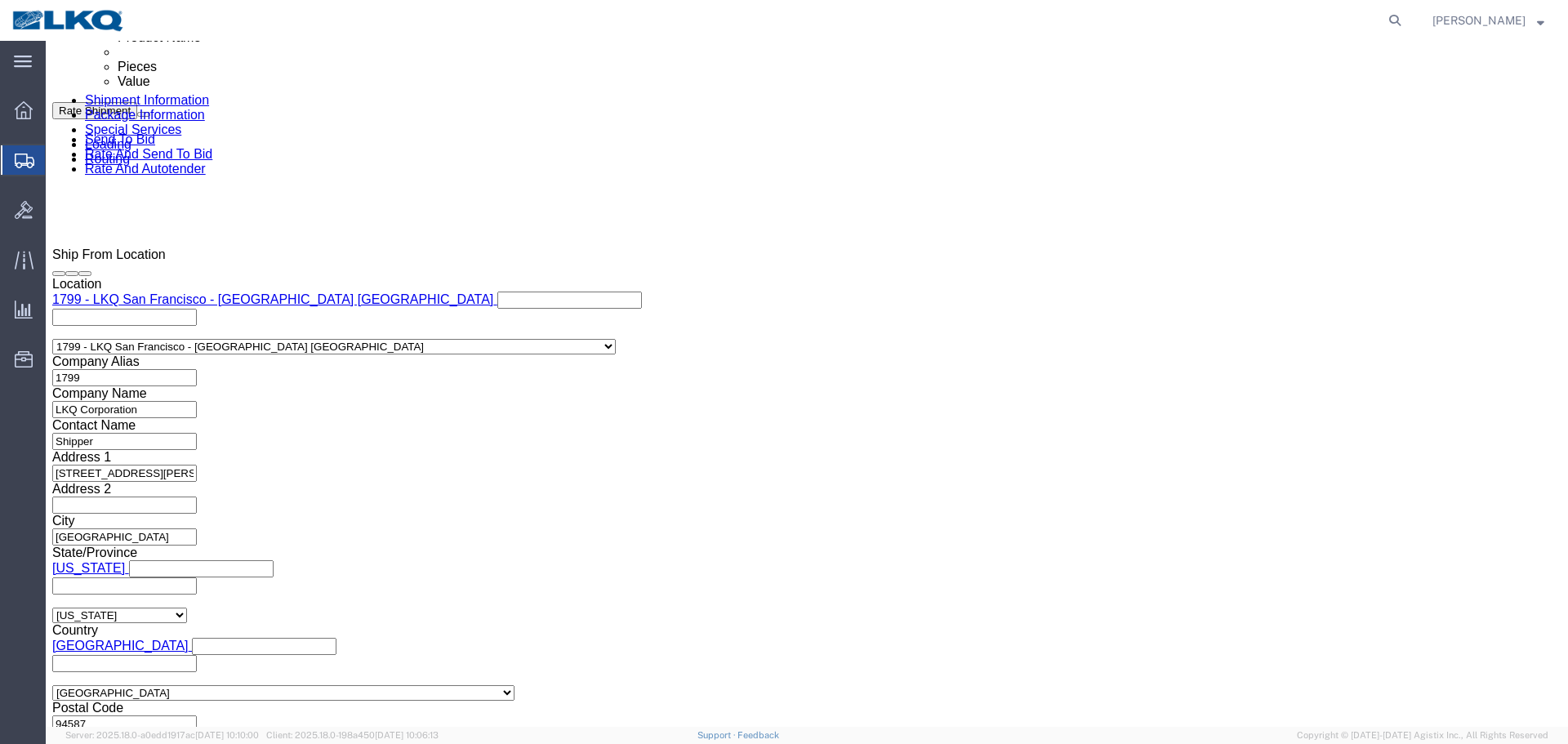
click button "Save"
click link "Send To Bid"
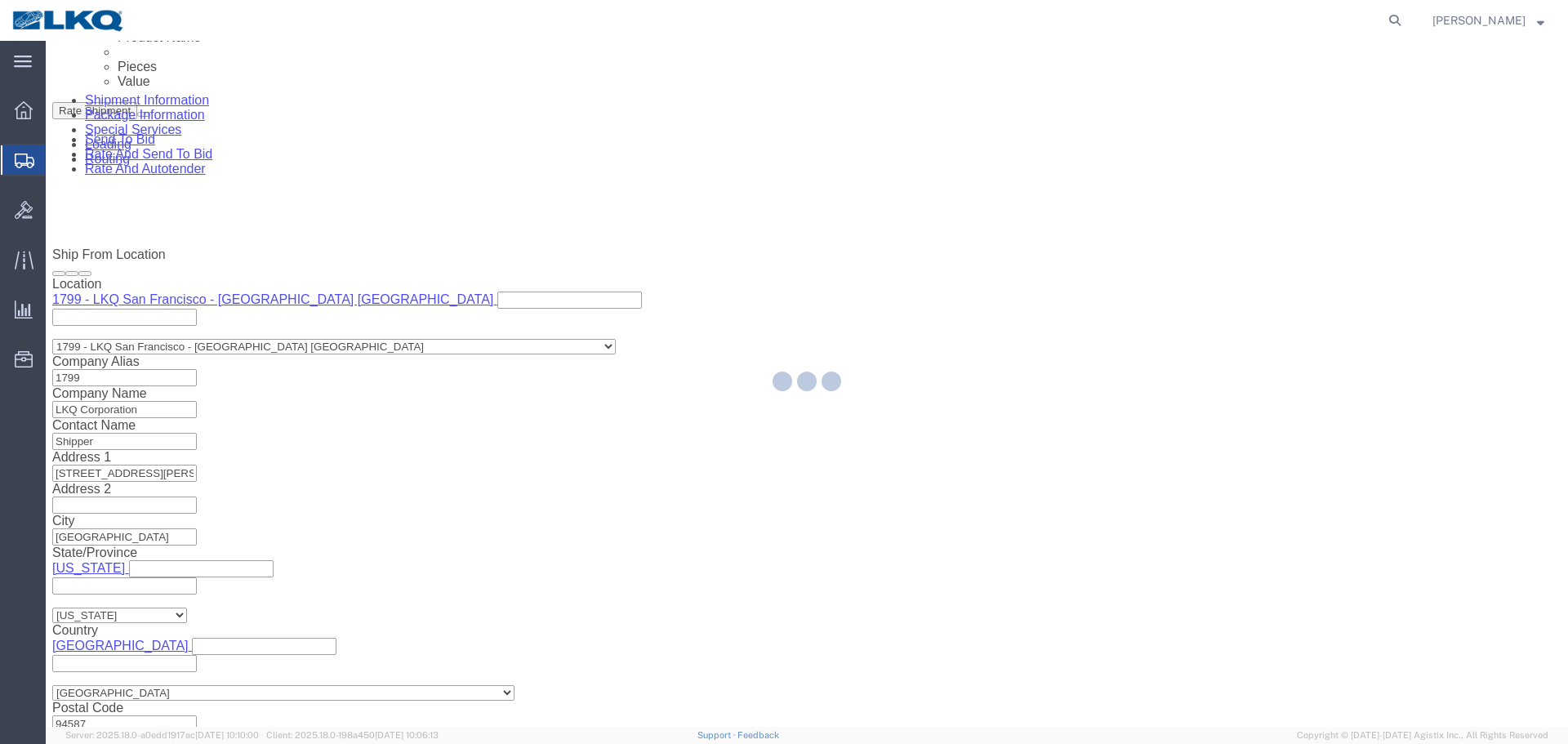
select select "27654"
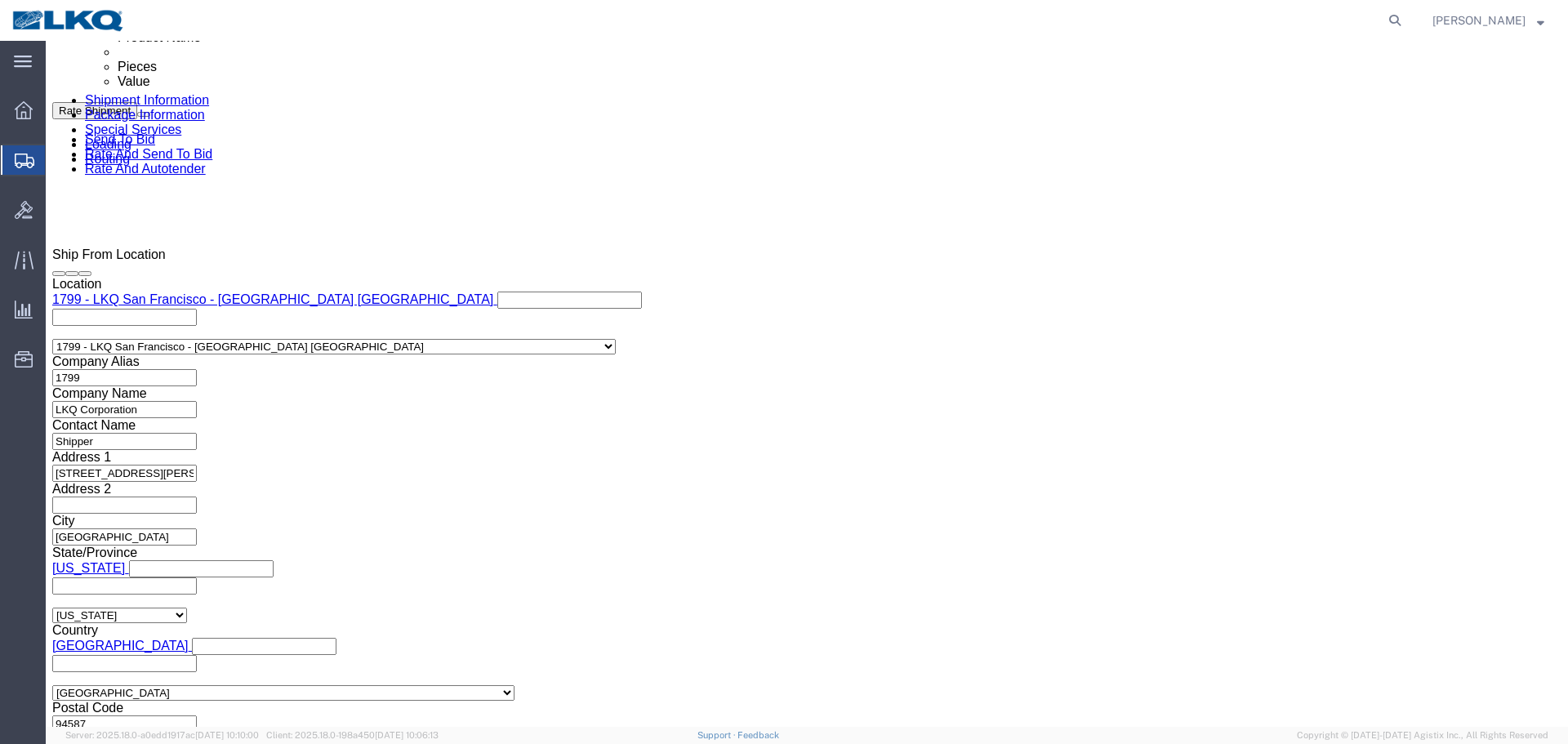
select select "TL"
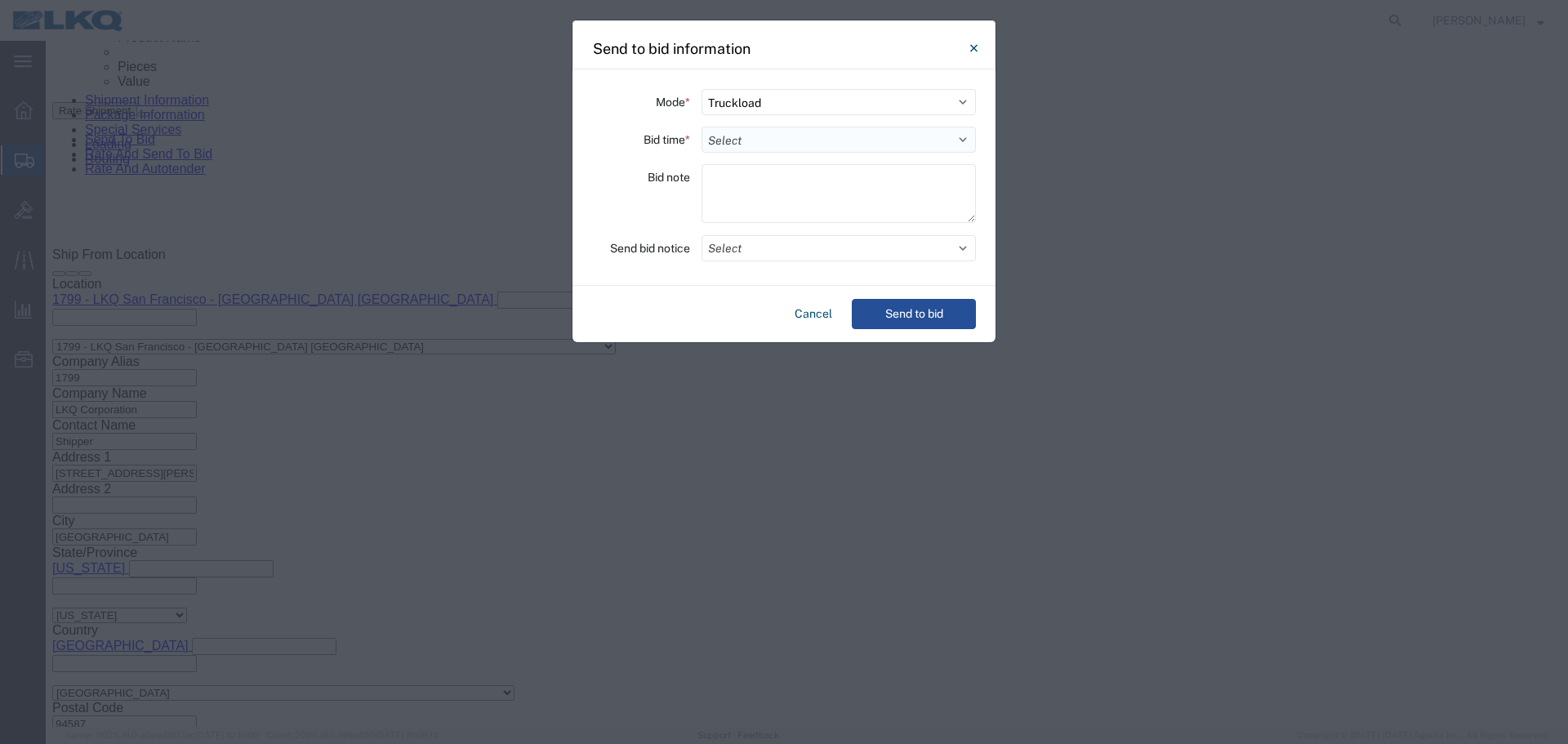
click at [711, 145] on select "Select 30 Min (Rush) 1 Hour (Rush) 2 Hours (Rush) 4 Hours (Rush) 8 Hours (Rush)…" at bounding box center [838, 139] width 274 height 26
select select "4"
click at [701, 126] on select "Select 30 Min (Rush) 1 Hour (Rush) 2 Hours (Rush) 4 Hours (Rush) 8 Hours (Rush)…" at bounding box center [838, 139] width 274 height 26
click at [803, 268] on div "Mode * Select Small Parcel Truckload Air Rail Less than Truckload Ocean Freight…" at bounding box center [784, 177] width 423 height 216
click at [816, 261] on div "Mode * Select Small Parcel Truckload Air Rail Less than Truckload Ocean Freight…" at bounding box center [784, 177] width 423 height 216
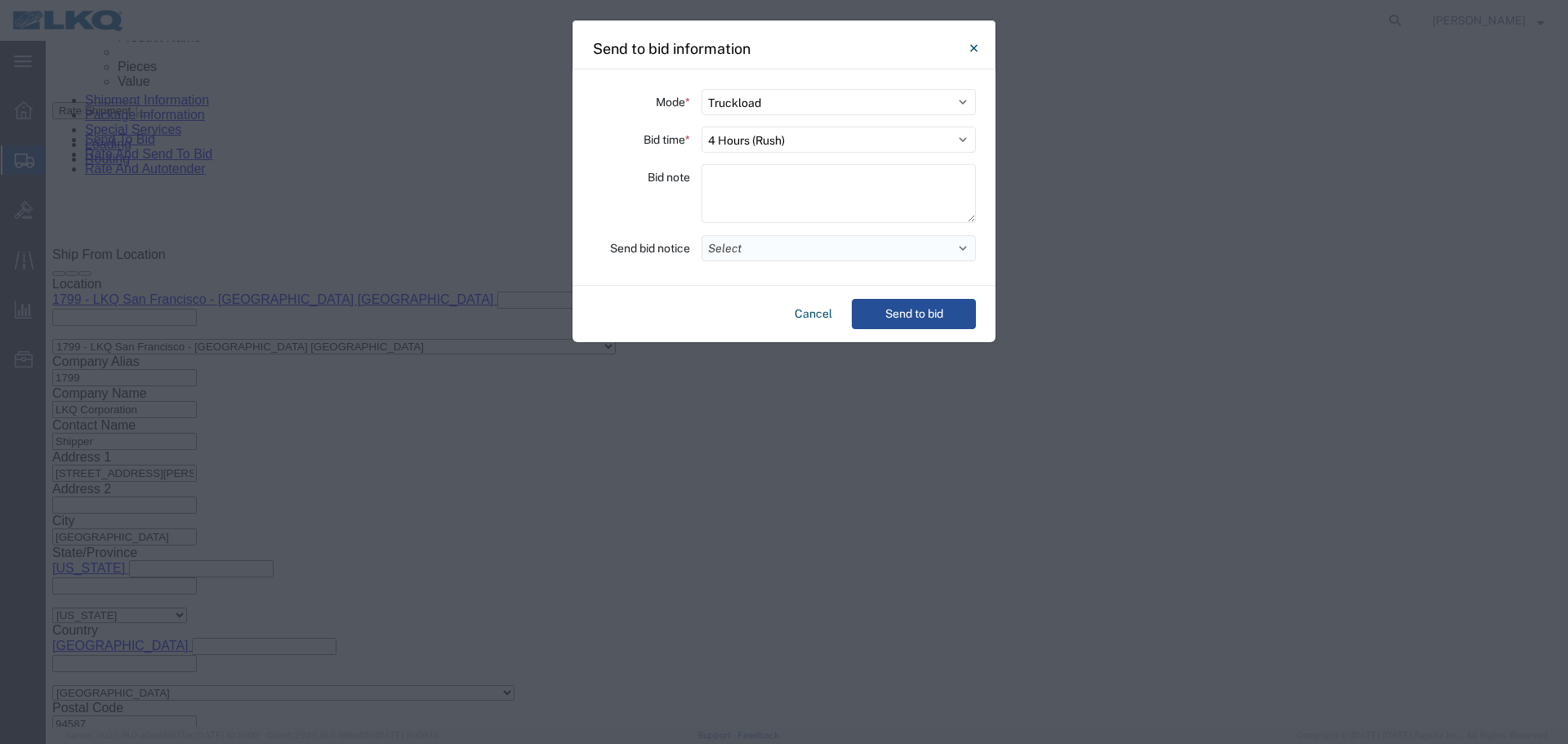
click at [815, 249] on button "Select" at bounding box center [838, 248] width 274 height 26
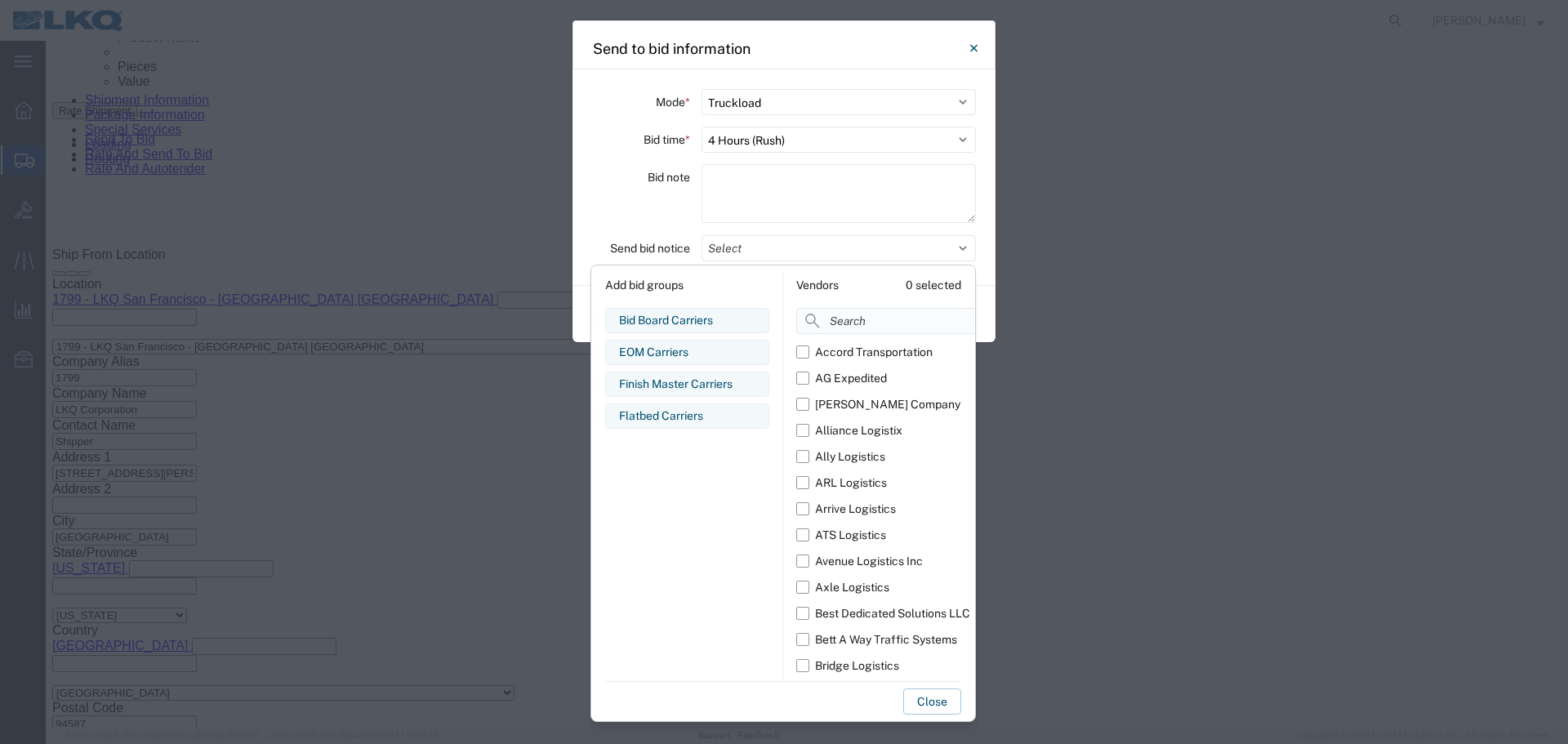
click at [871, 326] on input at bounding box center [921, 321] width 252 height 26
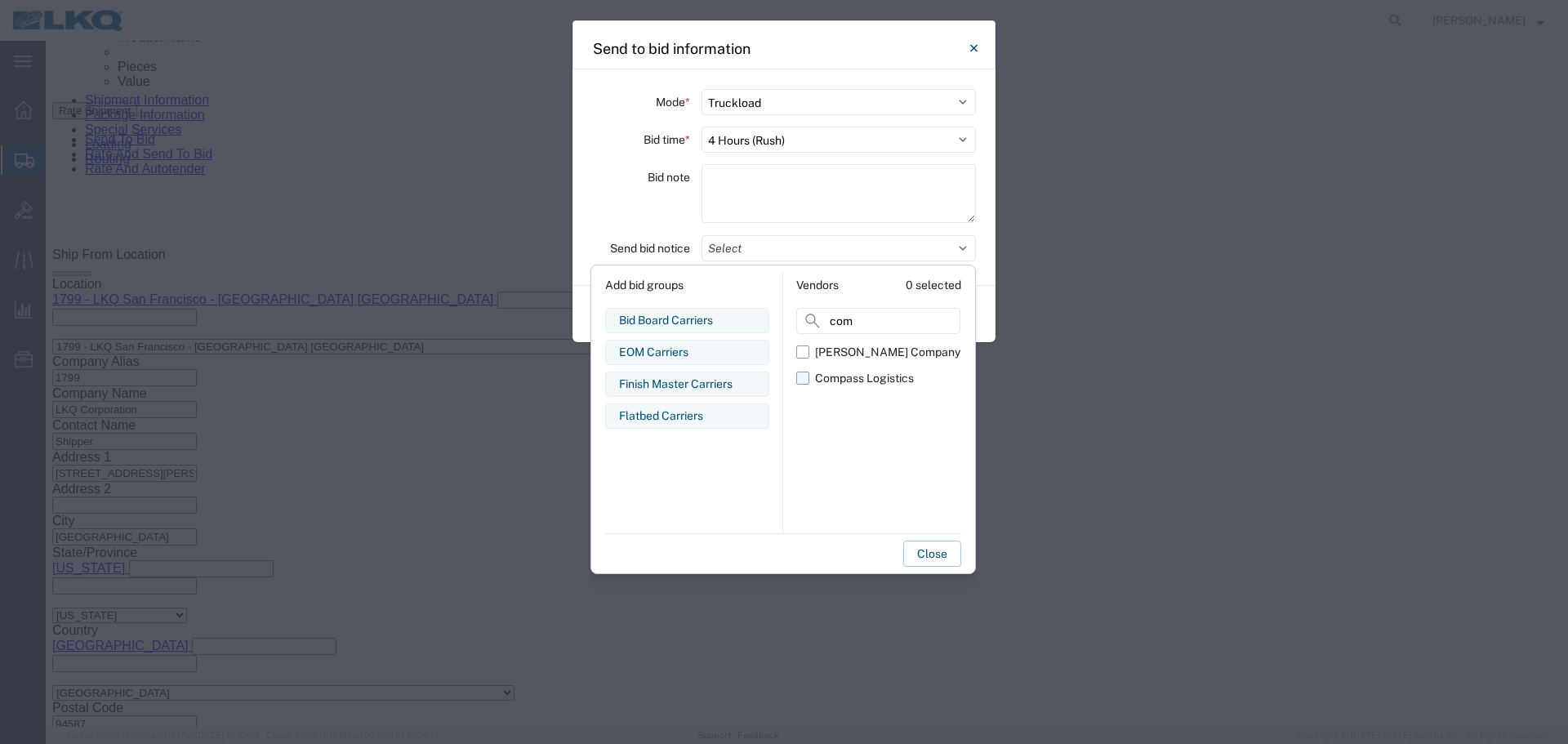
type input "com"
click at [818, 382] on div "Compass Logistics" at bounding box center [864, 379] width 99 height 17
click at [0, 0] on input "Compass Logistics" at bounding box center [0, 0] width 0 height 0
click at [675, 214] on div "Bid note" at bounding box center [640, 196] width 98 height 64
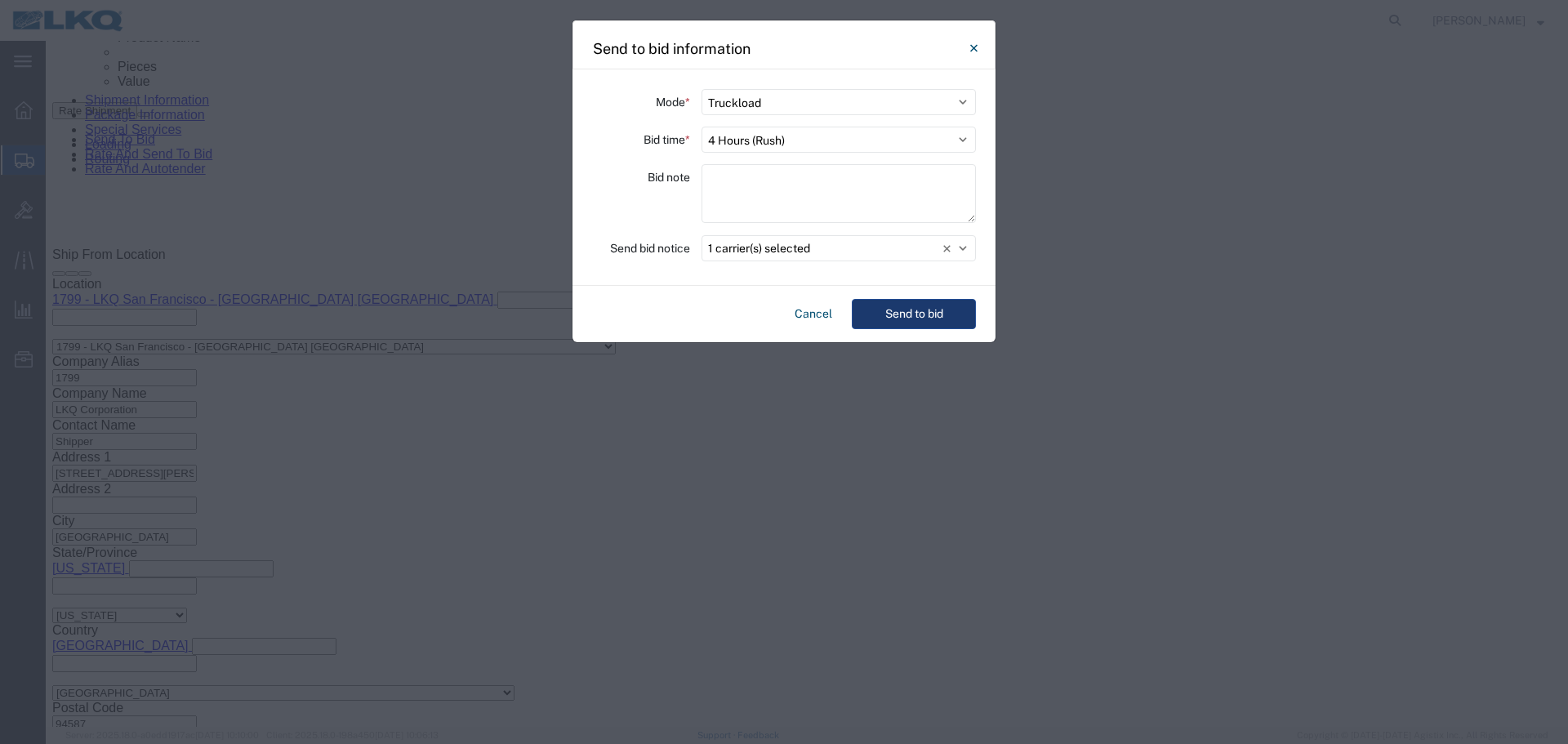
click at [917, 315] on button "Send to bid" at bounding box center [913, 314] width 124 height 30
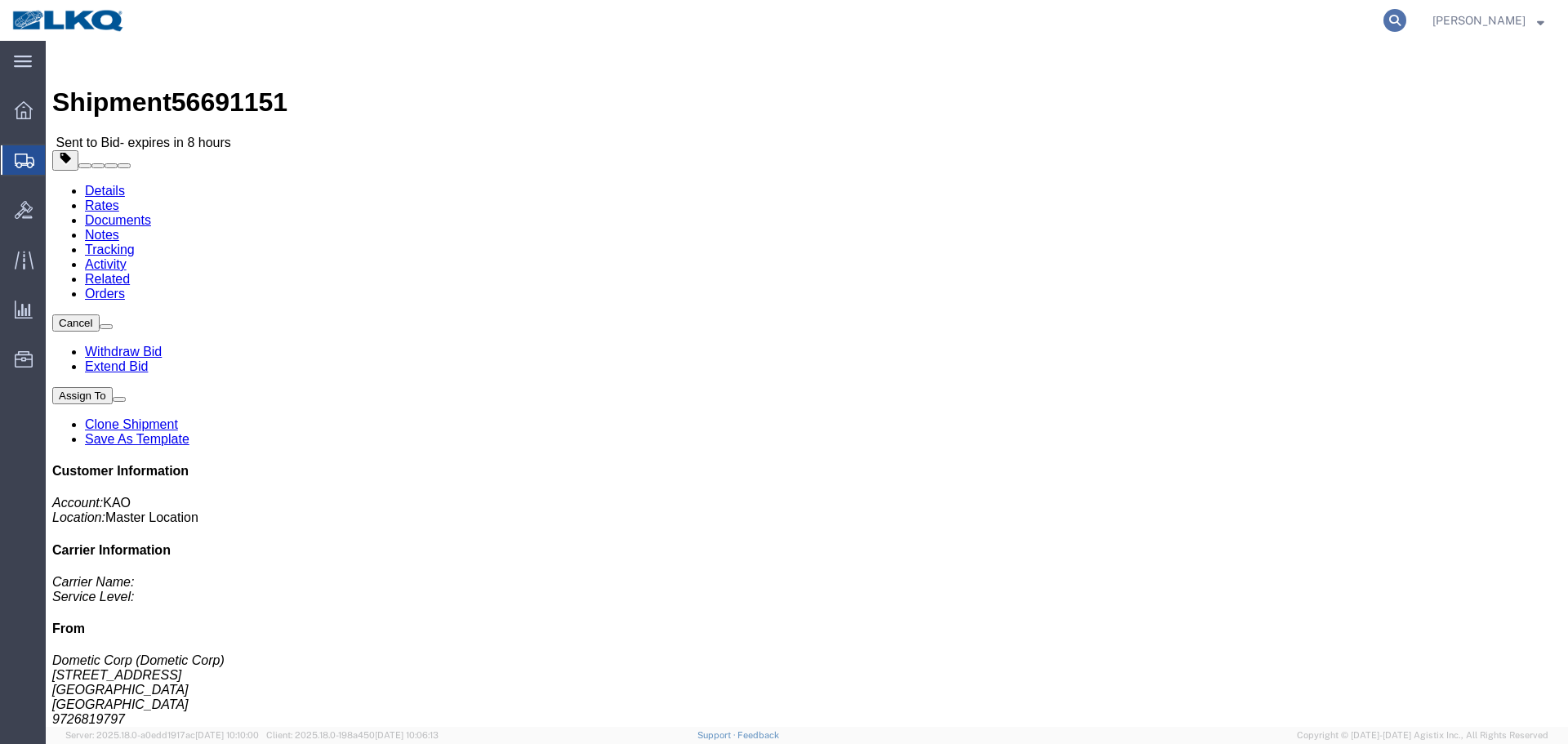
click at [1396, 29] on icon at bounding box center [1394, 20] width 22 height 22
paste input "56718043"
type input "56718043"
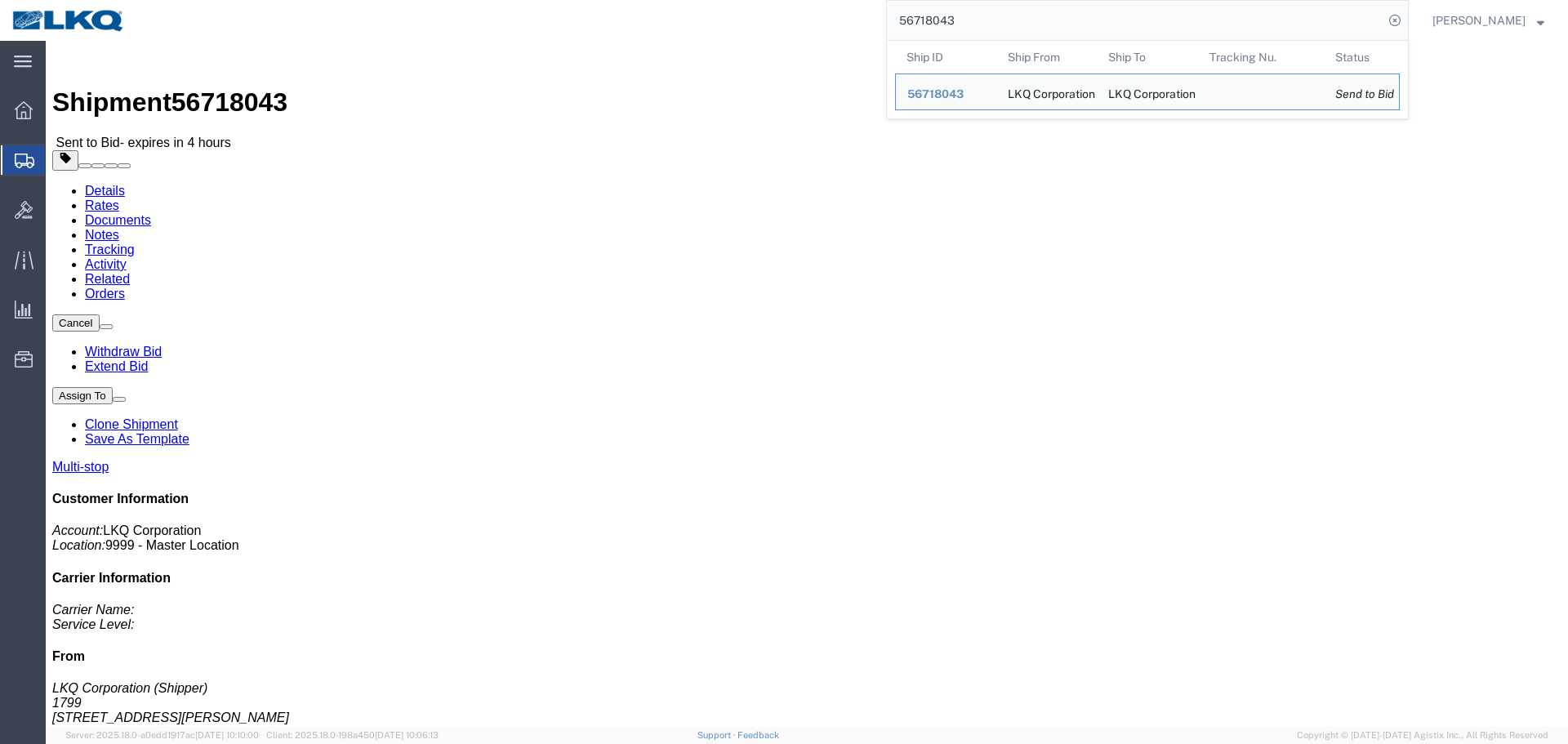
click link "Rates"
